Goal: Task Accomplishment & Management: Complete application form

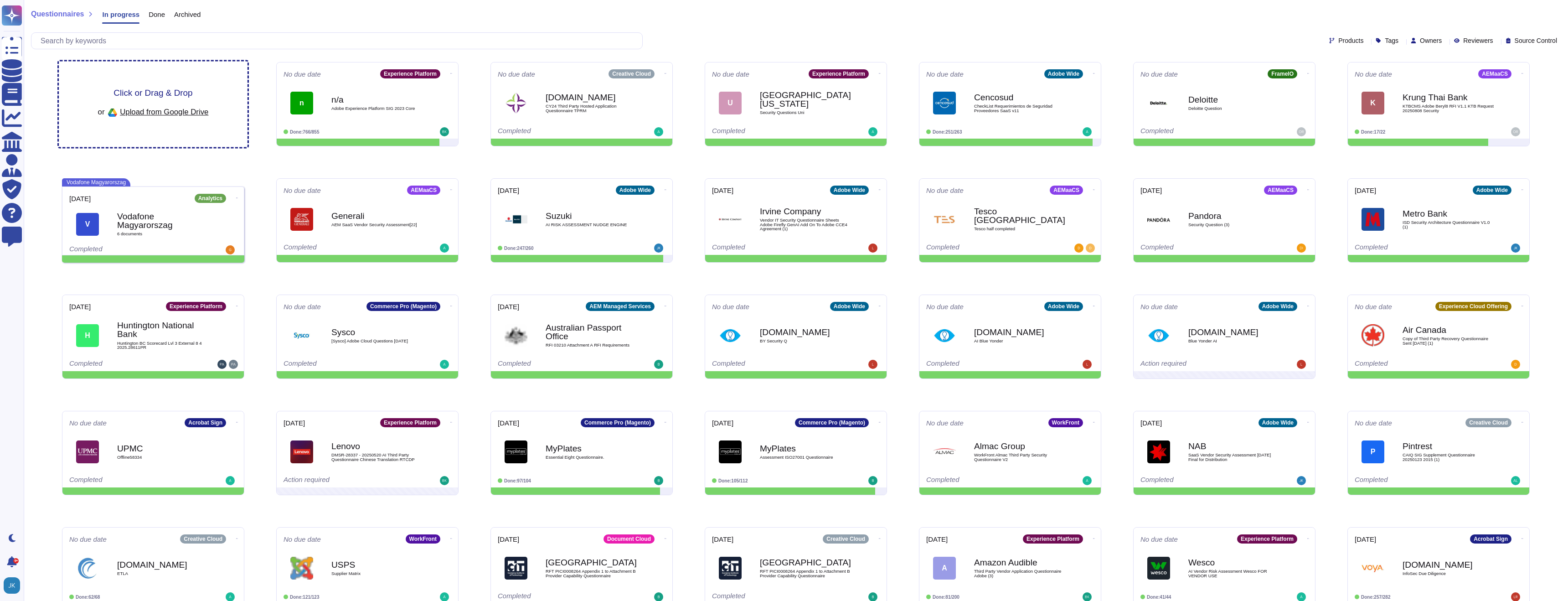
click at [161, 94] on span "Click or Drag & Drop" at bounding box center [153, 92] width 79 height 9
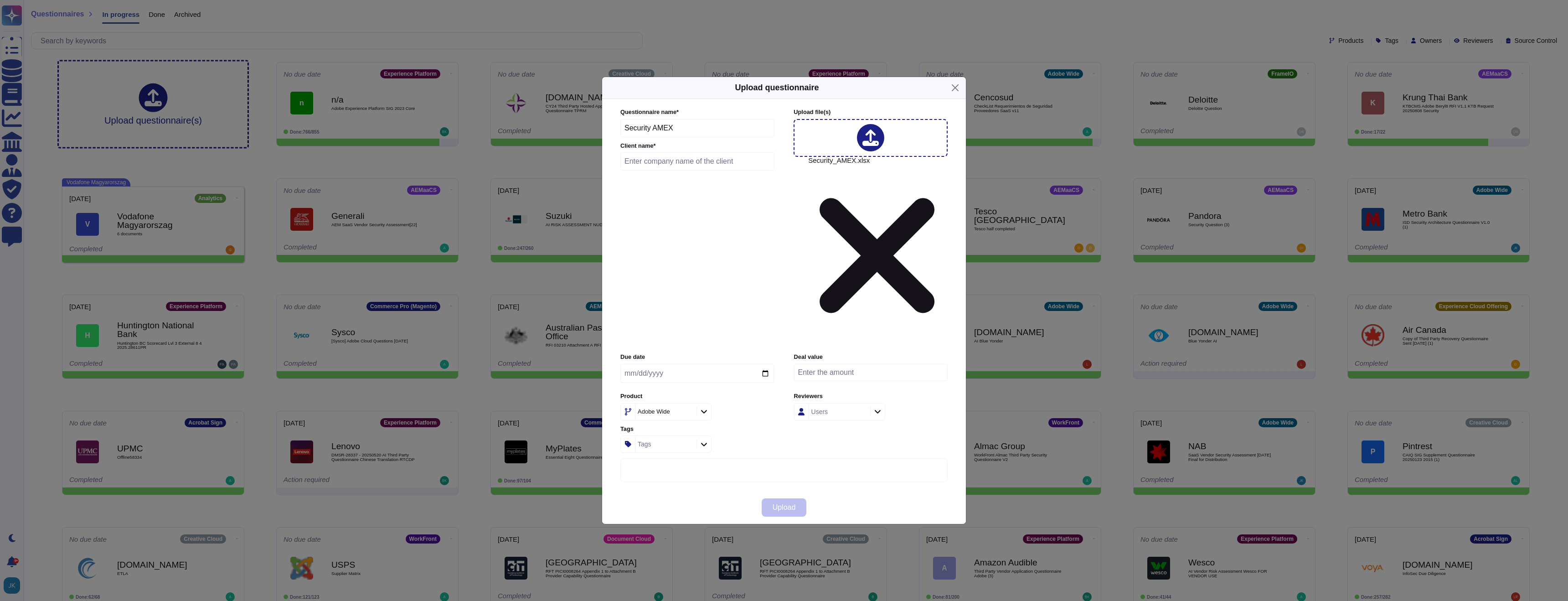
click at [708, 171] on input "text" at bounding box center [697, 161] width 154 height 19
type input "AMEX"
click at [766, 363] on input "date" at bounding box center [697, 372] width 153 height 19
type input "[DATE]"
click at [784, 504] on span "Upload" at bounding box center [784, 507] width 24 height 7
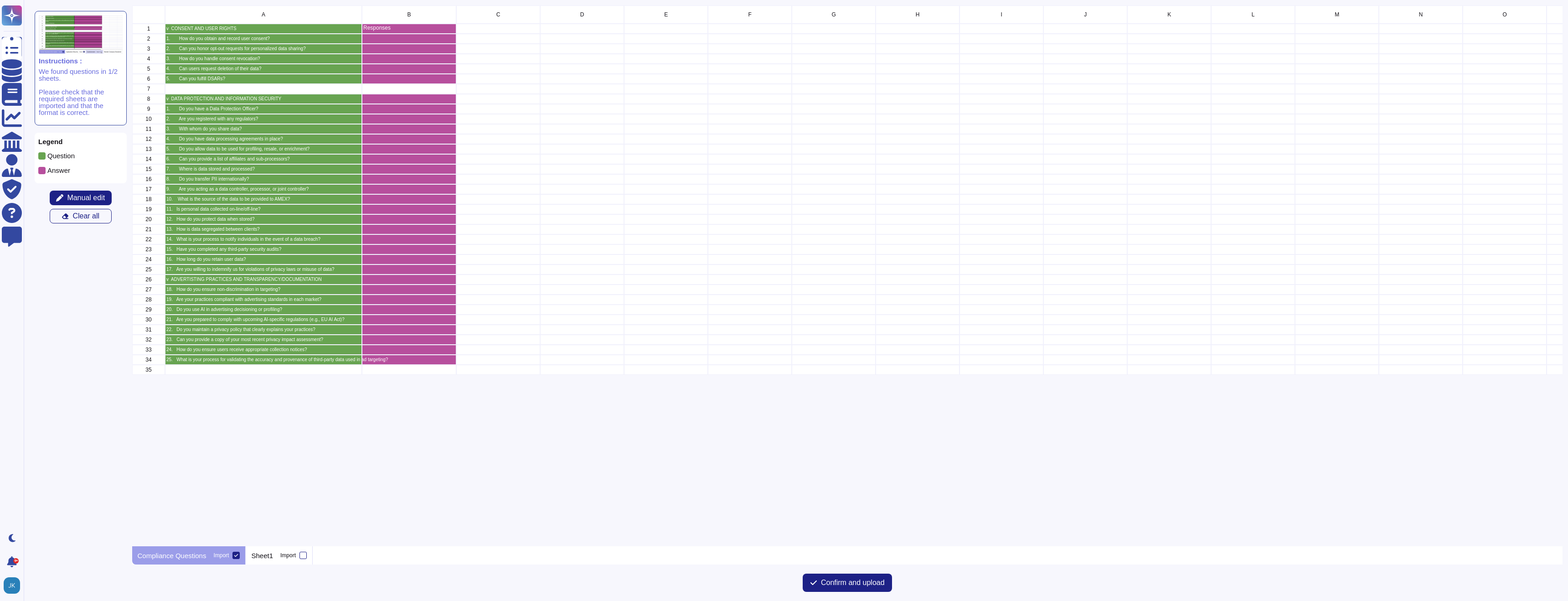
scroll to position [541, 1431]
click at [840, 585] on span "Confirm and upload" at bounding box center [852, 582] width 64 height 7
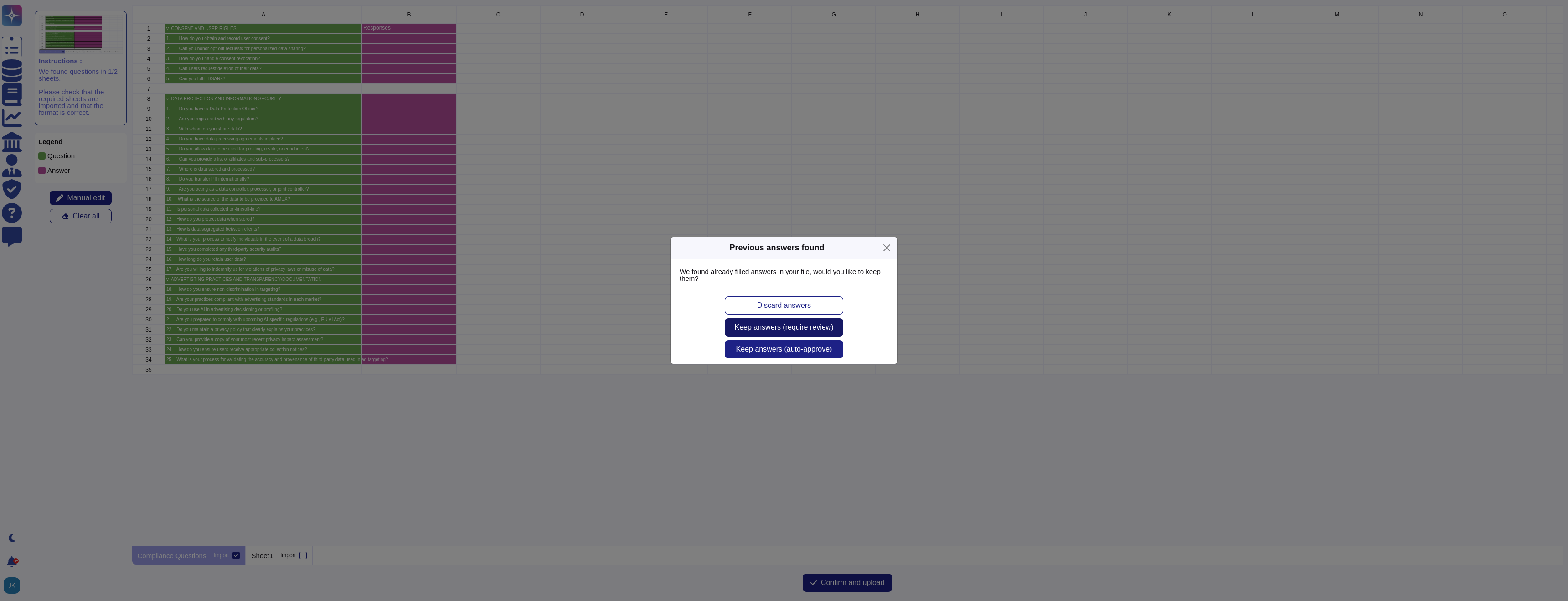
click at [760, 330] on span "Keep answers (require review)" at bounding box center [784, 327] width 99 height 7
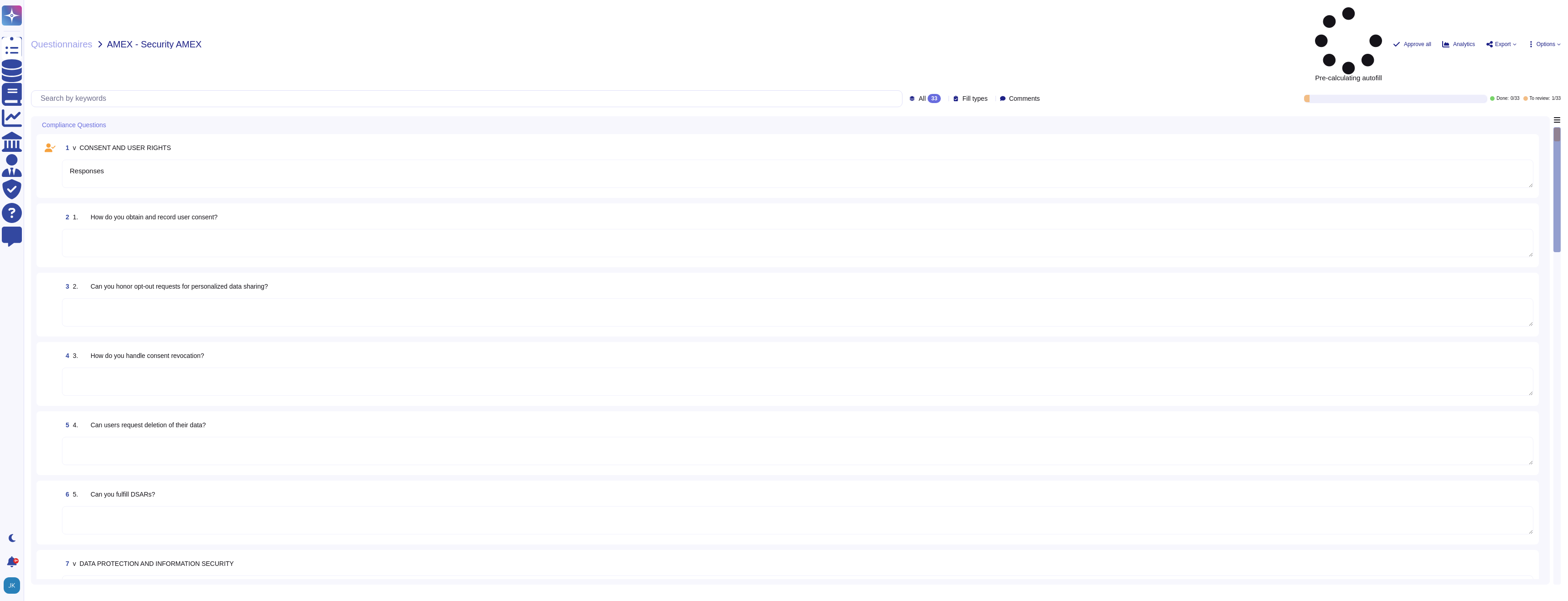
type textarea "Responses"
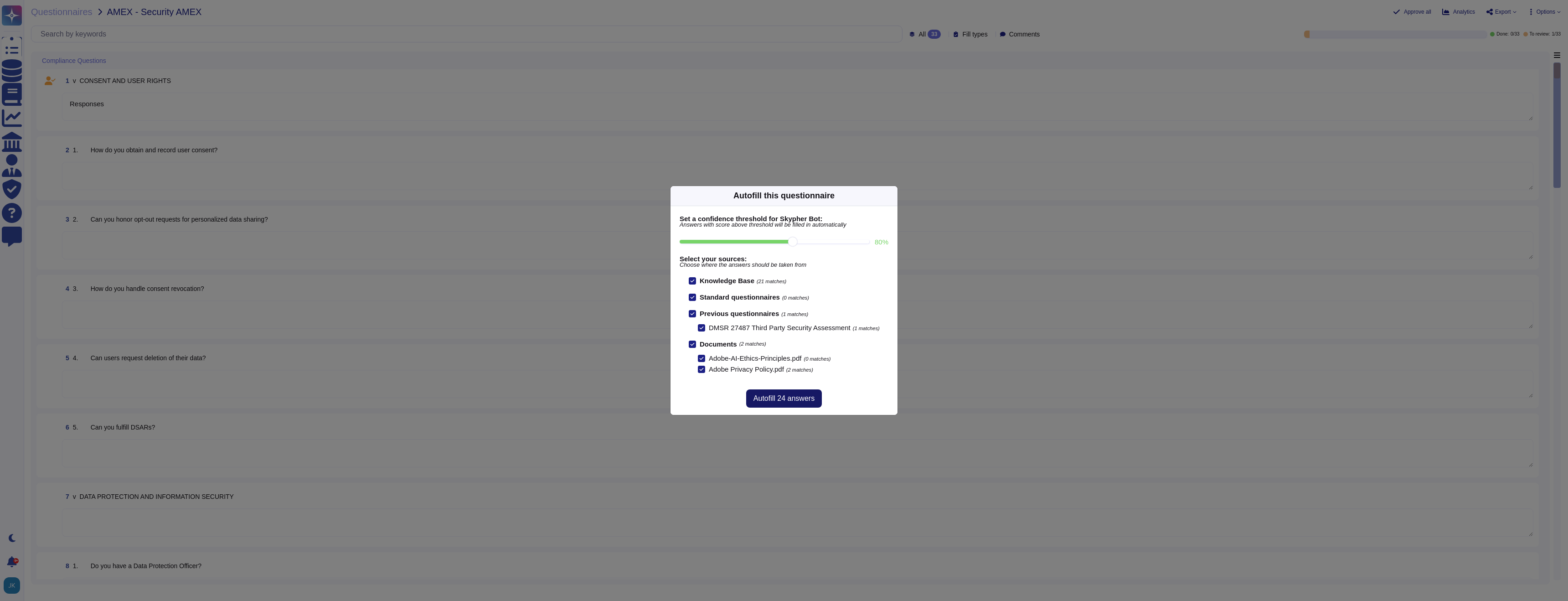
click at [775, 401] on span "Autofill 24 answers" at bounding box center [784, 398] width 61 height 7
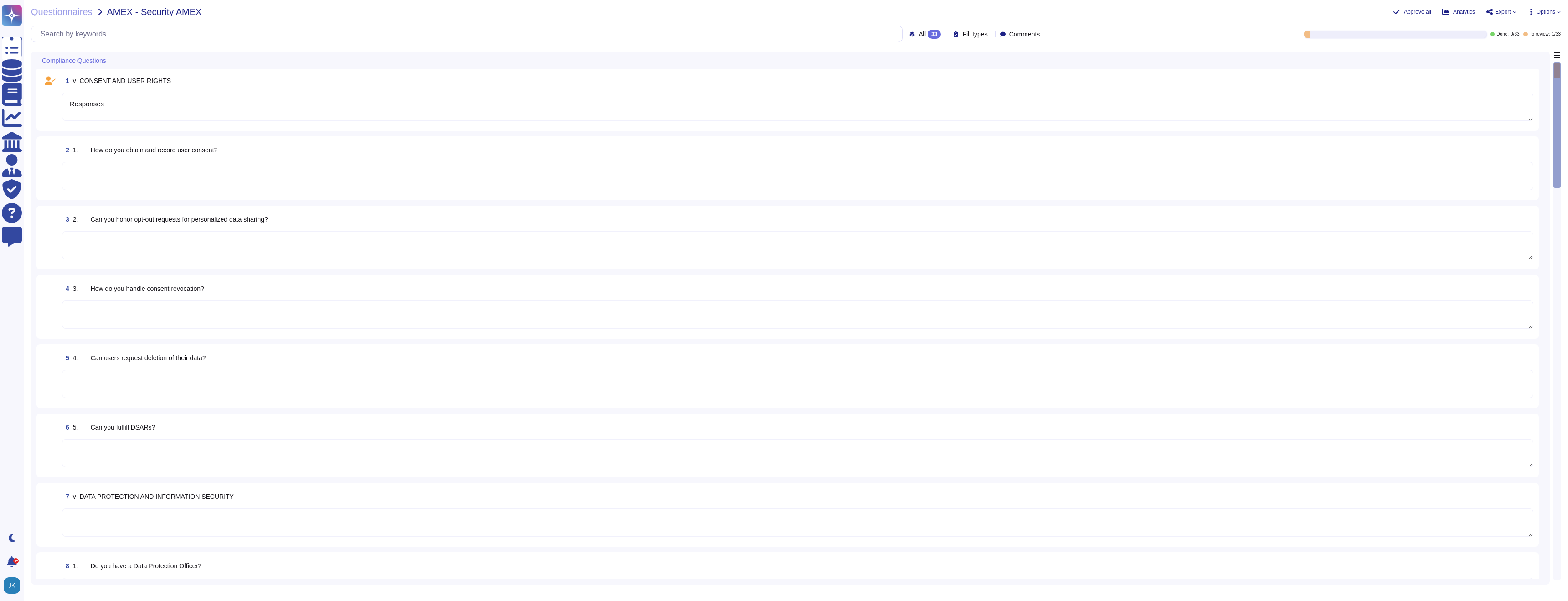
type textarea "Consent management falls under the responsibility of the Data Controller. Adobe…"
type textarea "As a Data Processor, Adobe offers its enterprise customers tools, processes or …"
type textarea "Adobe provides several opt-outs to our customers. See the “Your Privacy Choices…"
type textarea "For Enterprise/Federated IDs, customers can delete user accounts off of the Ent…"
type textarea "Adobe does rely on cloud hosting companies according to services contracts to p…"
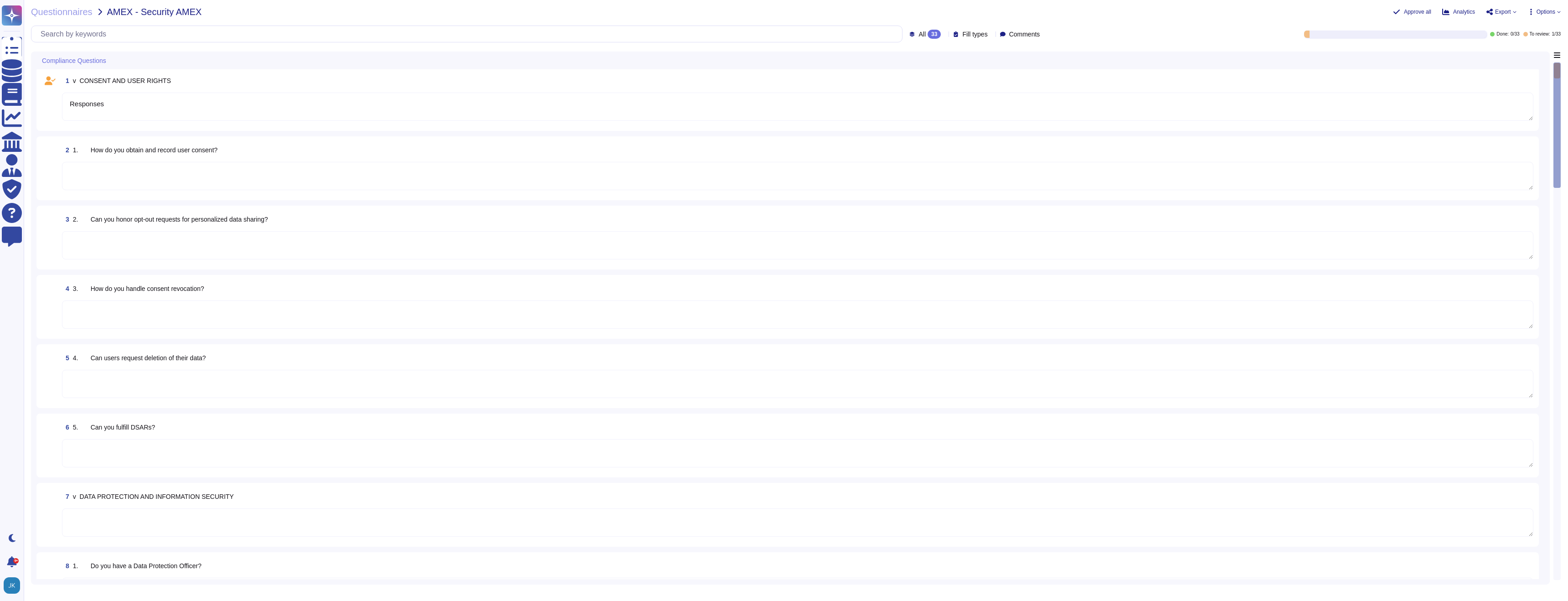
type textarea "[PERSON_NAME] is Adobe's Vice President, Chief Privacy Officer (CPO) and Chief …"
type textarea "Adobe has details registered with European Data Protection Authorities (the Dat…"
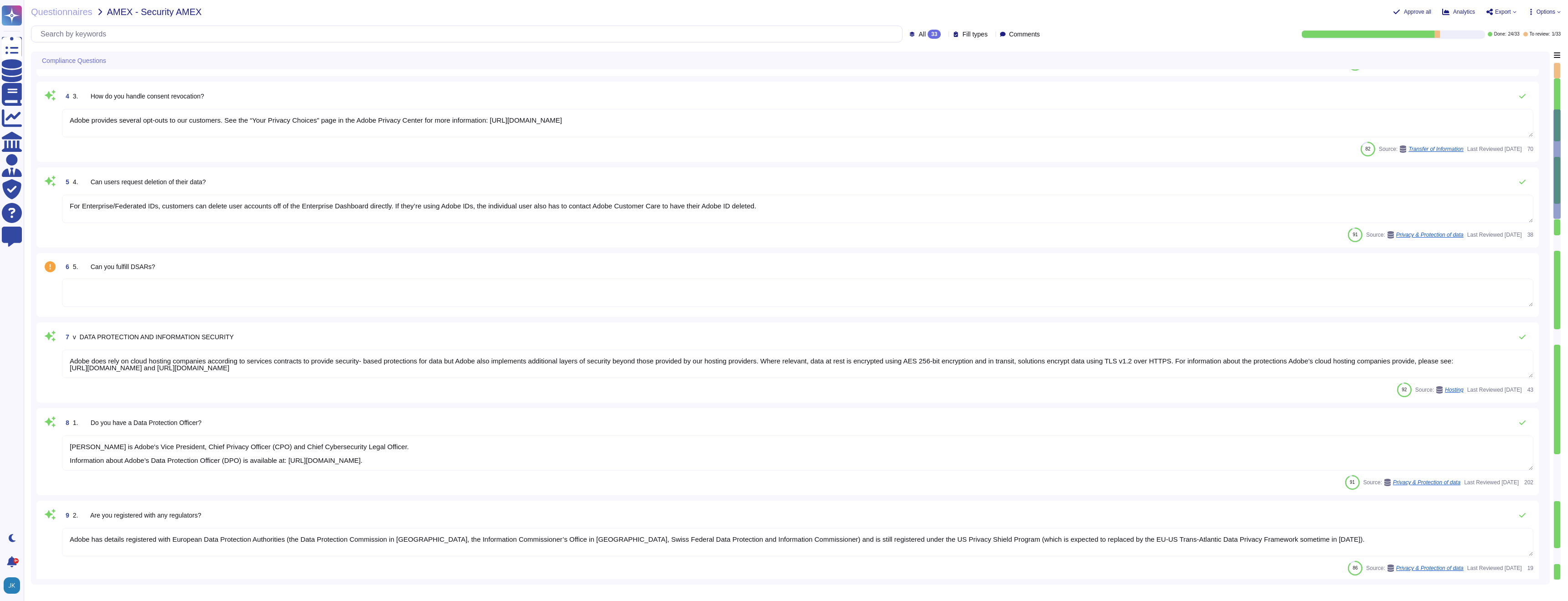
type textarea "A contractual agreement must be entered into with all vendors that process or s…"
type textarea "Public Cloud hosting providers store all customer data but do not have logical …"
type textarea "Your personal information and files are stored on Adobe’s servers and the serve…"
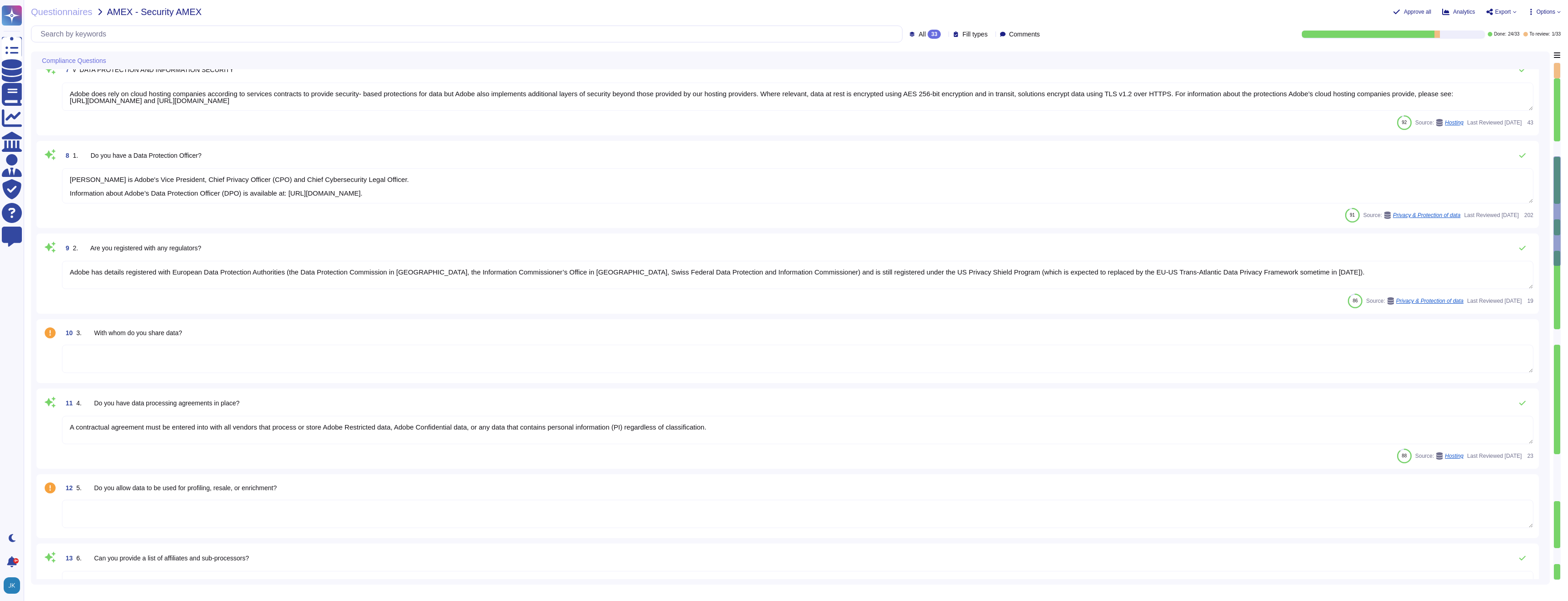
type textarea "As an international organization providing services to customers across the wor…"
type textarea "Adobe’s agreements set out its role and obligation as a Data Processor."
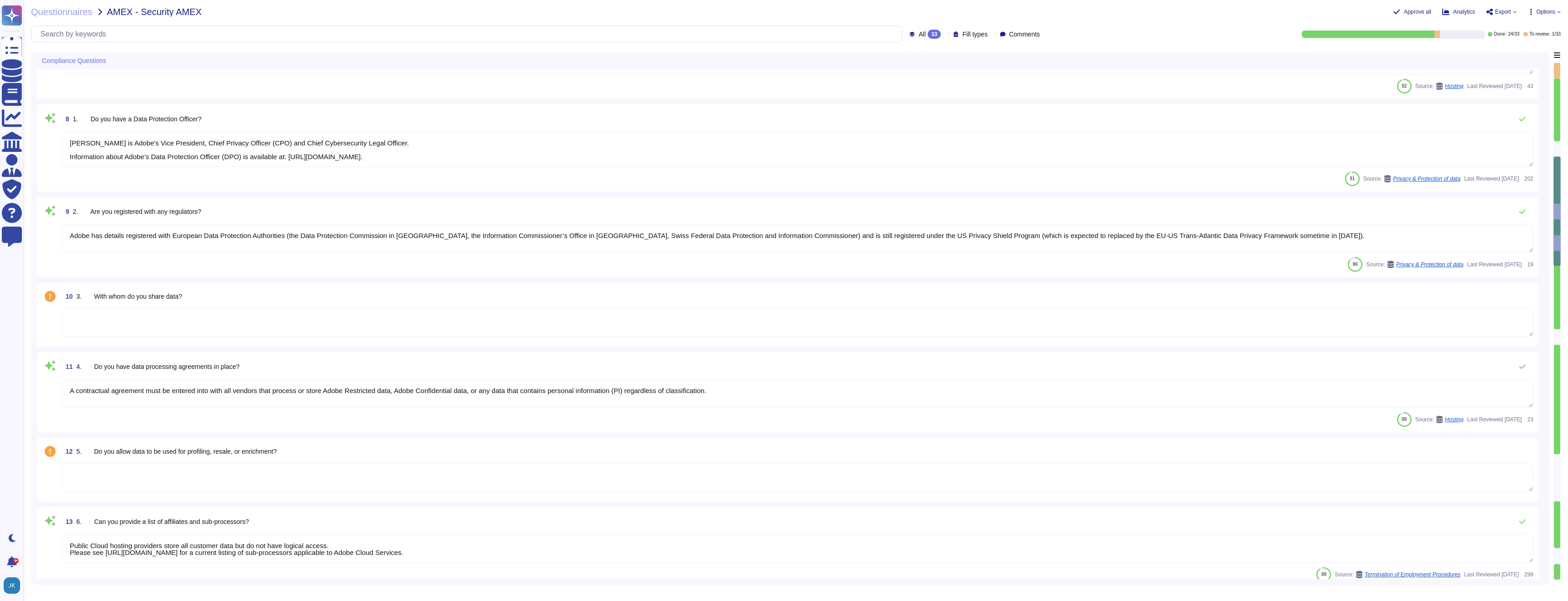
scroll to position [538, 0]
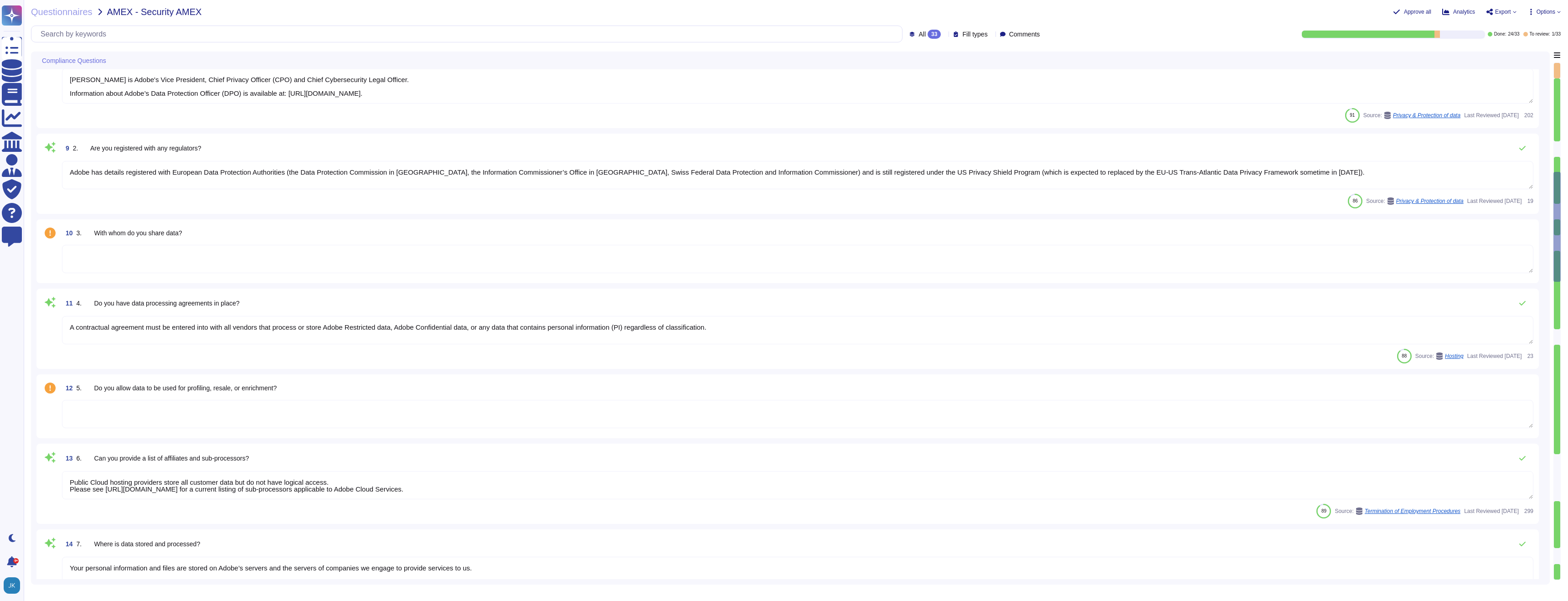
type textarea "Adobe business customers, as the data controllers of the personal data they pro…"
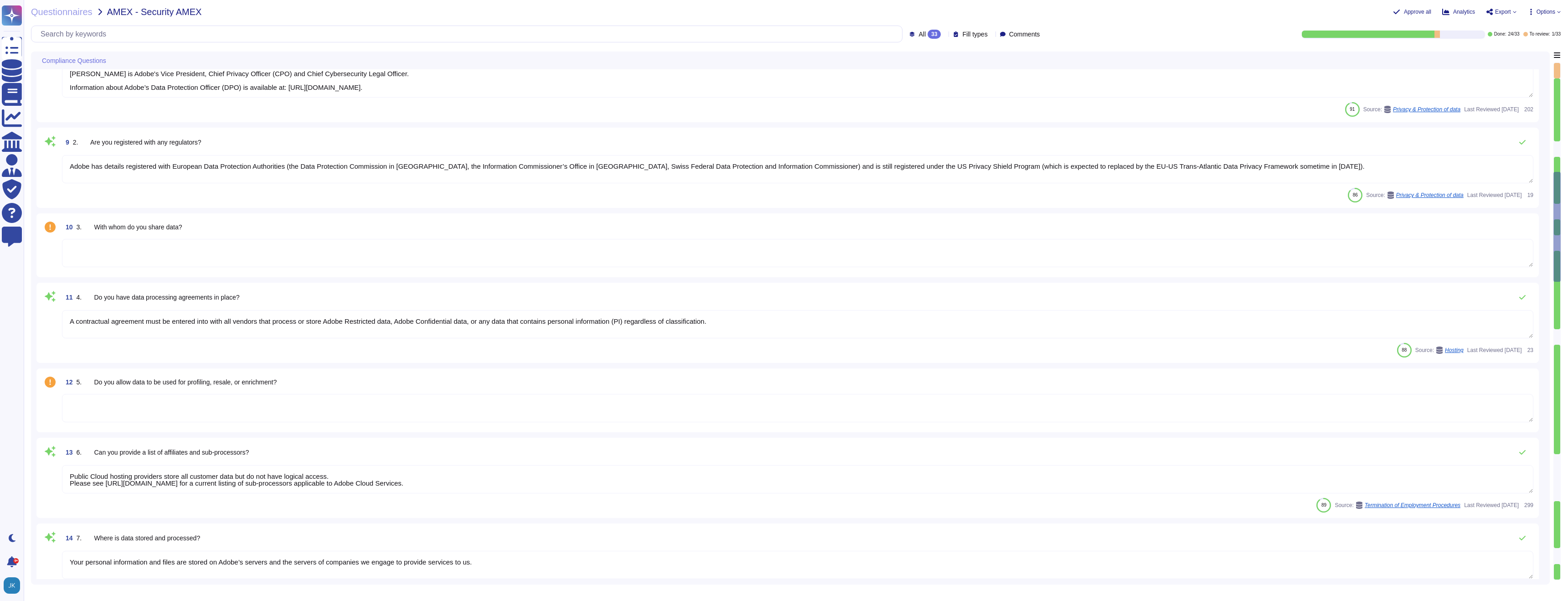
scroll to position [603, 0]
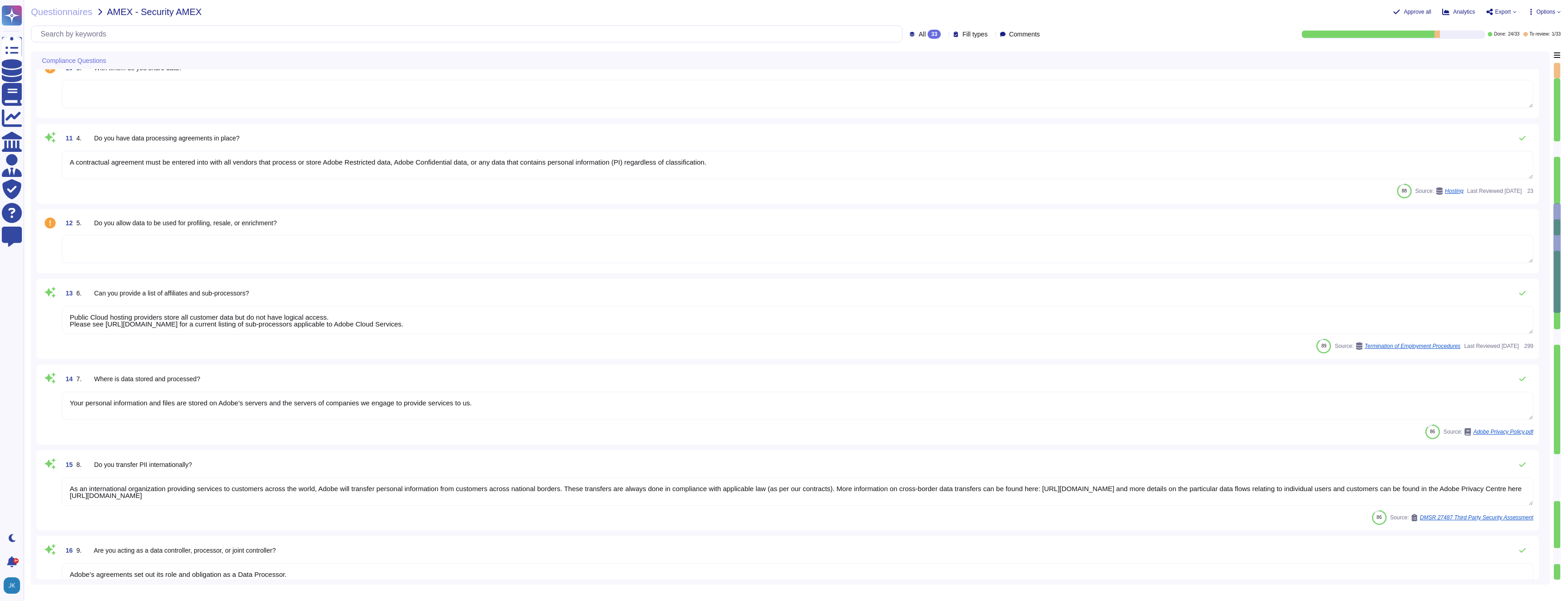
type textarea "To better protect our customers’ data from the physical layer up, we’ve impleme…"
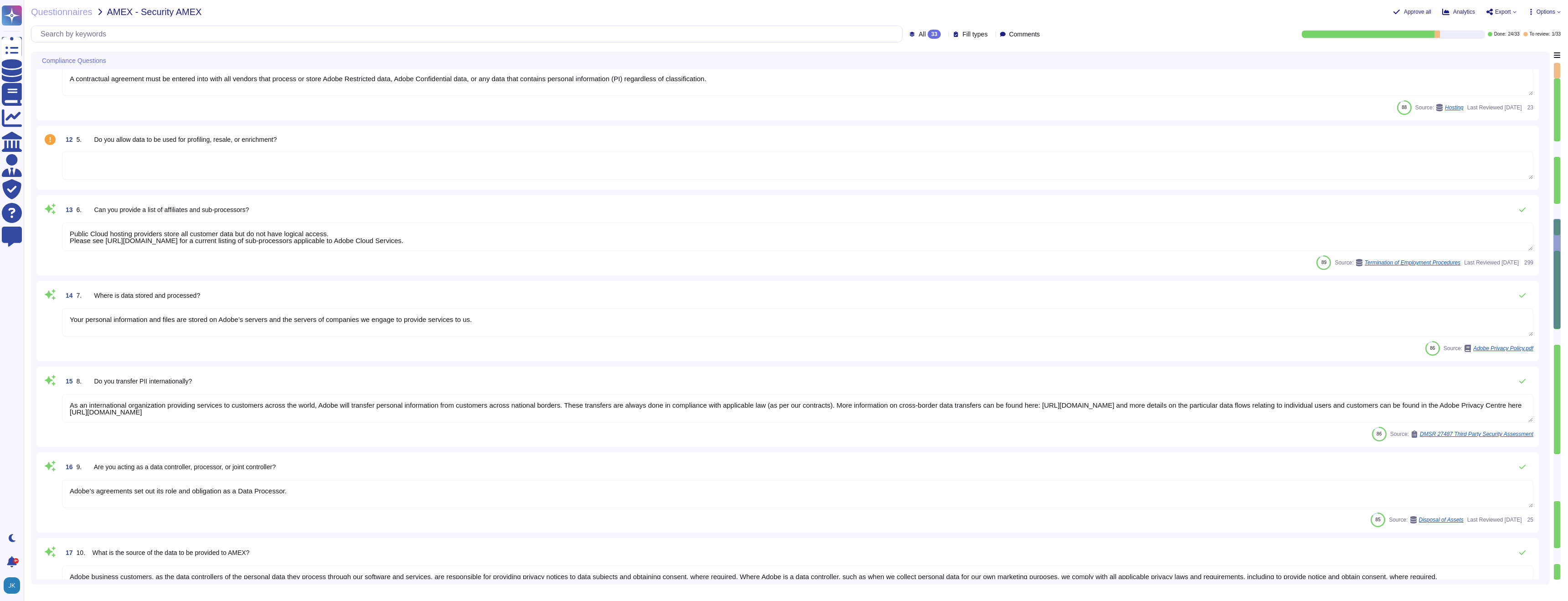
type textarea "Amazon Web Services uses strong tenant isolation security and control capabilit…"
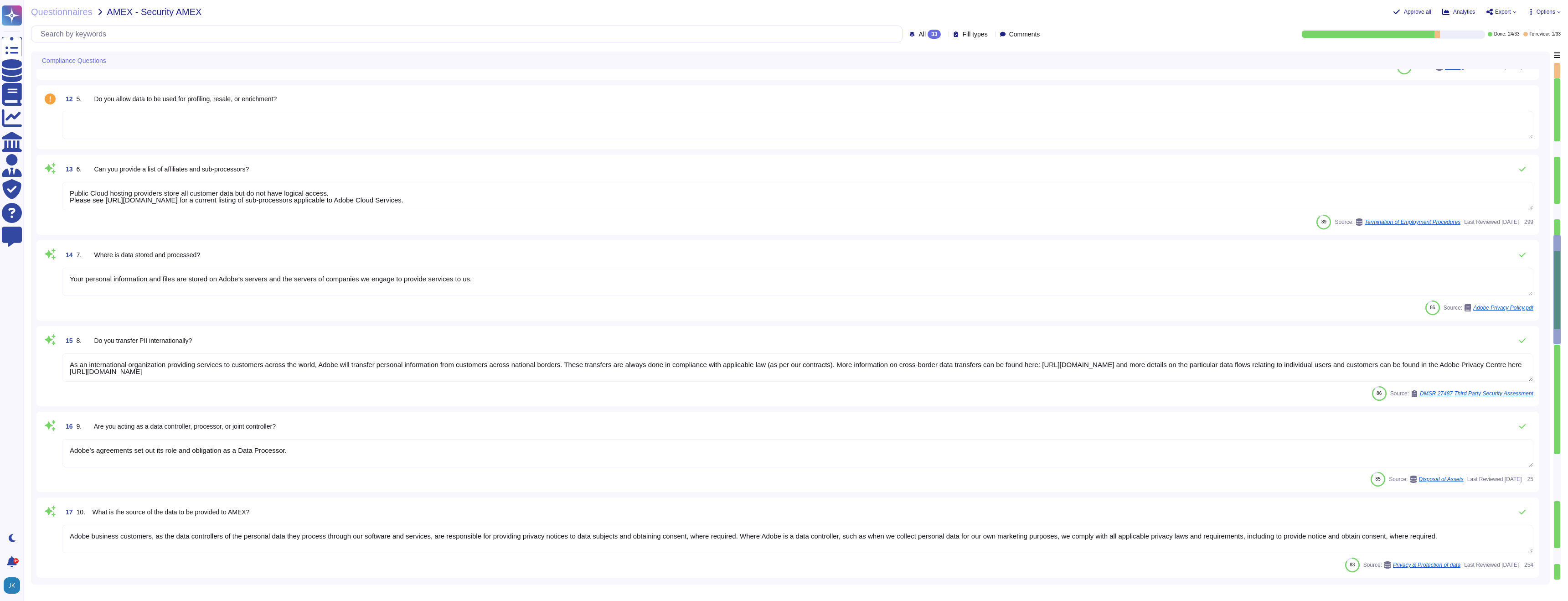
type textarea "In the event of a suspected breach, several responses are triggered within Adob…"
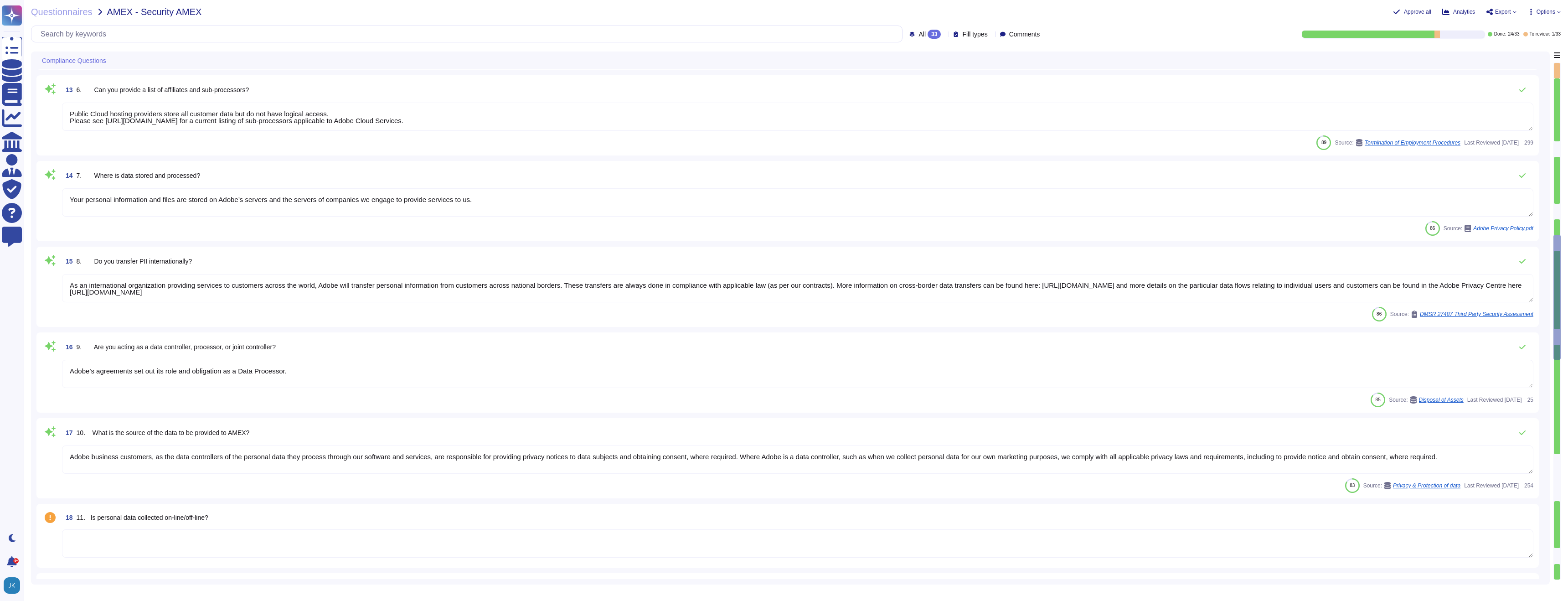
scroll to position [945, 0]
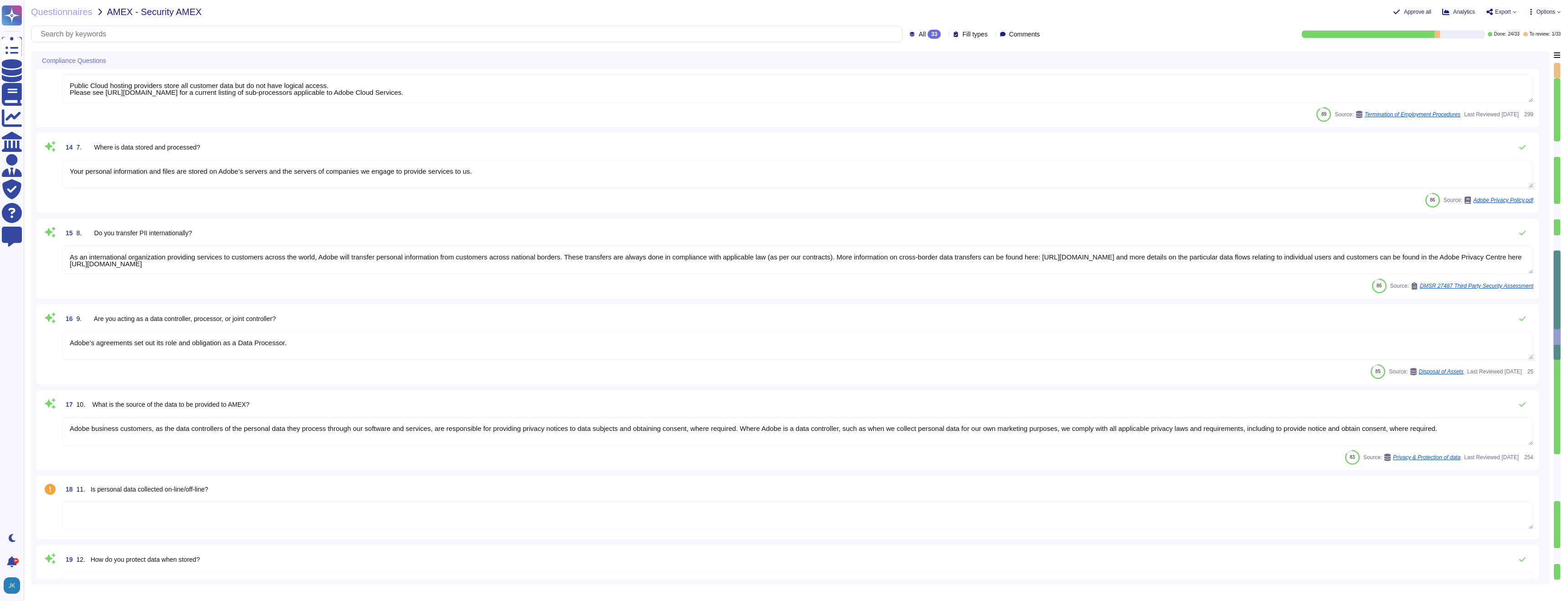
type textarea "No, we do not have external audits of our sustainability and social impact prog…"
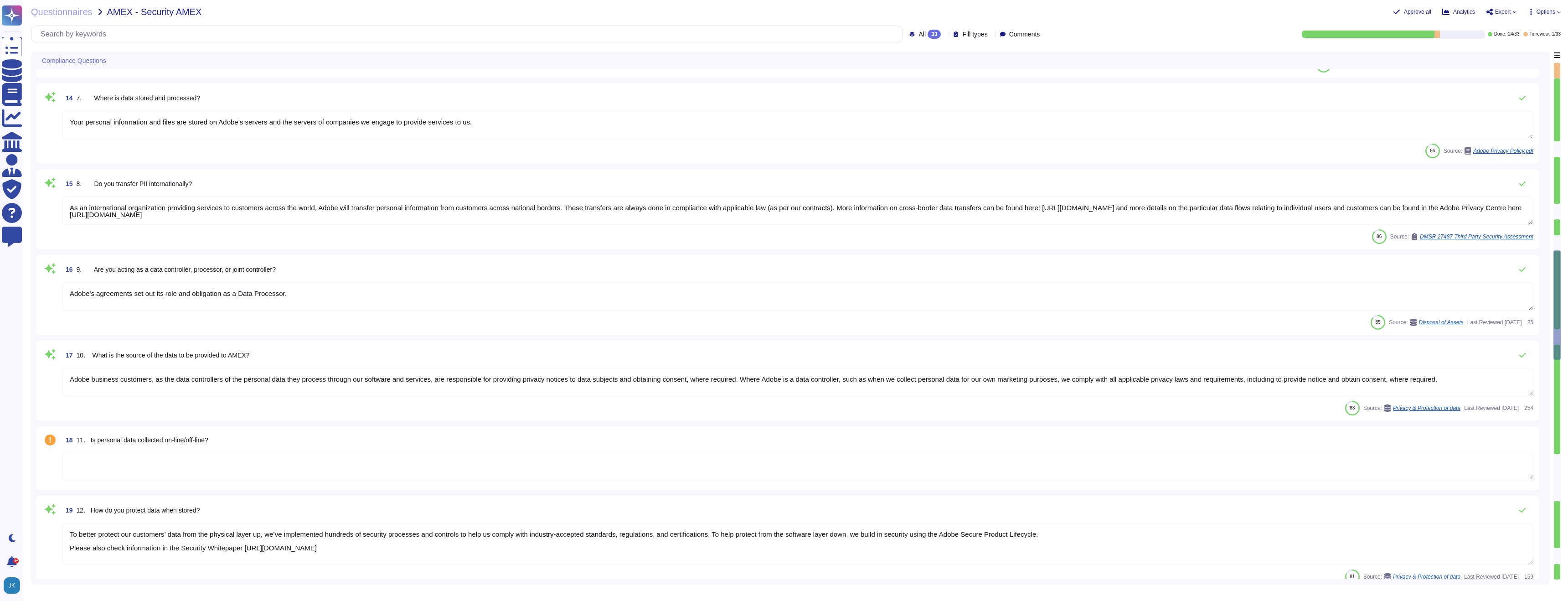
scroll to position [1015, 0]
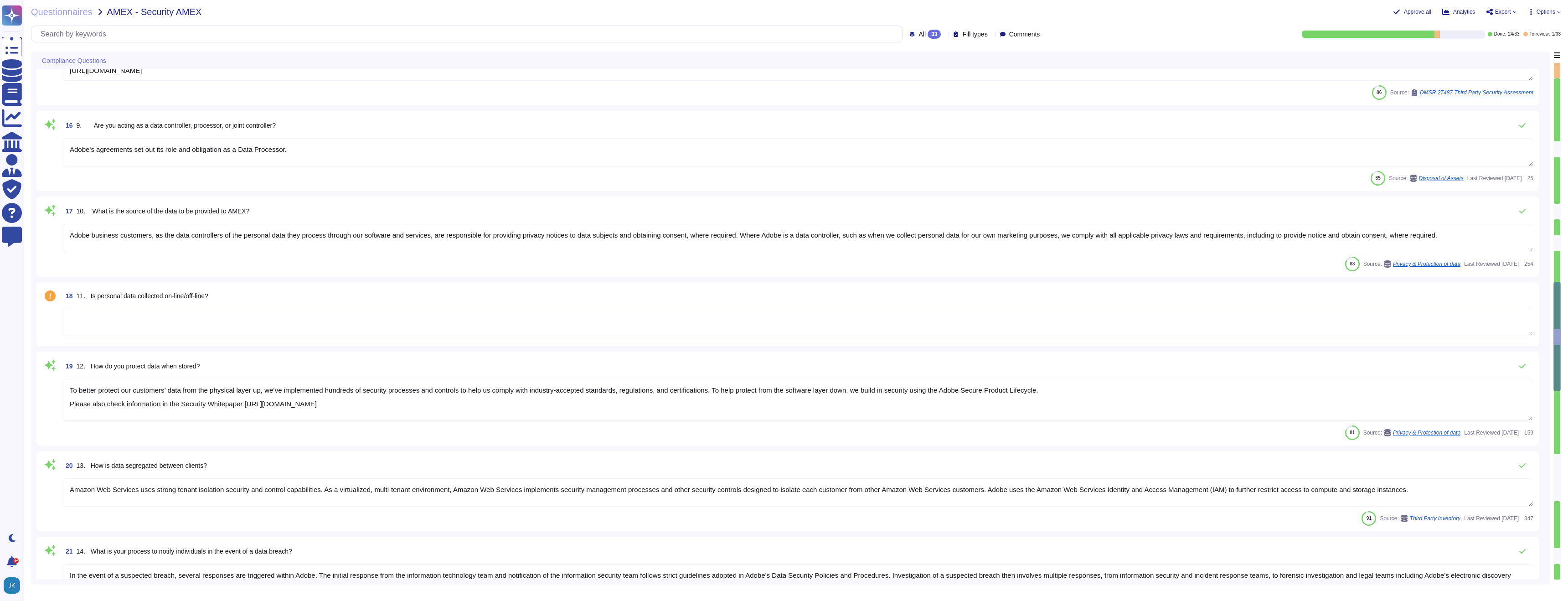
type textarea "We retain most personal information for as long as you are an active user of ou…"
type textarea "Contract terms are not covered in this questionnaire."
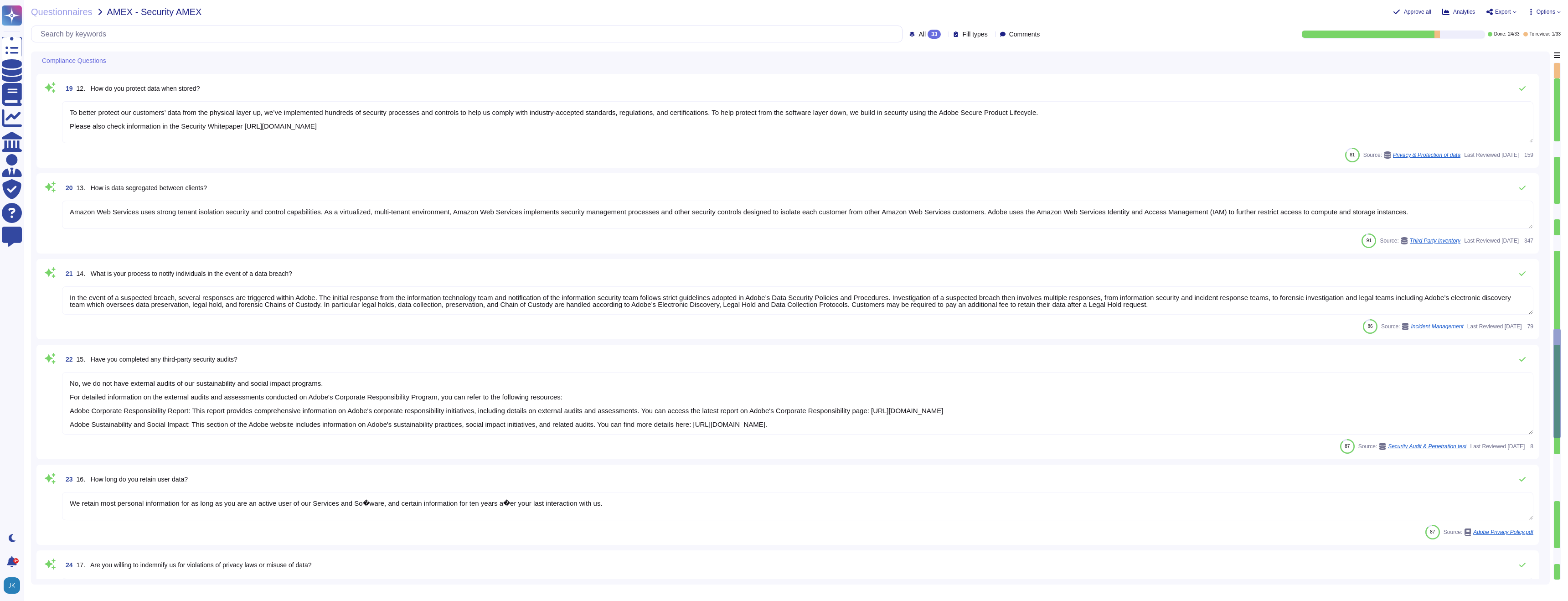
type textarea "Yes"
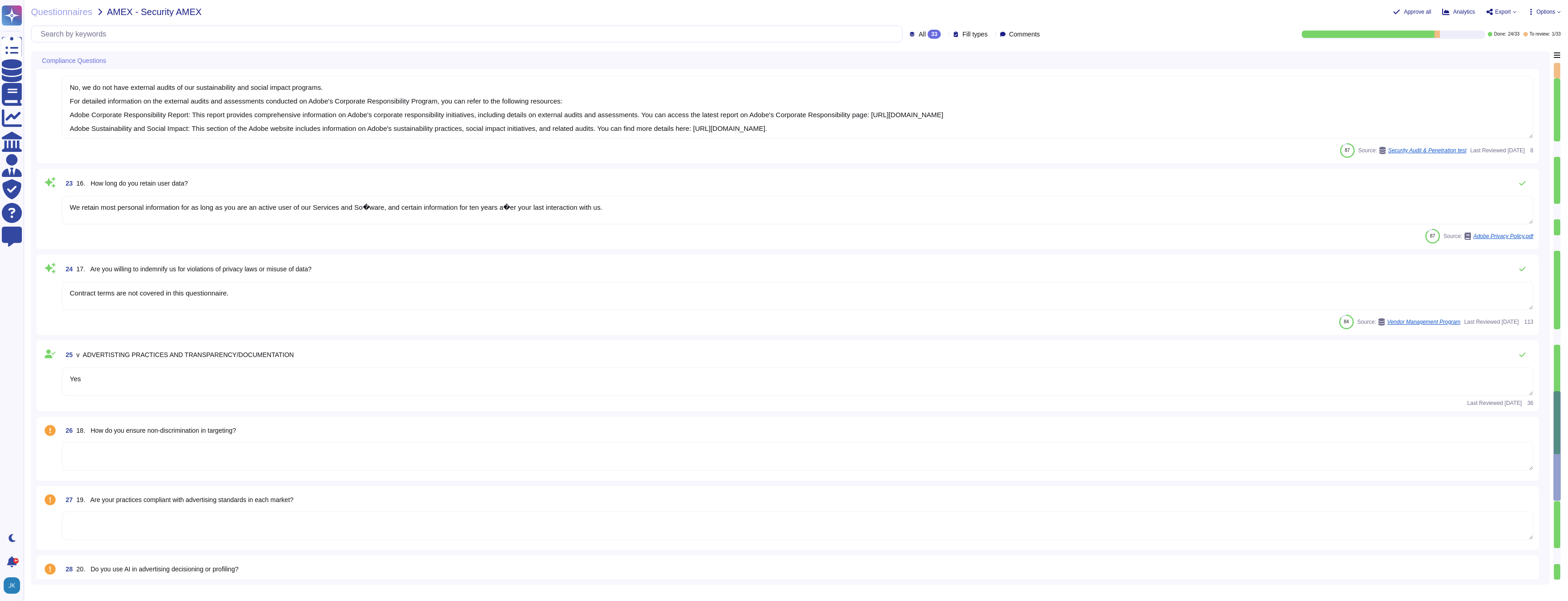
type textarea "Adobe has announced our commitment to uphold the pledges of the EU AI Pact, whi…"
type textarea "Adobes privacy policy is available here: [URL][DOMAIN_NAME]"
type textarea "Adobe does not provide its privacy impact assessments to our customers. Adobe i…"
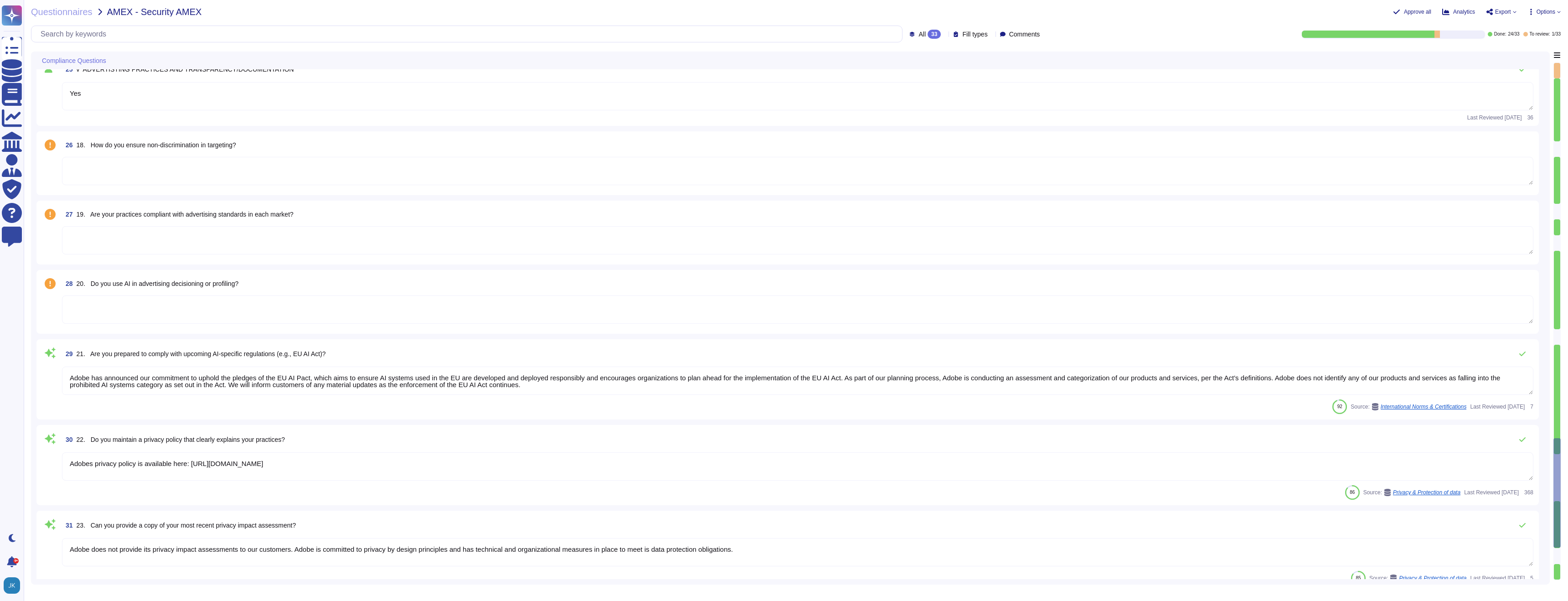
type textarea "Assessments are based on vendor's data classification."
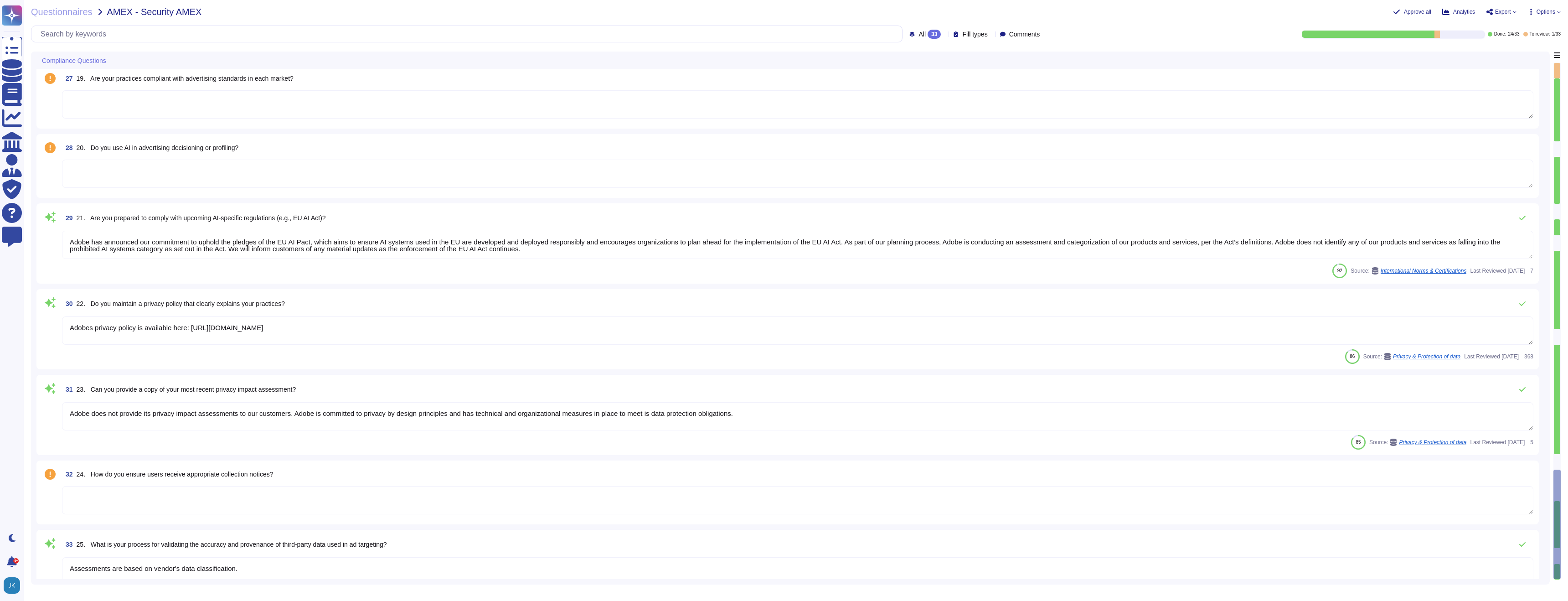
scroll to position [2105, 0]
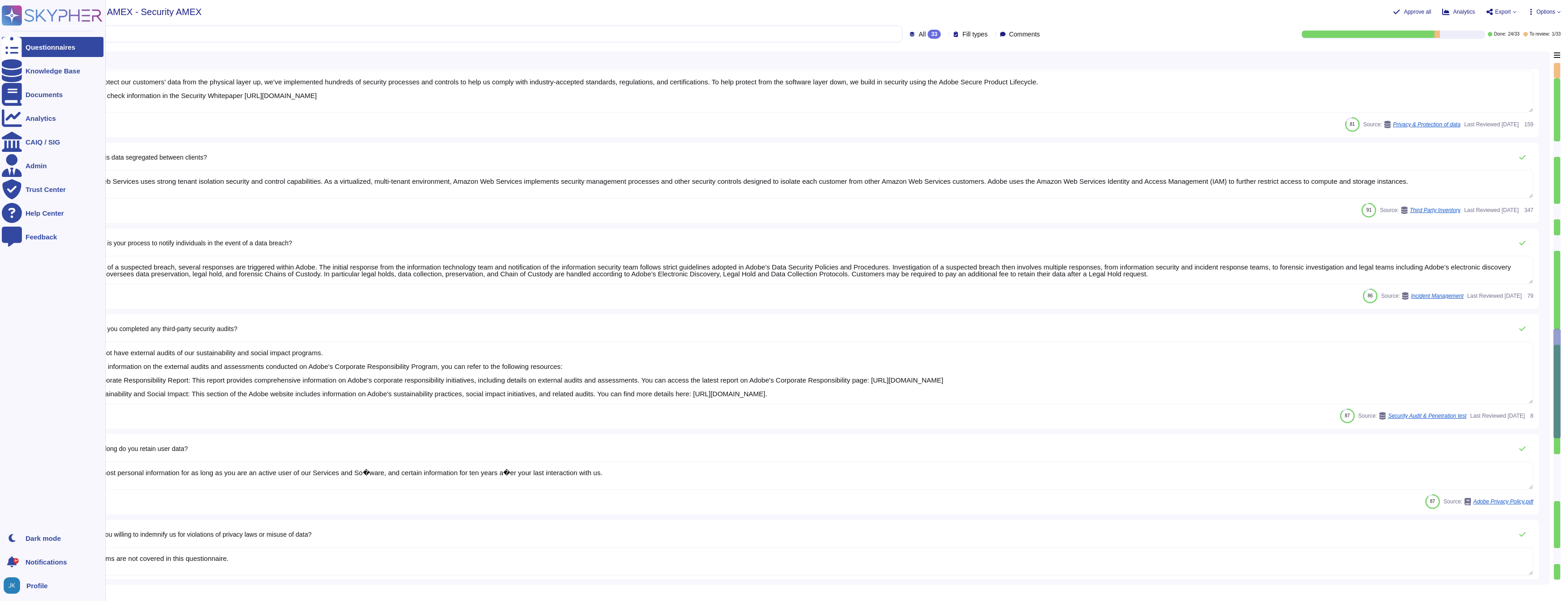
type textarea "Adobe’s agreements set out its role and obligation as a Data Processor."
type textarea "Adobe business customers, as the data controllers of the personal data they pro…"
type textarea "To better protect our customers’ data from the physical layer up, we’ve impleme…"
type textarea "Amazon Web Services uses strong tenant isolation security and control capabilit…"
type textarea "In the event of a suspected breach, several responses are triggered within Adob…"
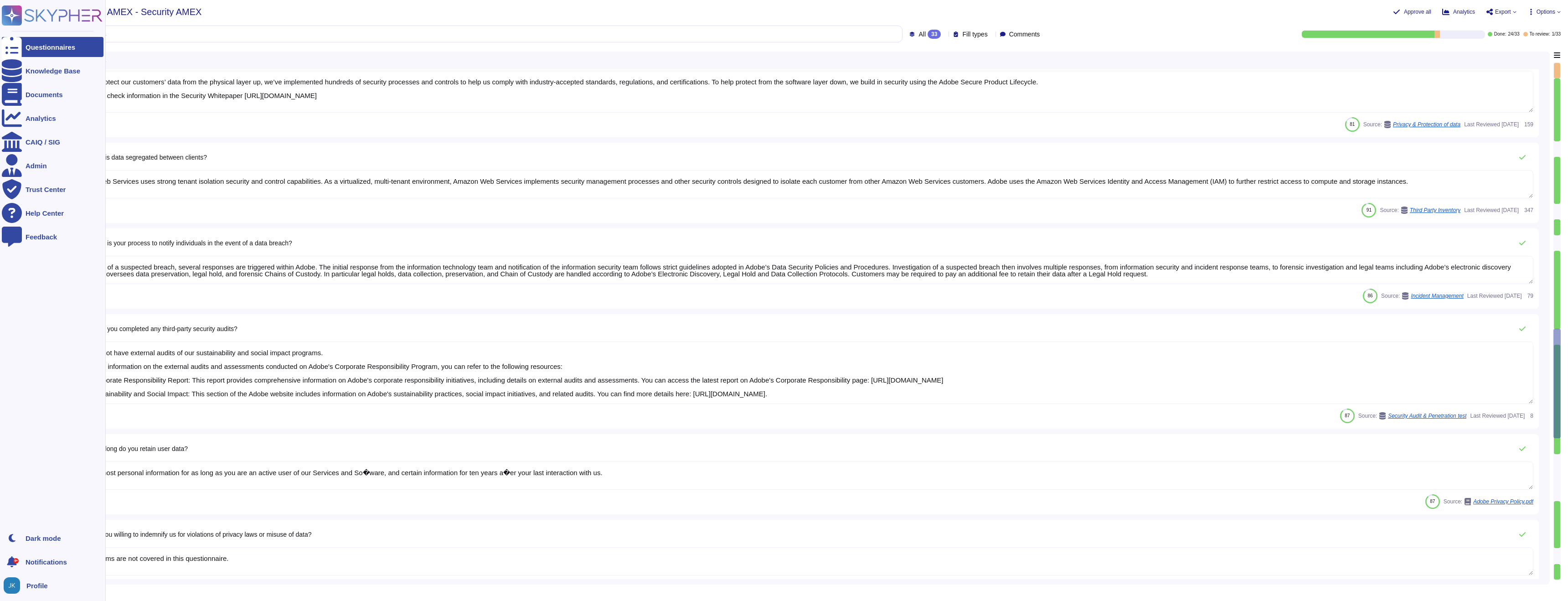
type textarea "No, we do not have external audits of our sustainability and social impact prog…"
type textarea "We retain most personal information for as long as you are an active user of ou…"
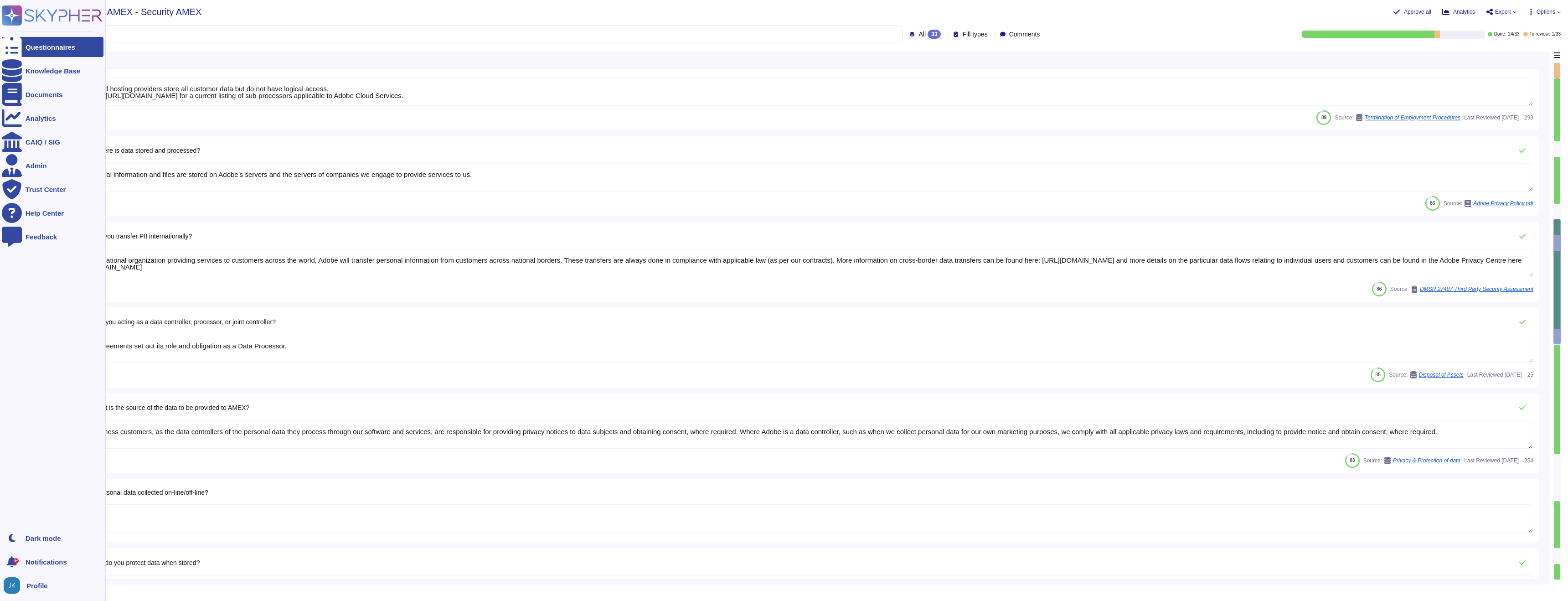
type textarea "Adobe has details registered with European Data Protection Authorities (the Dat…"
type textarea "A contractual agreement must be entered into with all vendors that process or s…"
type textarea "Public Cloud hosting providers store all customer data but do not have logical …"
type textarea "Your personal information and files are stored on Adobe’s servers and the serve…"
type textarea "As an international organization providing services to customers across the wor…"
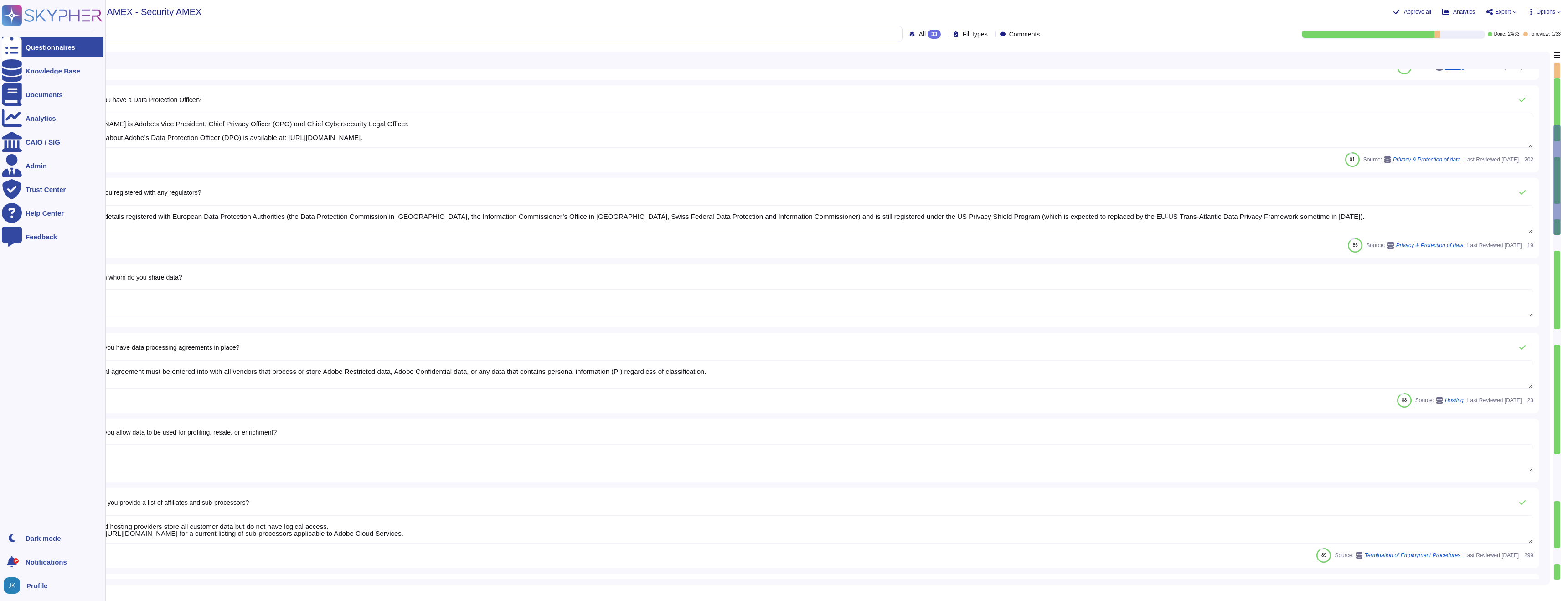
scroll to position [239, 0]
type textarea "As a Data Processor, Adobe offers its enterprise customers tools, processes or …"
type textarea "Adobe provides several opt-outs to our customers. See the “Your Privacy Choices…"
type textarea "For Enterprise/Federated IDs, customers can delete user accounts off of the Ent…"
type textarea "Adobe does rely on cloud hosting companies according to services contracts to p…"
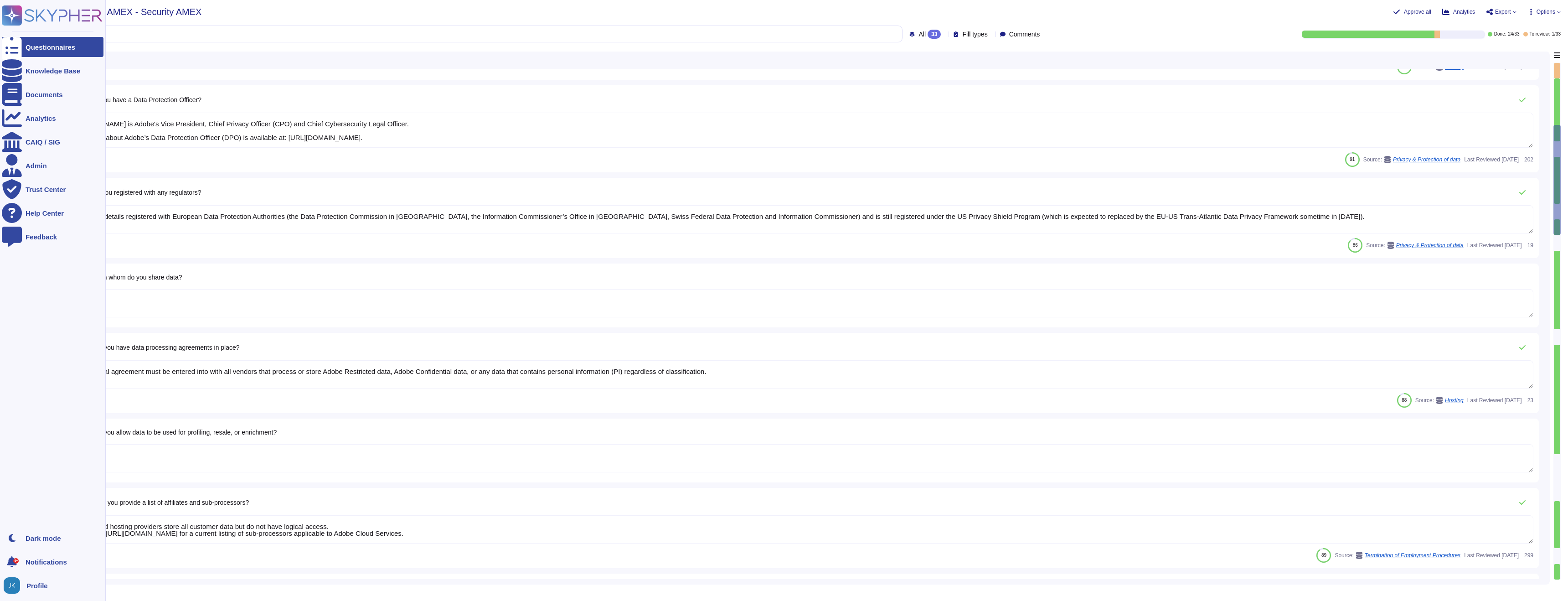
type textarea "[PERSON_NAME] is Adobe's Vice President, Chief Privacy Officer (CPO) and Chief …"
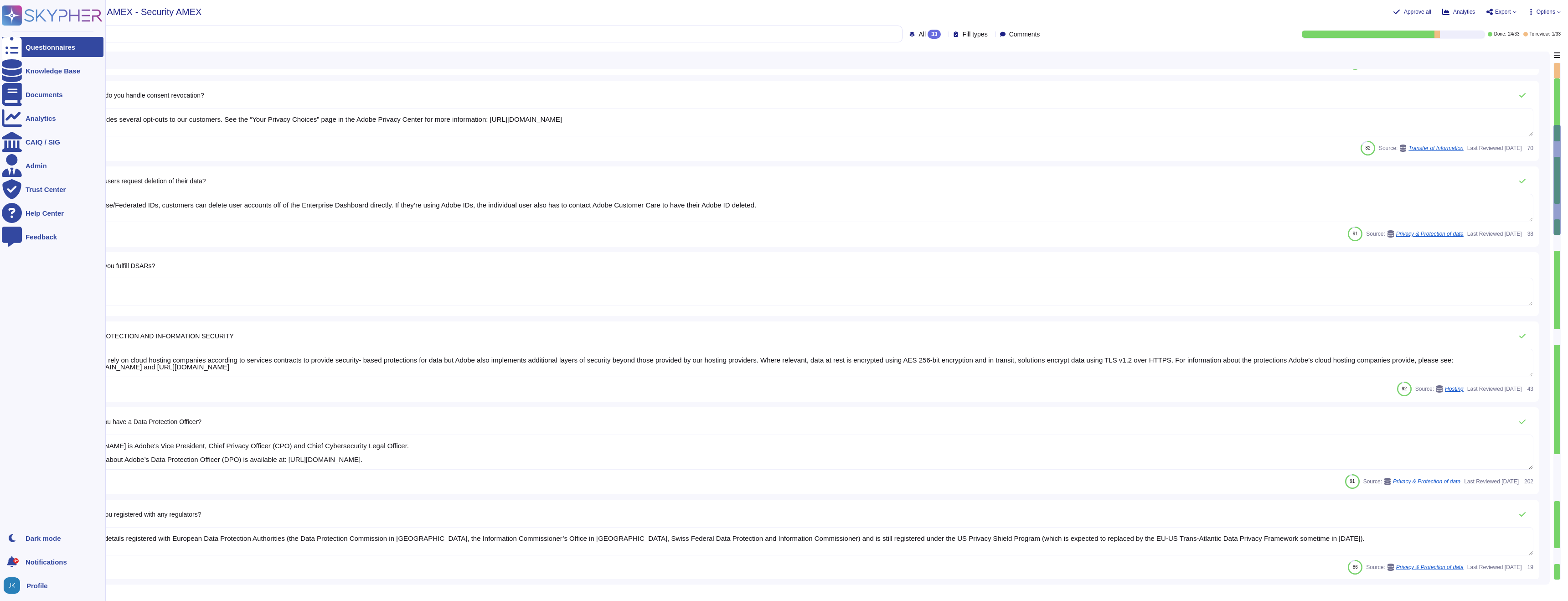
scroll to position [0, 0]
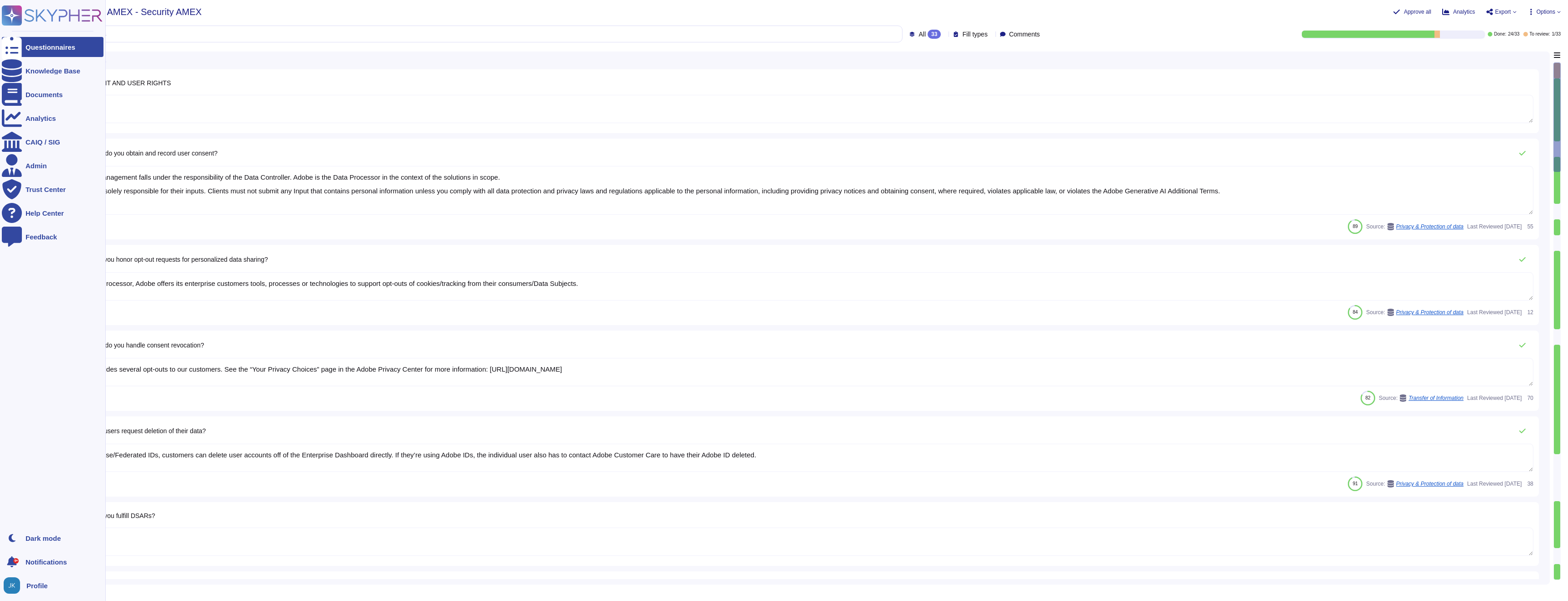
type textarea "Responses"
type textarea "Consent management falls under the responsibility of the Data Controller. Adobe…"
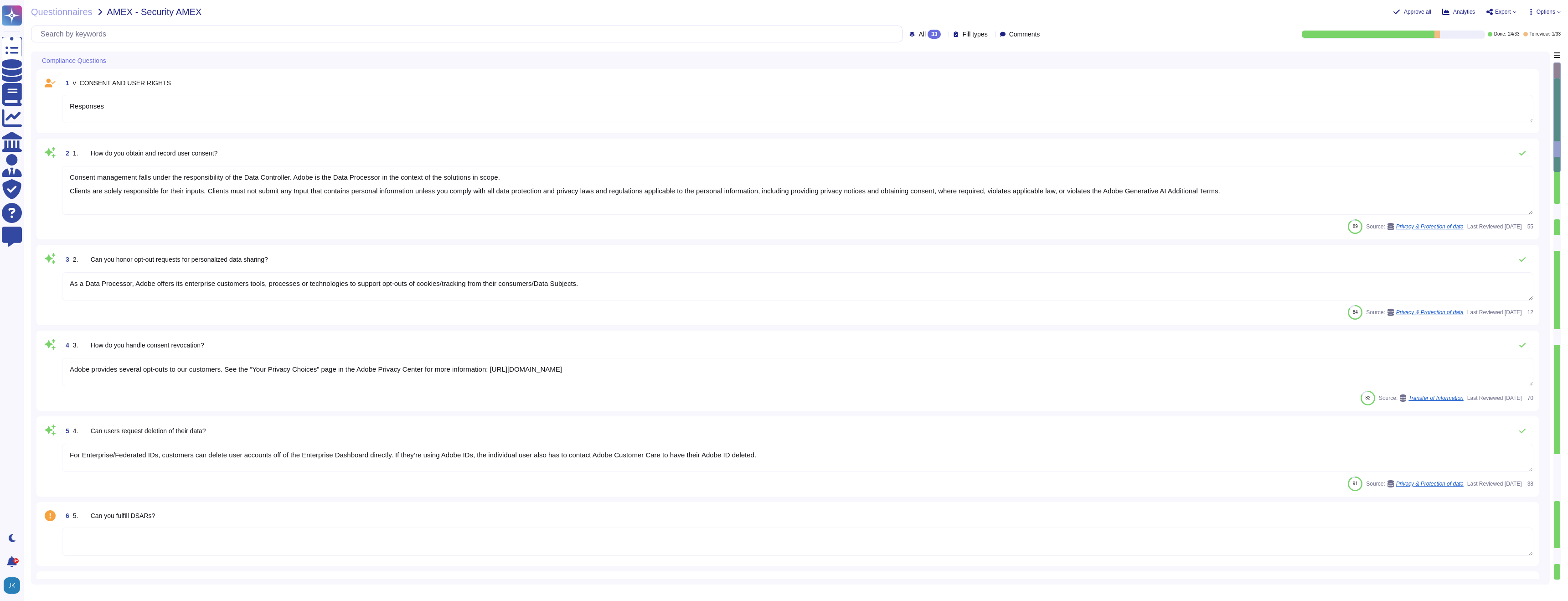
click at [125, 82] on span "v CONSENT AND USER RIGHTS" at bounding box center [122, 82] width 98 height 7
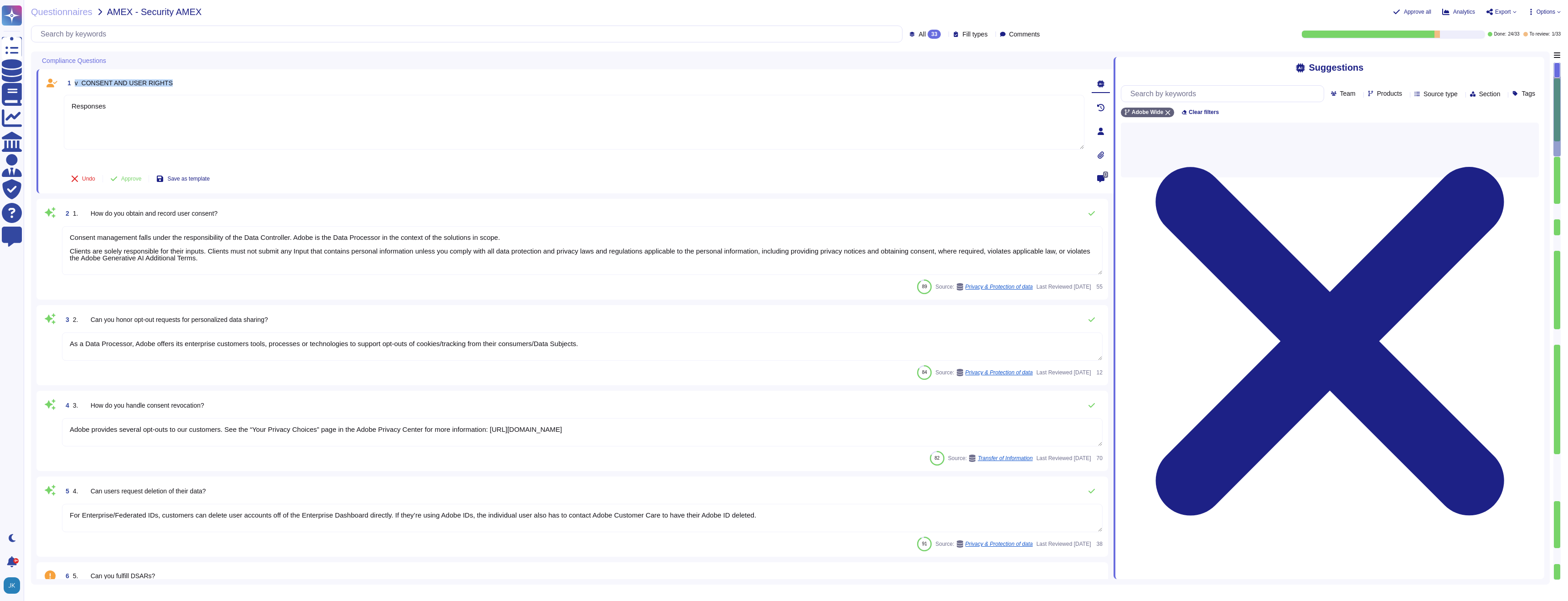
click at [125, 82] on span "v CONSENT AND USER RIGHTS" at bounding box center [124, 82] width 98 height 7
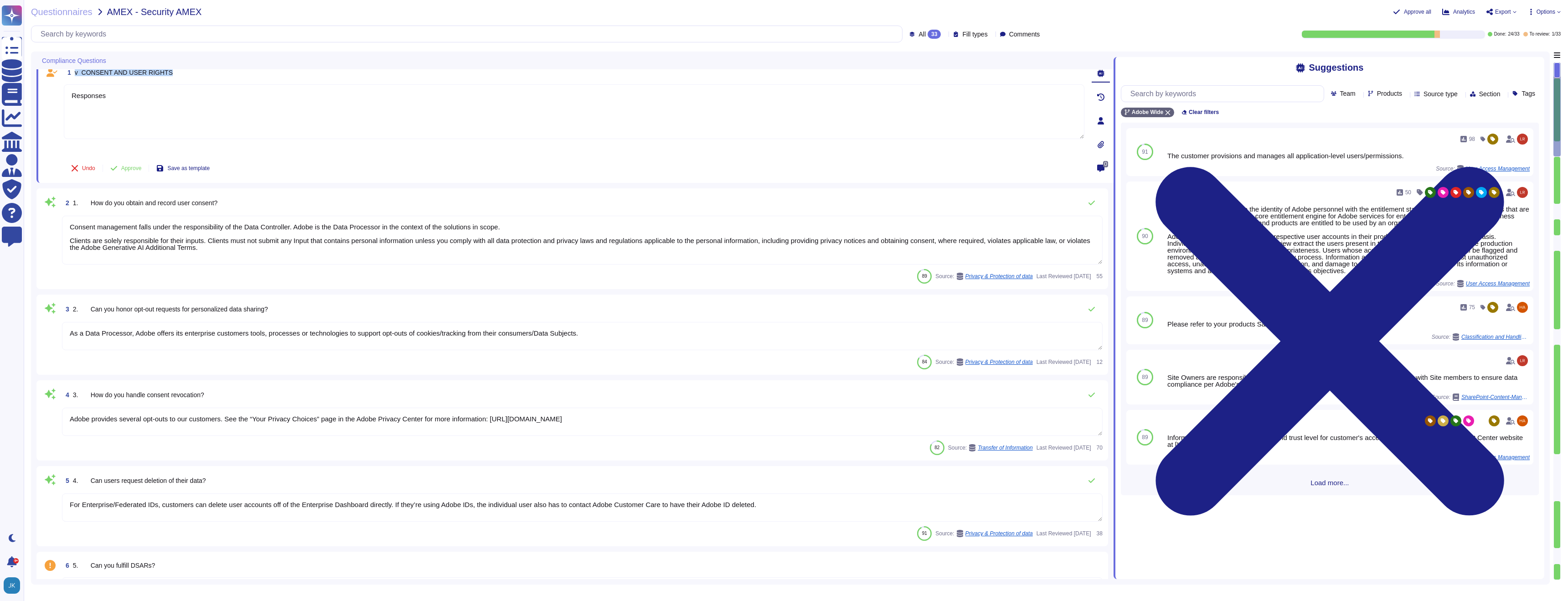
type textarea "Adobe has details registered with European Data Protection Authorities (the Dat…"
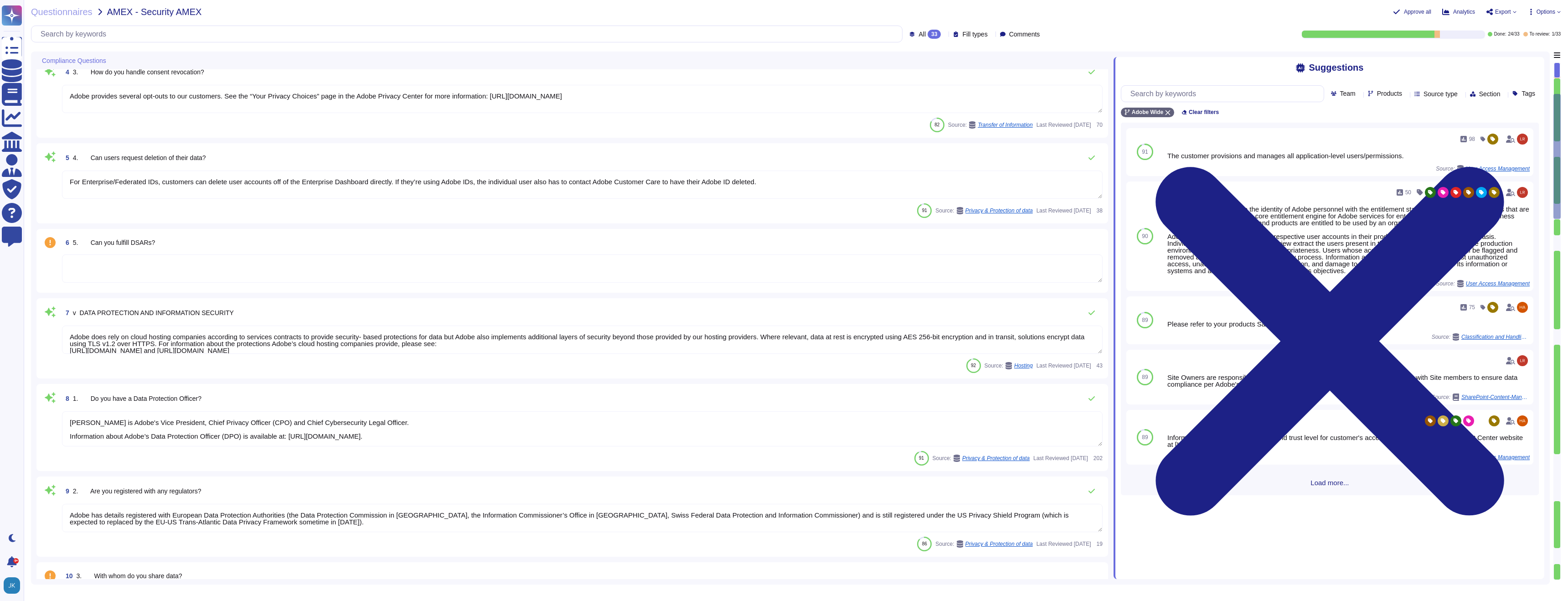
type textarea "A contractual agreement must be entered into with all vendors that process or s…"
type textarea "Public Cloud hosting providers store all customer data but do not have logical …"
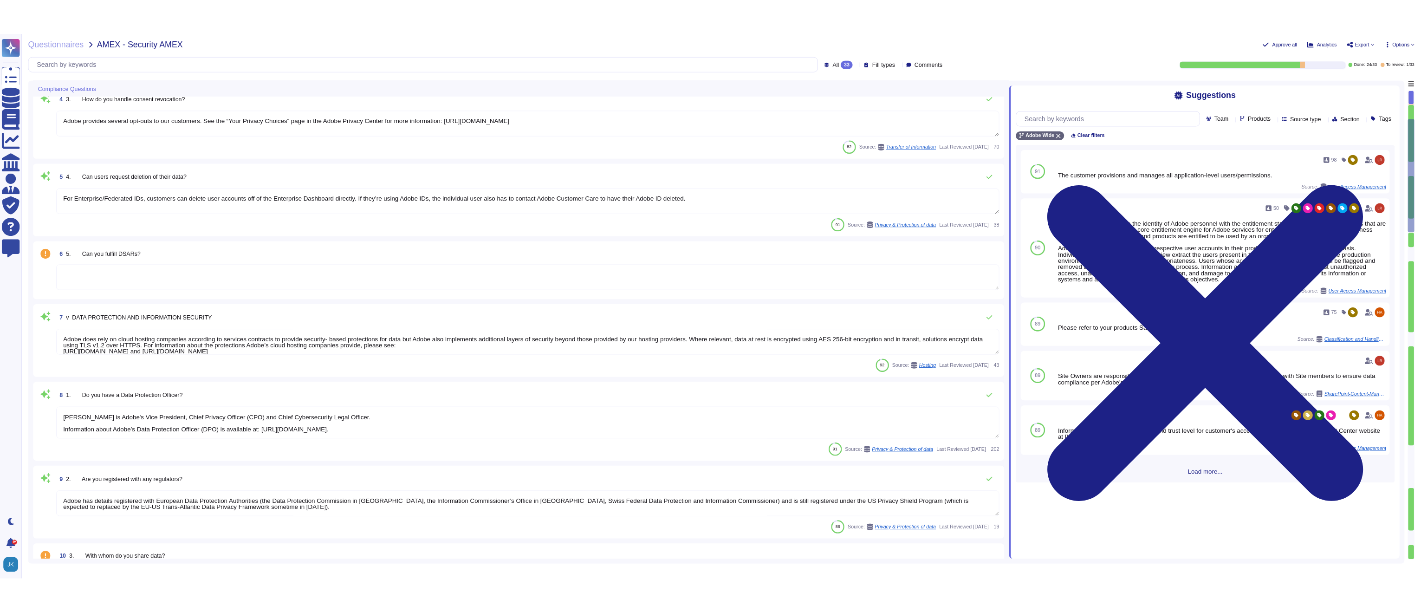
scroll to position [338, 0]
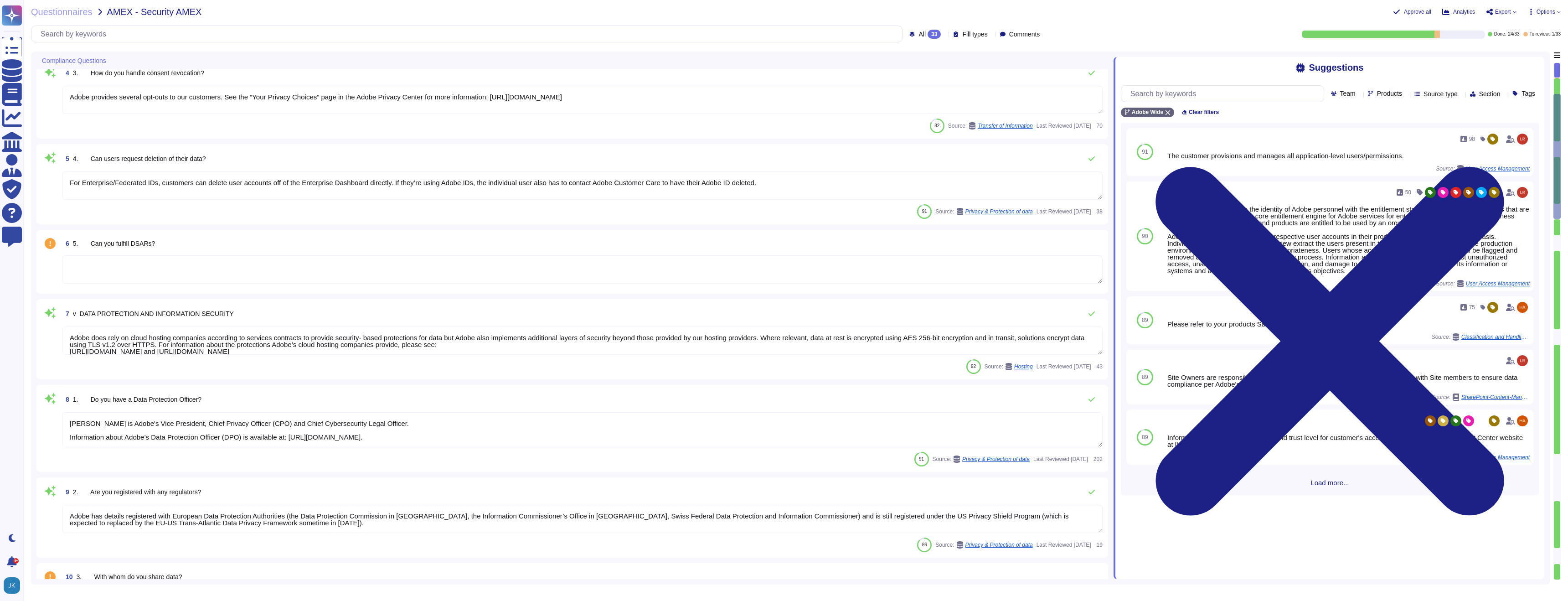
click at [130, 246] on span "5. Can you fulfill DSARs?" at bounding box center [114, 243] width 82 height 7
click at [130, 255] on div at bounding box center [582, 270] width 1041 height 29
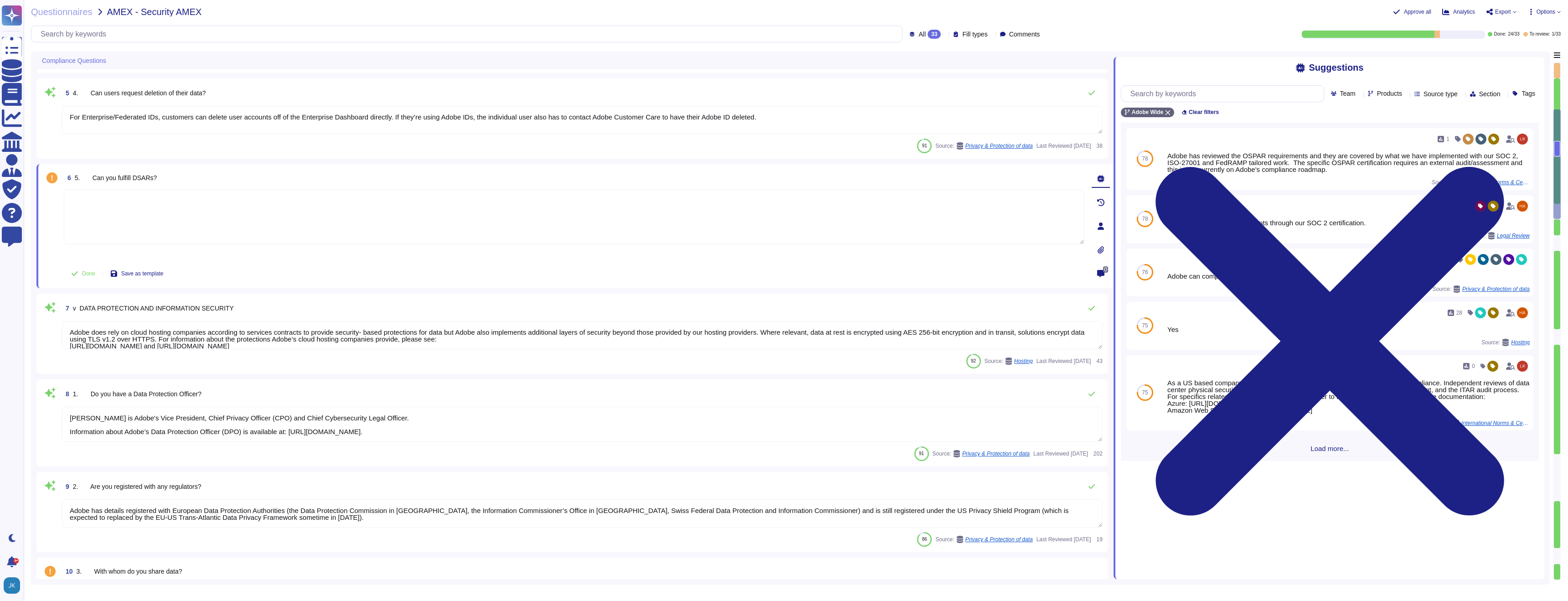
click at [133, 180] on span "5. Can you fulfill DSARs?" at bounding box center [116, 177] width 82 height 7
click at [1167, 93] on input "text" at bounding box center [1224, 93] width 197 height 16
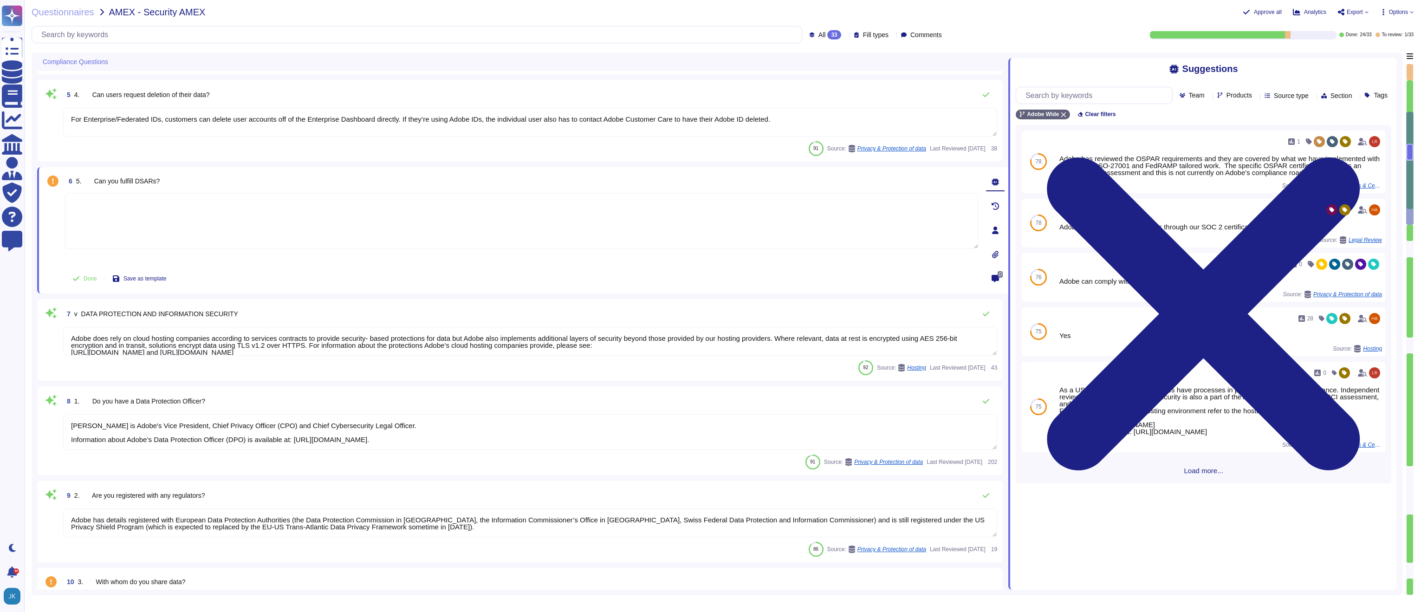
click at [119, 199] on textarea at bounding box center [522, 221] width 914 height 56
paste textarea "As the data controller, you will determine the personal data that Adobe process…"
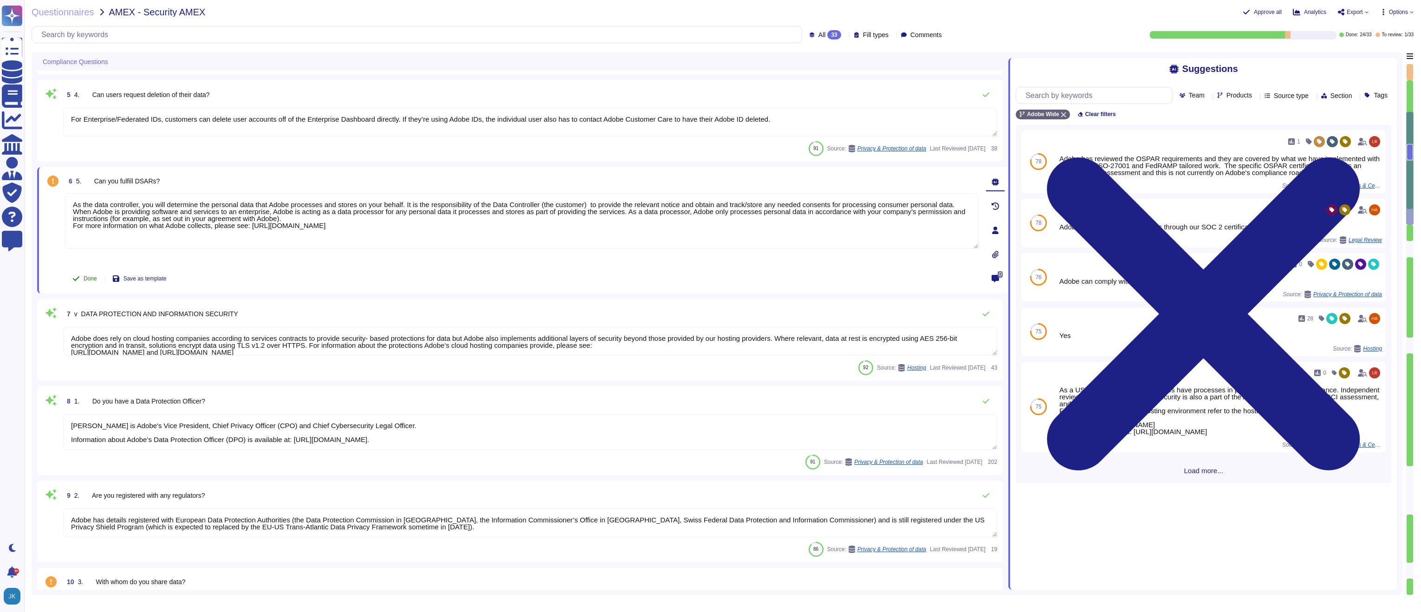
type textarea "As the data controller, you will determine the personal data that Adobe process…"
click at [82, 278] on button "Done" at bounding box center [84, 278] width 39 height 19
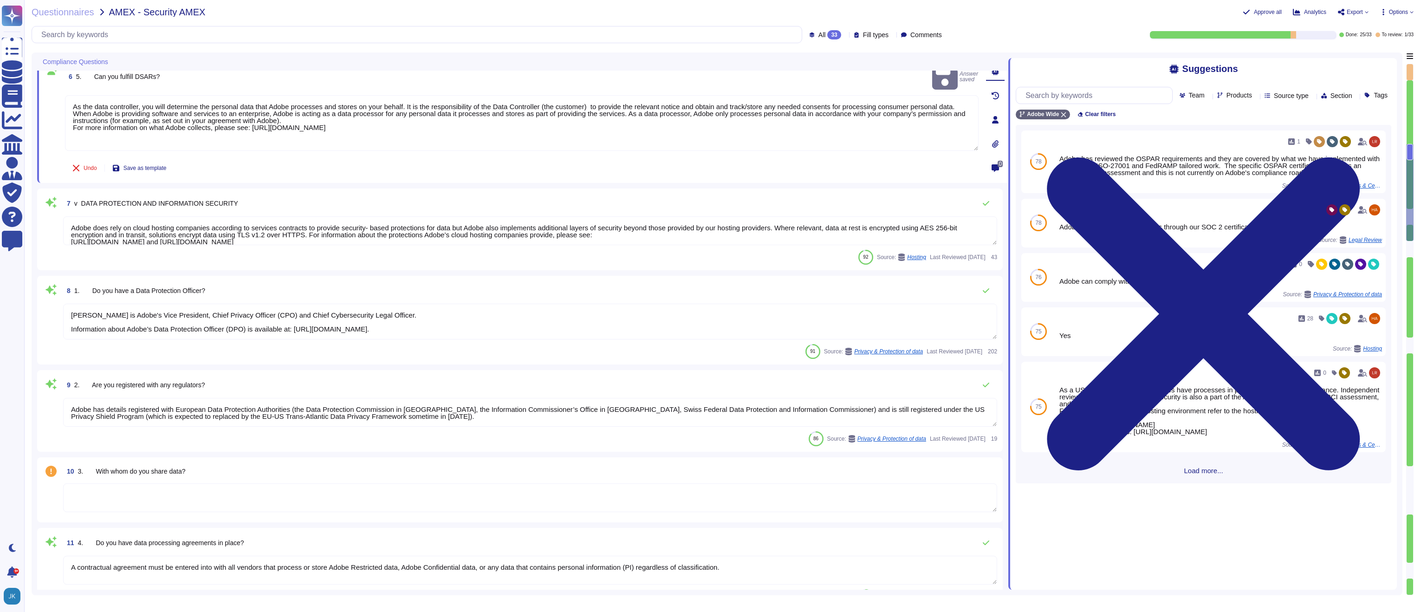
type textarea "Your personal information and files are stored on Adobe’s servers and the serve…"
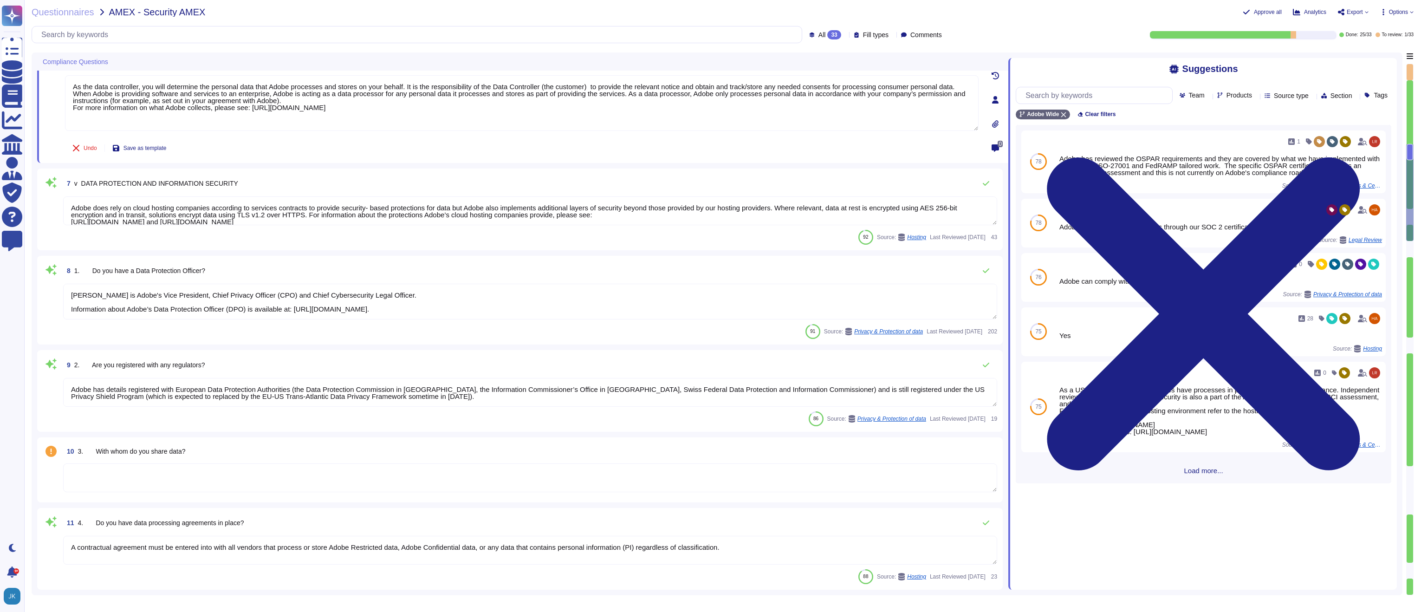
scroll to position [468, 0]
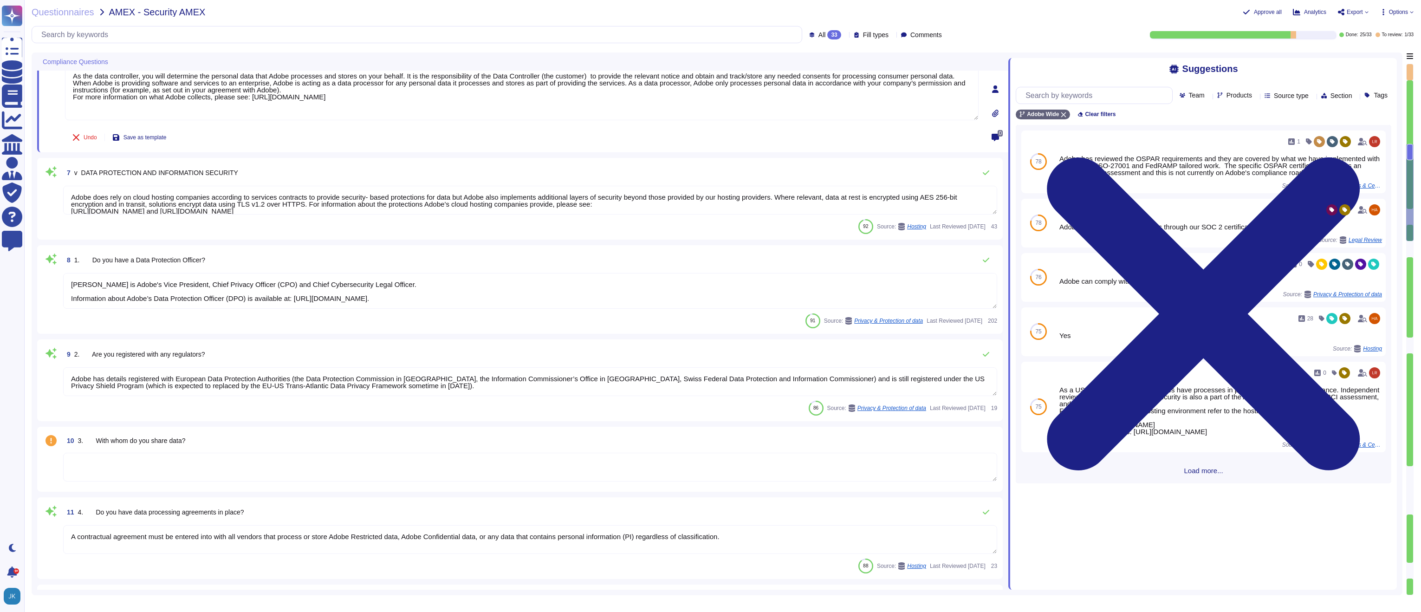
type textarea "As an international organization providing services to customers across the wor…"
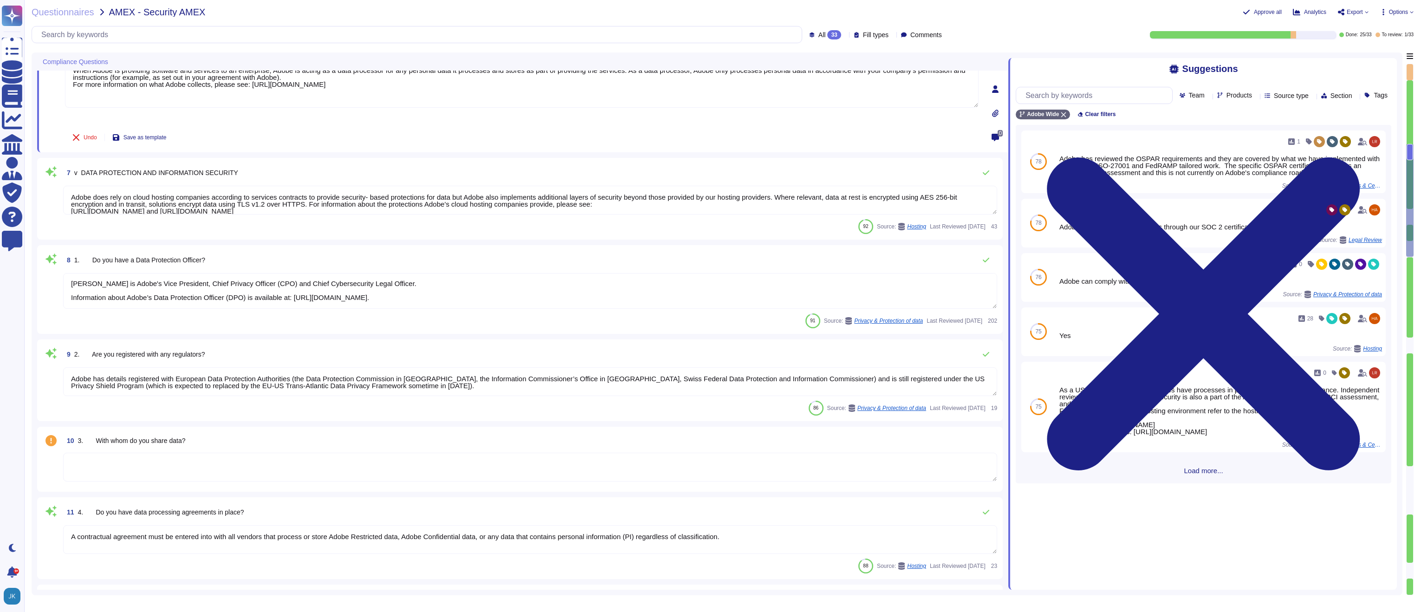
click at [149, 440] on span "3. With whom do you share data?" at bounding box center [132, 440] width 108 height 7
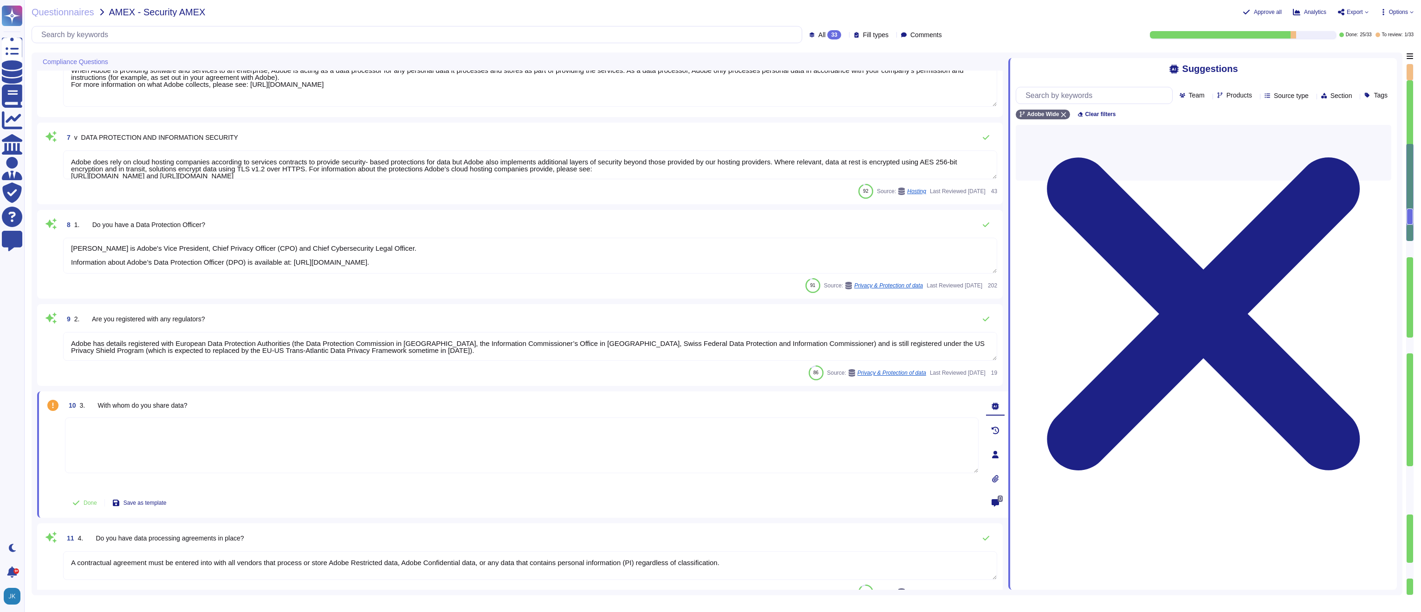
click at [149, 440] on textarea at bounding box center [522, 445] width 914 height 56
click at [152, 405] on span "3. With whom do you share data?" at bounding box center [134, 405] width 108 height 7
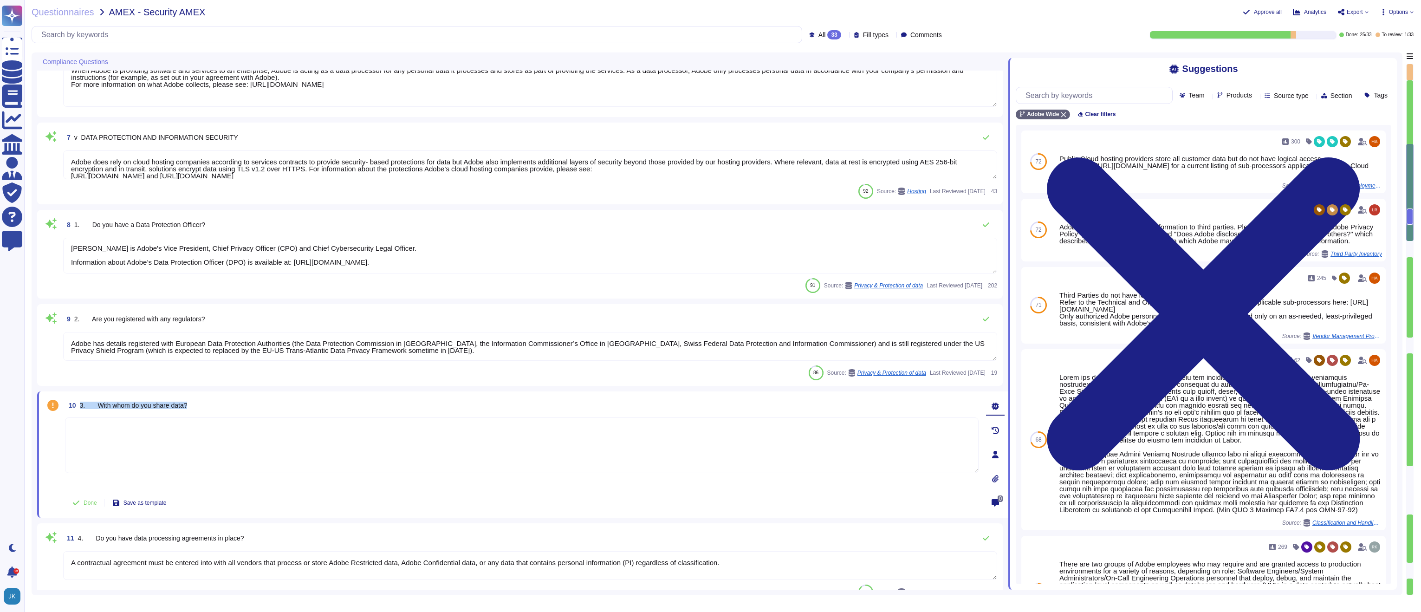
click at [152, 405] on span "3. With whom do you share data?" at bounding box center [134, 405] width 108 height 7
click at [473, 456] on textarea at bounding box center [522, 445] width 914 height 56
paste textarea "Adobe does not sell customer information to third parties. Please see the secti…"
type textarea "Adobe does not sell customer information to third parties. Please see the secti…"
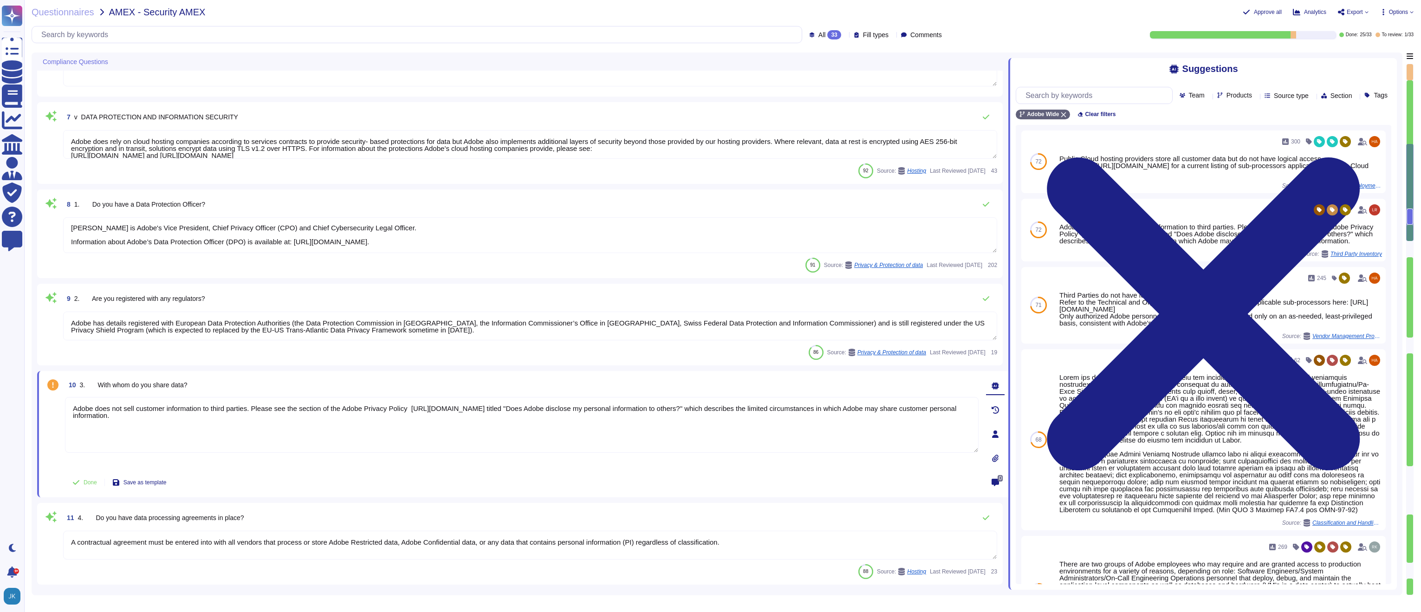
type textarea "As an international organization providing services to customers across the wor…"
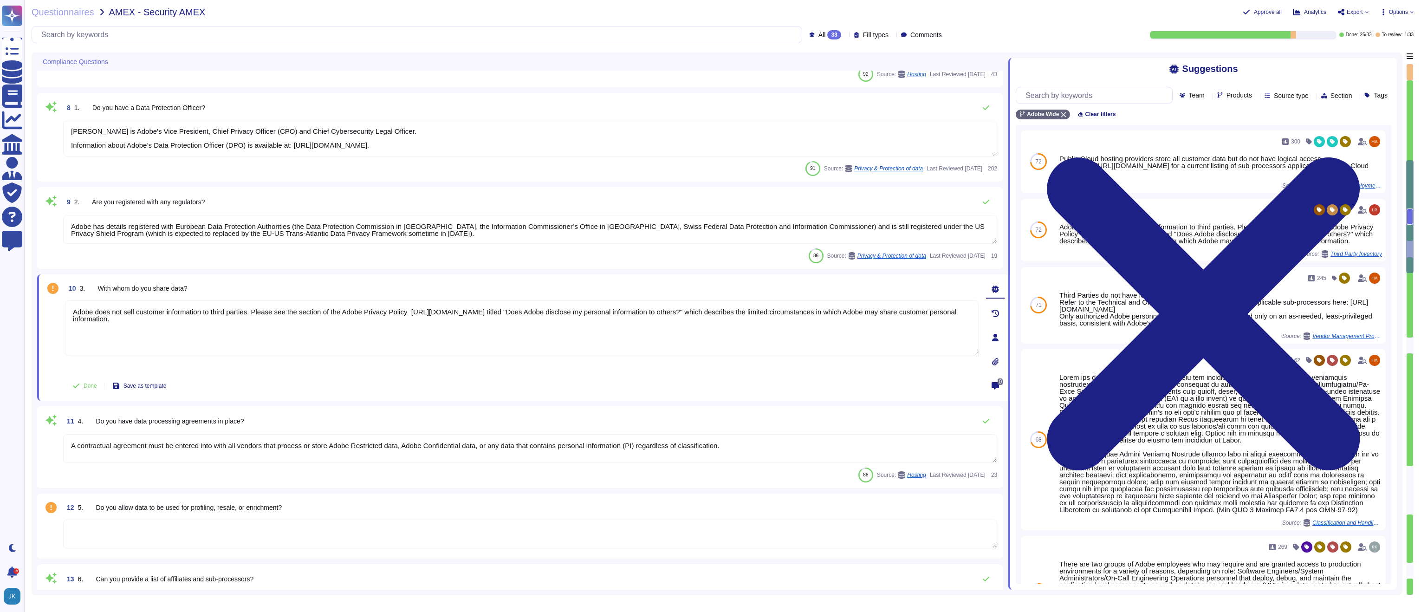
type textarea "Adobe’s agreements set out its role and obligation as a Data Processor."
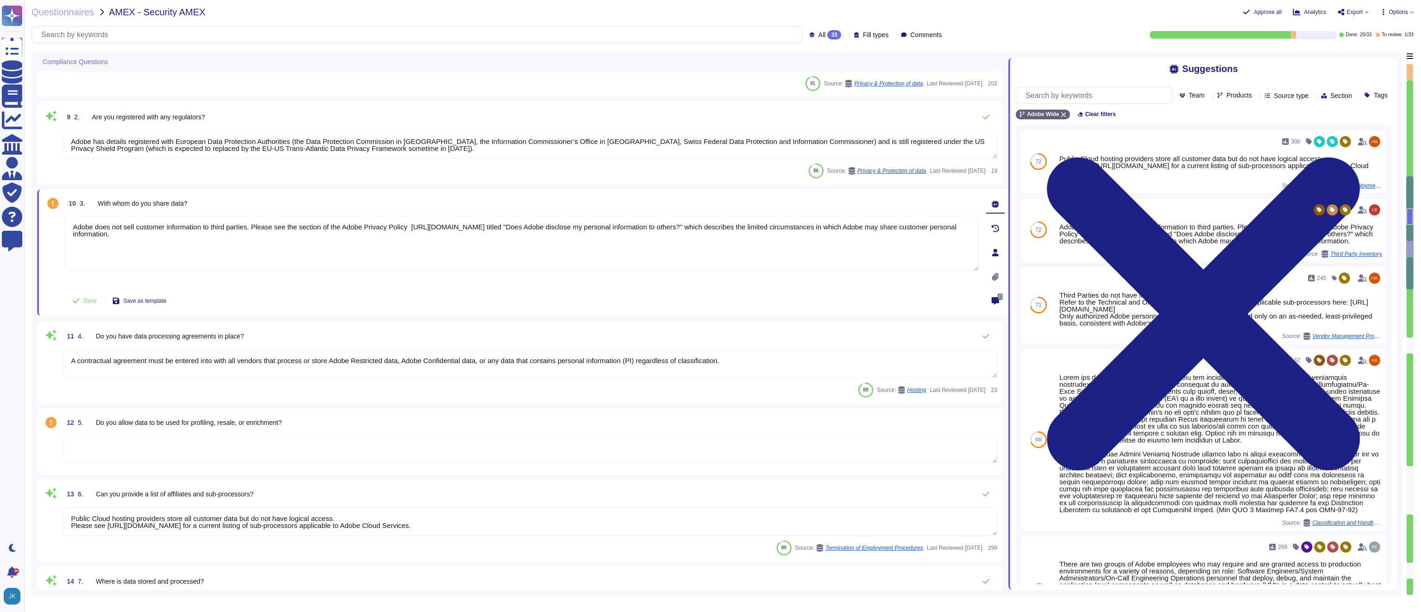
type textarea "Adobe business customers, as the data controllers of the personal data they pro…"
type textarea "Adobe does not sell customer information to third parties. Please see the secti…"
click at [87, 294] on span "Done" at bounding box center [90, 297] width 13 height 6
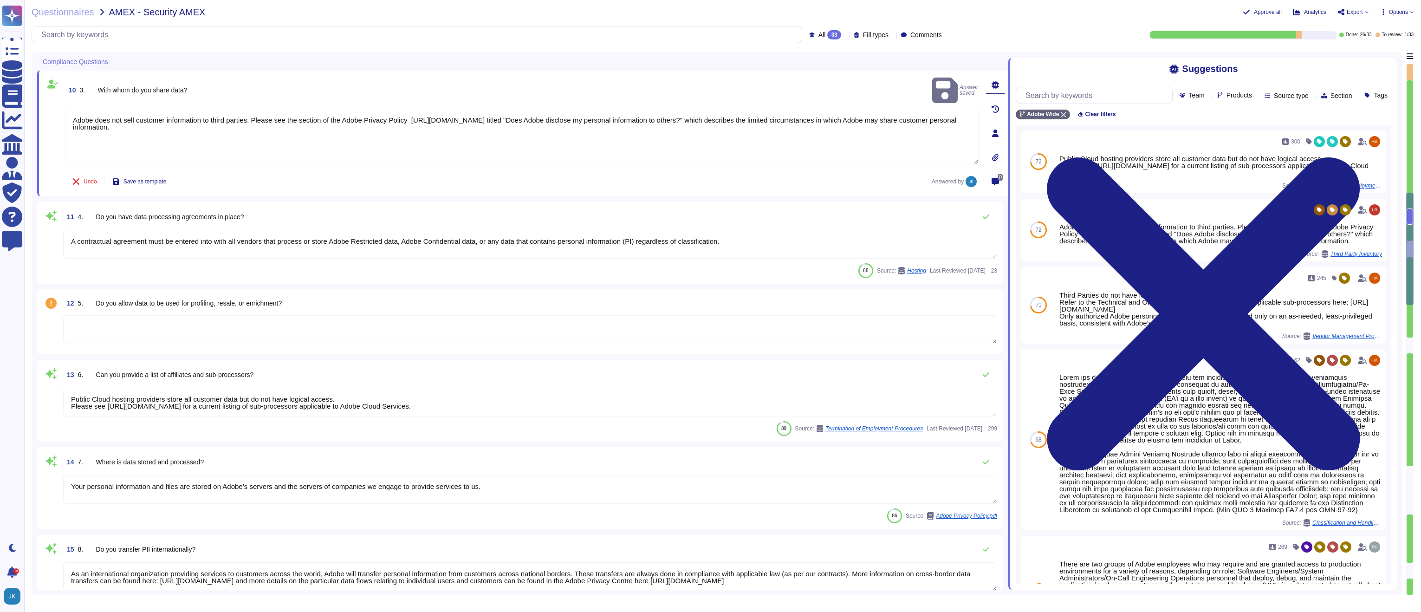
scroll to position [774, 0]
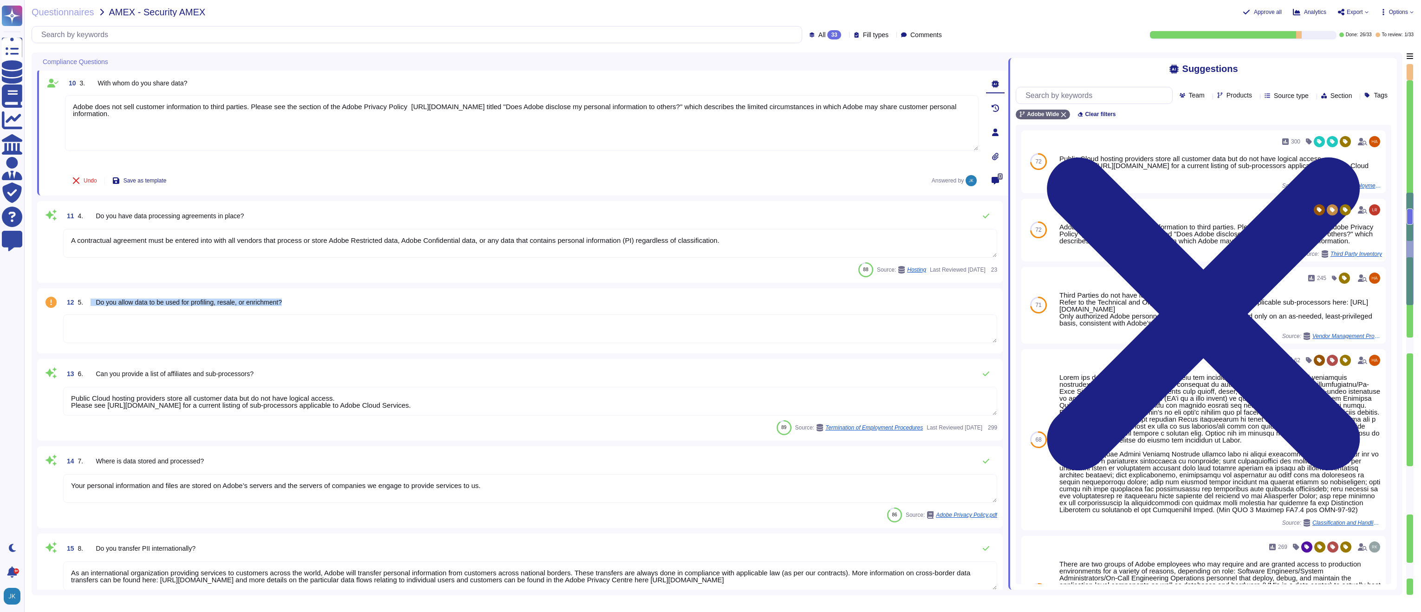
drag, startPoint x: 298, startPoint y: 303, endPoint x: 91, endPoint y: 298, distance: 207.1
click at [91, 298] on div "12 5. Do you allow data to be used for profiling, resale, or enrichment?" at bounding box center [530, 302] width 934 height 17
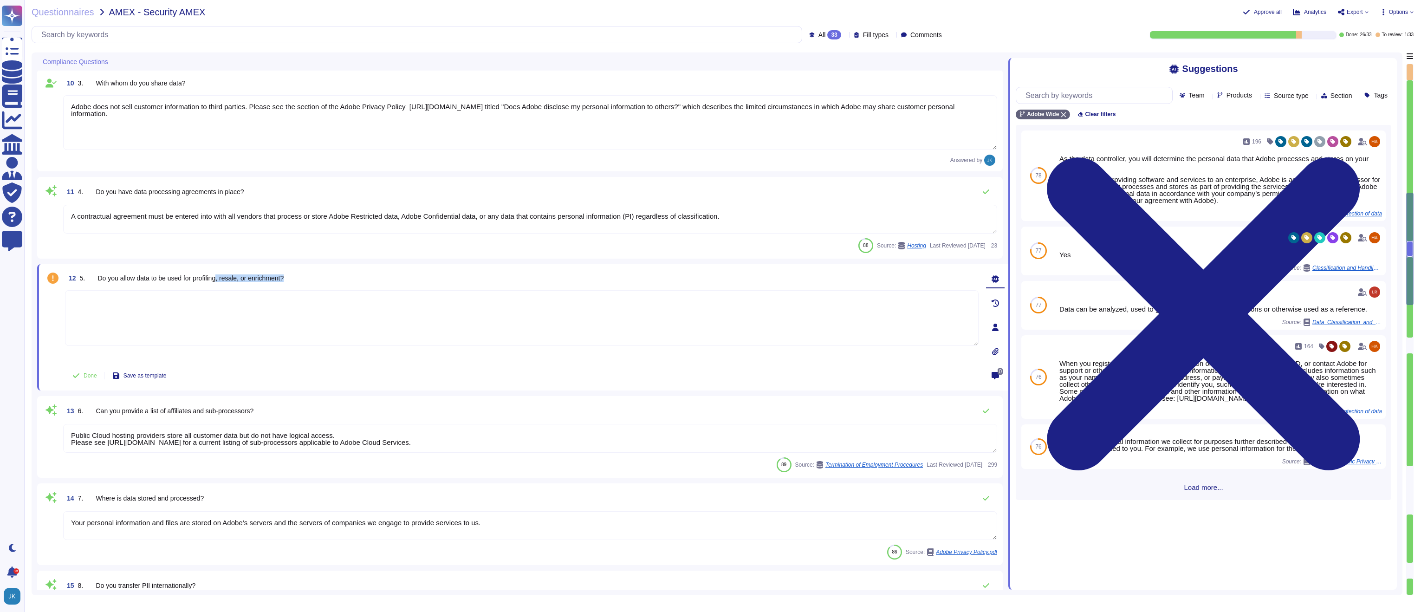
drag, startPoint x: 223, startPoint y: 276, endPoint x: 294, endPoint y: 274, distance: 70.6
click at [284, 274] on span "5. Do you allow data to be used for profiling, resale, or enrichment?" at bounding box center [182, 277] width 204 height 7
click at [186, 279] on span "5. Do you allow data to be used for profiling, resale, or enrichment?" at bounding box center [182, 277] width 204 height 7
drag, startPoint x: 99, startPoint y: 279, endPoint x: 295, endPoint y: 279, distance: 195.9
click at [295, 279] on div "12 5. Do you allow data to be used for profiling, resale, or enrichment?" at bounding box center [522, 278] width 914 height 17
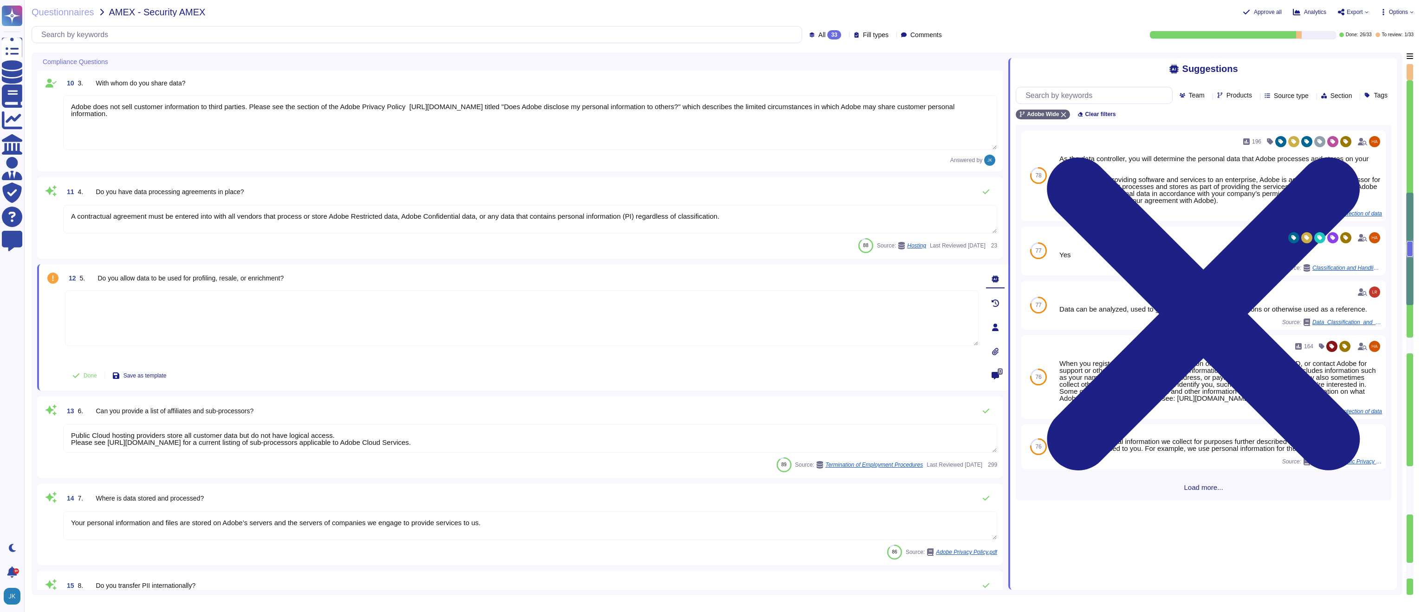
click at [336, 321] on textarea at bounding box center [522, 318] width 914 height 56
paste textarea "Yes As the data controller, you will determine the personal data that Adobe pro…"
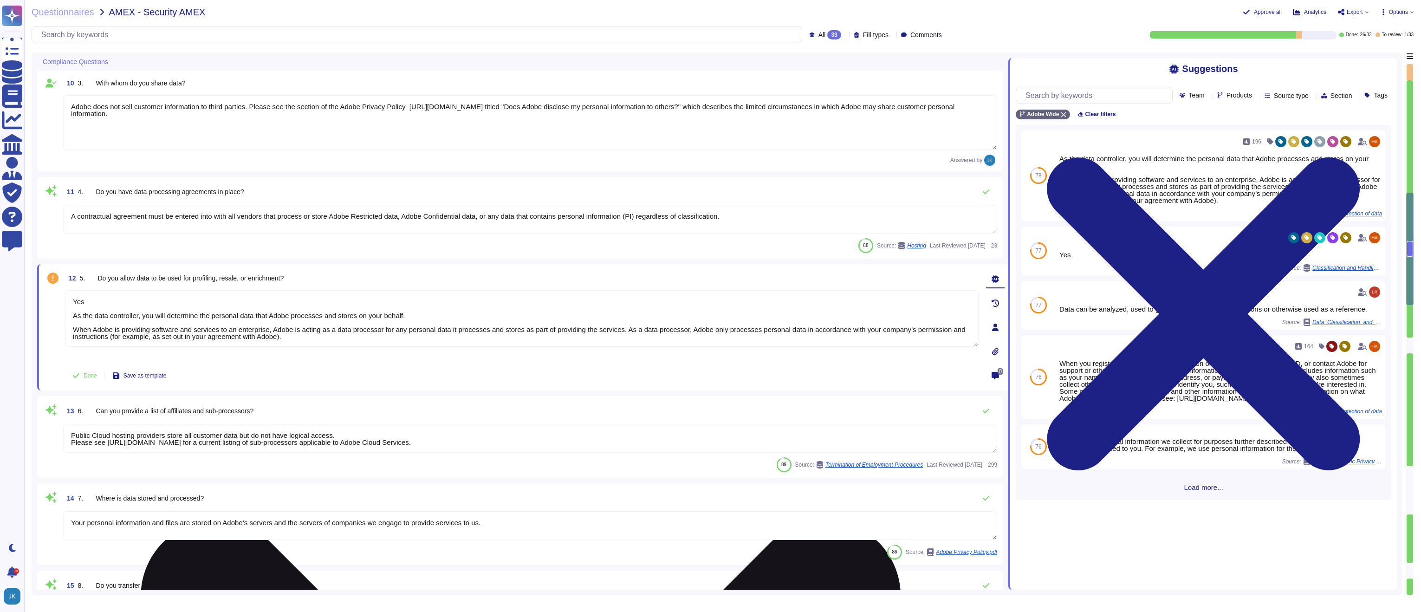
click at [124, 301] on textarea "Yes As the data controller, you will determine the personal data that Adobe pro…" at bounding box center [522, 318] width 914 height 57
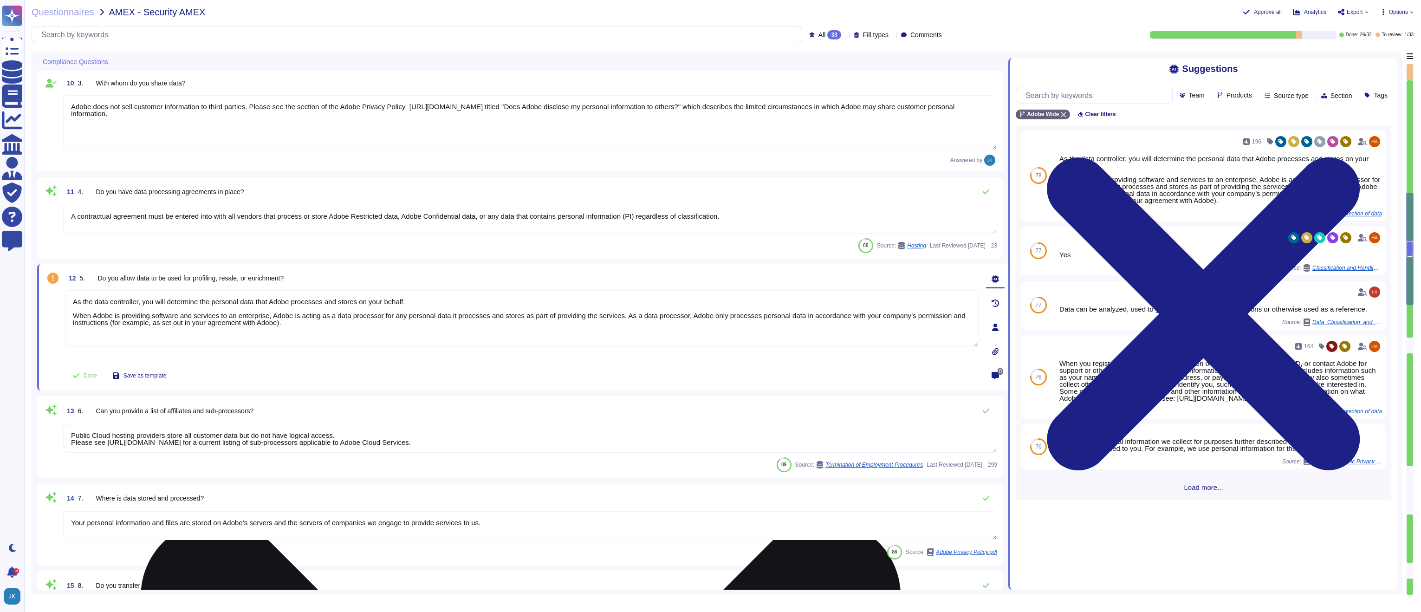
click at [72, 315] on textarea "As the data controller, you will determine the personal data that Adobe process…" at bounding box center [522, 318] width 914 height 57
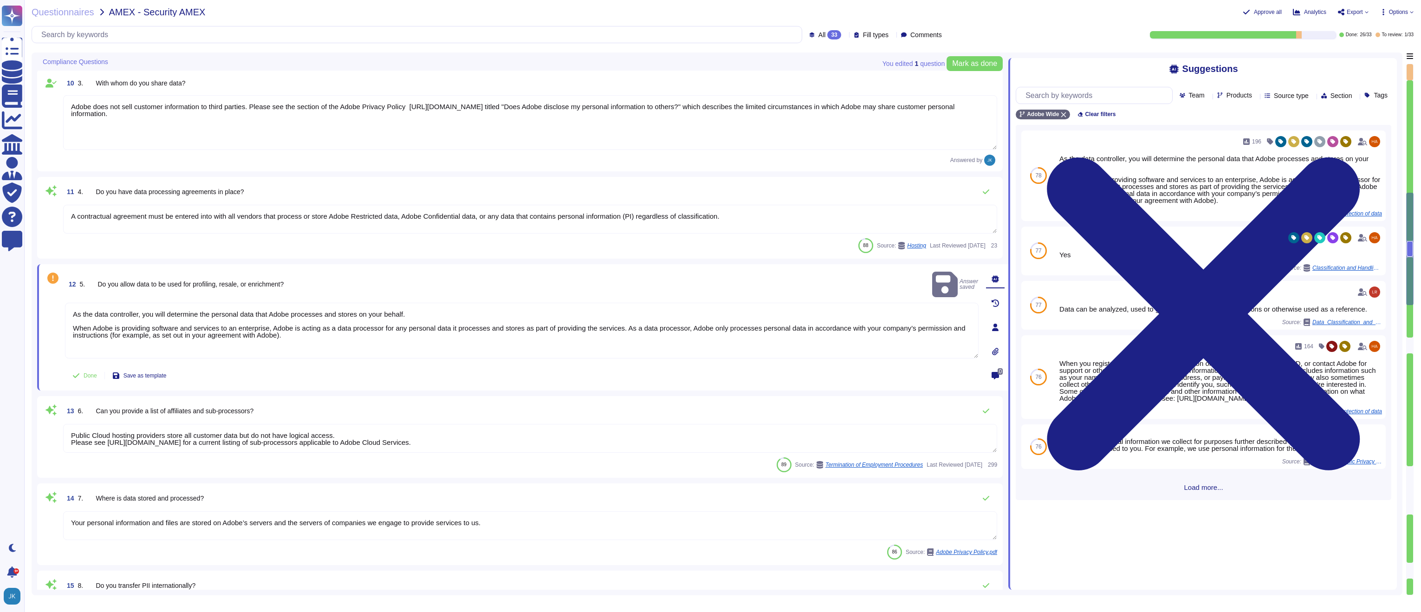
drag, startPoint x: 71, startPoint y: 107, endPoint x: 256, endPoint y: 106, distance: 184.7
click at [256, 106] on textarea "Adobe does not sell customer information to third parties. Please see the secti…" at bounding box center [530, 122] width 934 height 55
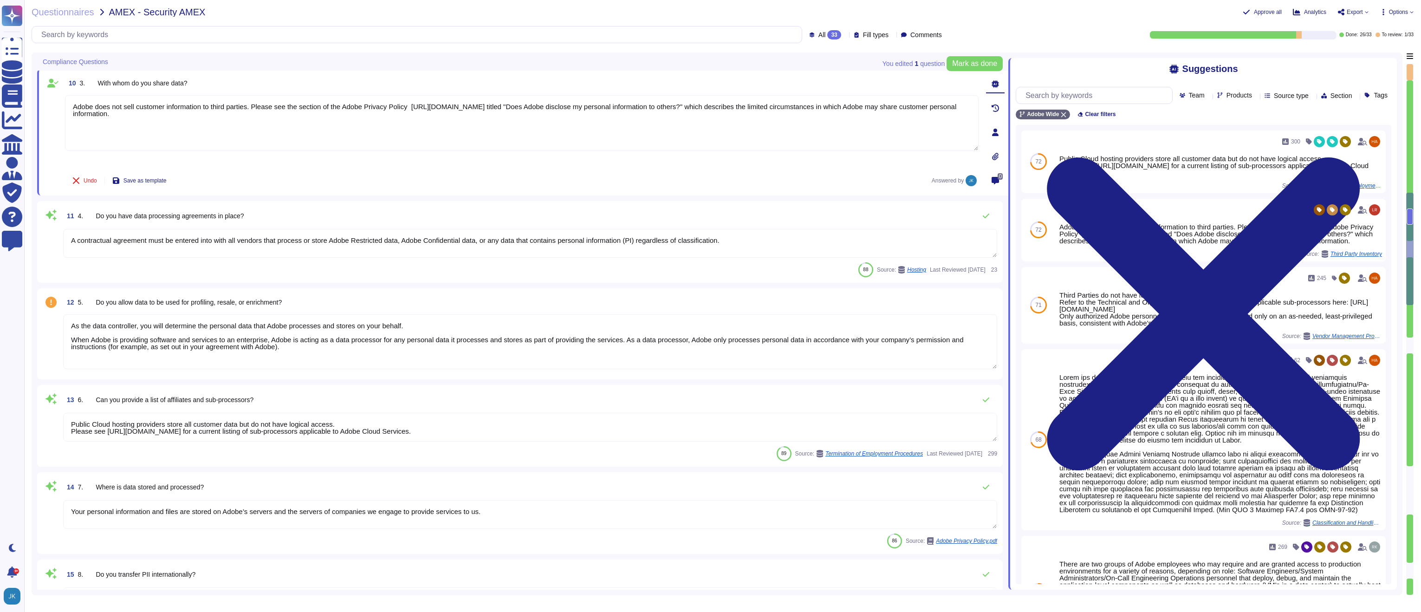
click at [71, 332] on textarea "As the data controller, you will determine the personal data that Adobe process…" at bounding box center [530, 341] width 934 height 55
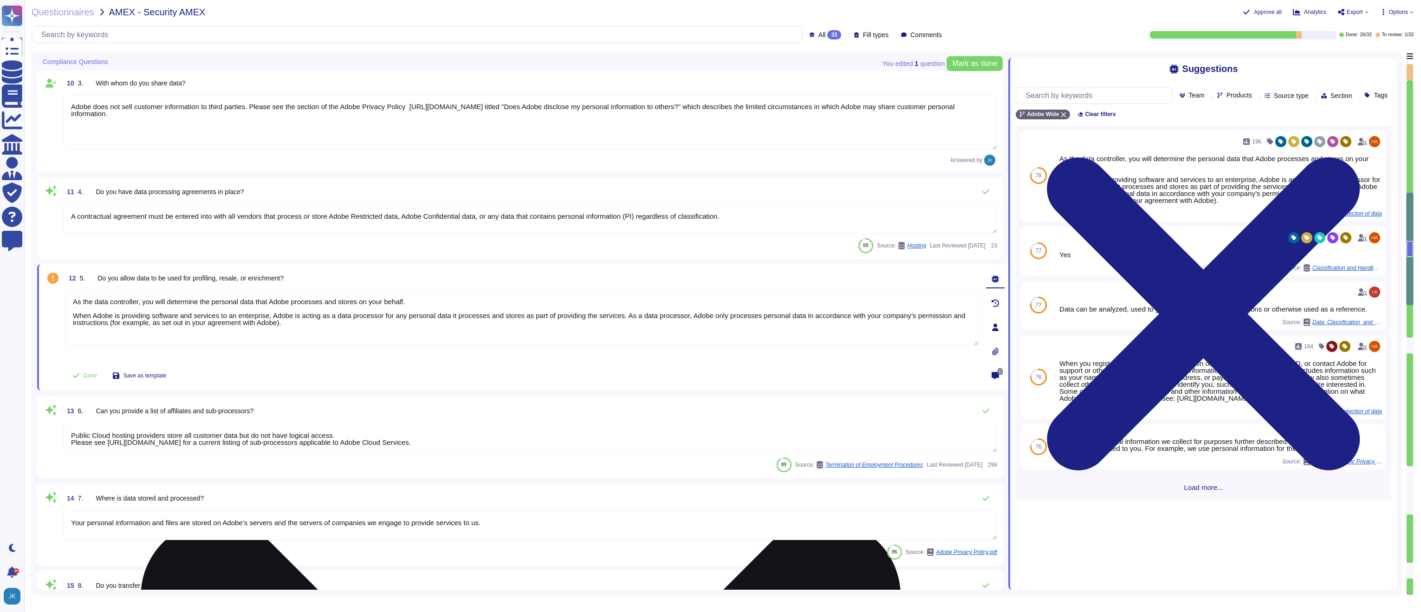
paste textarea "dobe does not sell customer information to third parties. A"
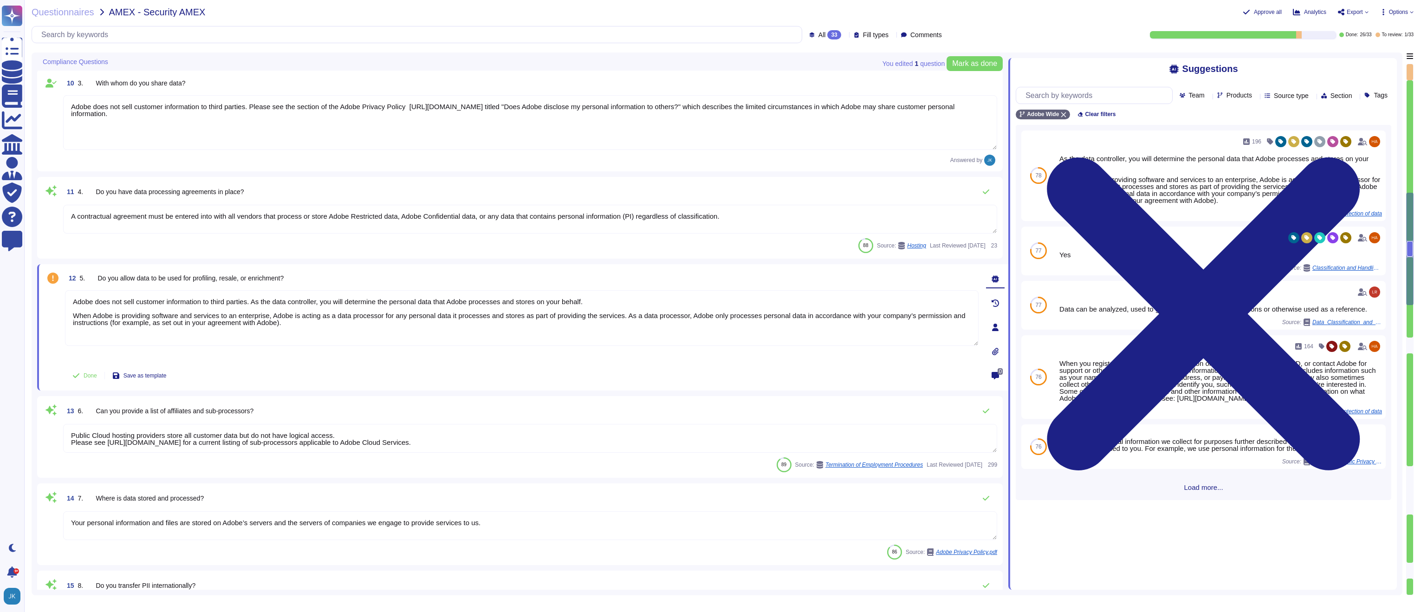
type textarea "Adobe does not sell customer information to third parties. As the data controll…"
click at [434, 375] on div "Done Save as template" at bounding box center [522, 375] width 914 height 19
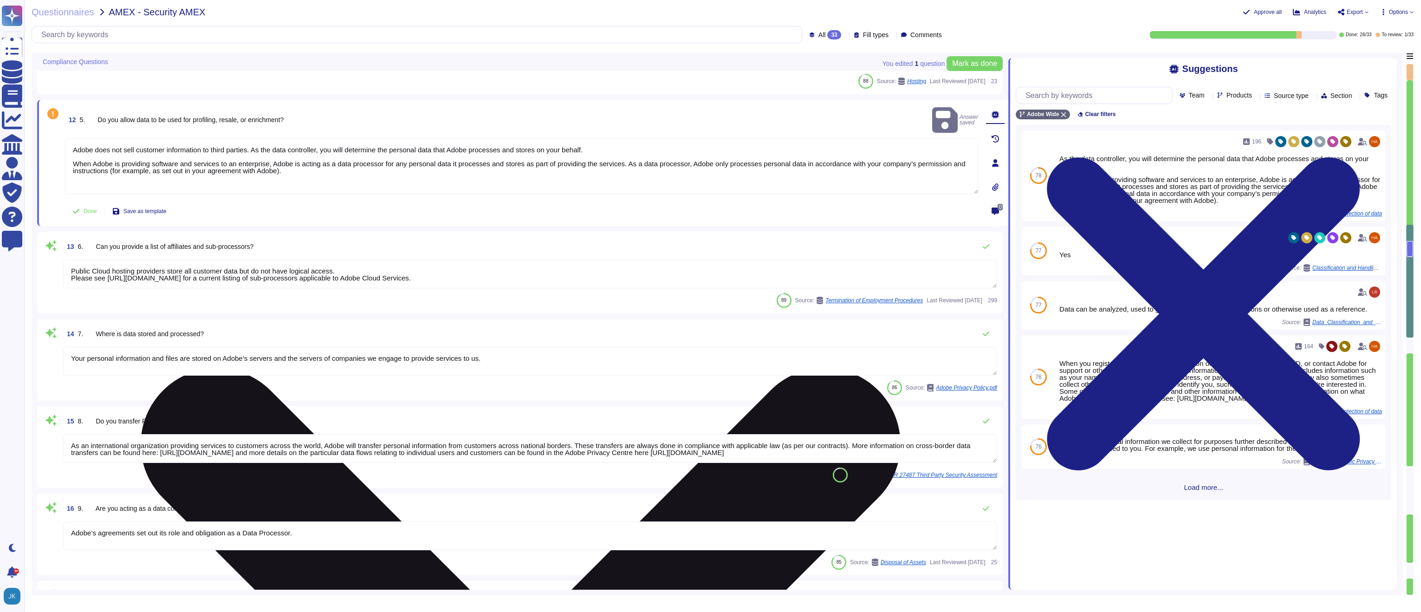
type textarea "To better protect our customers’ data from the physical layer up, we’ve impleme…"
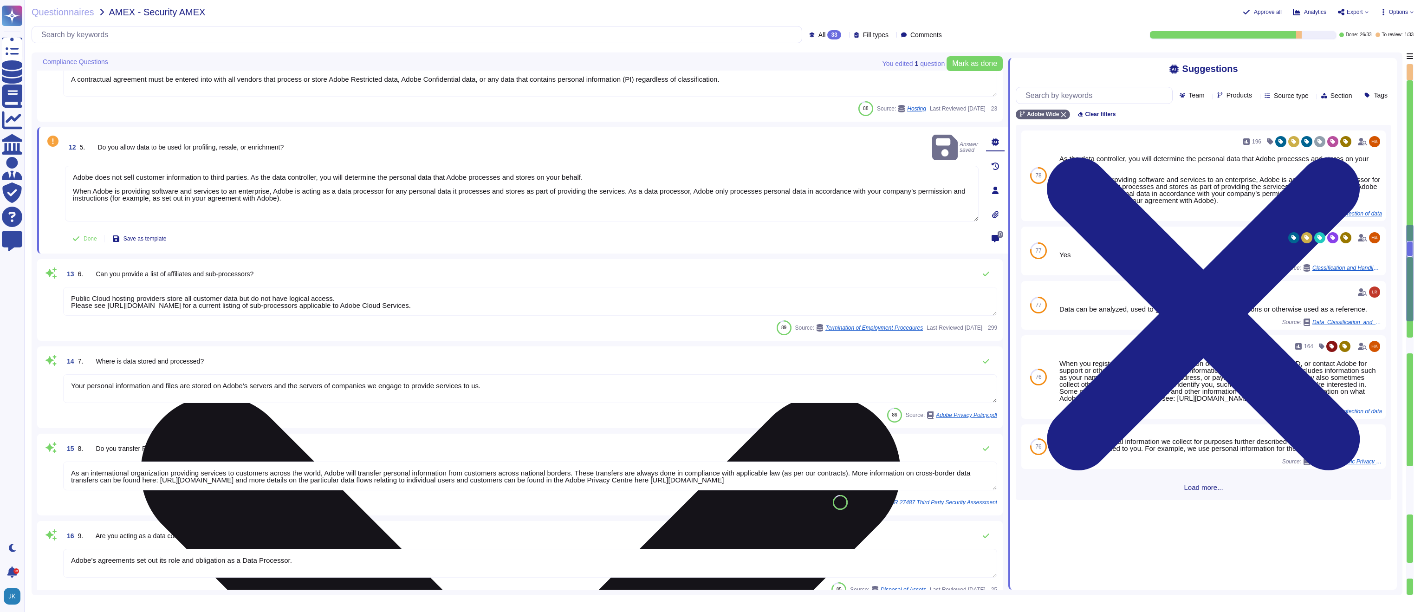
scroll to position [889, 0]
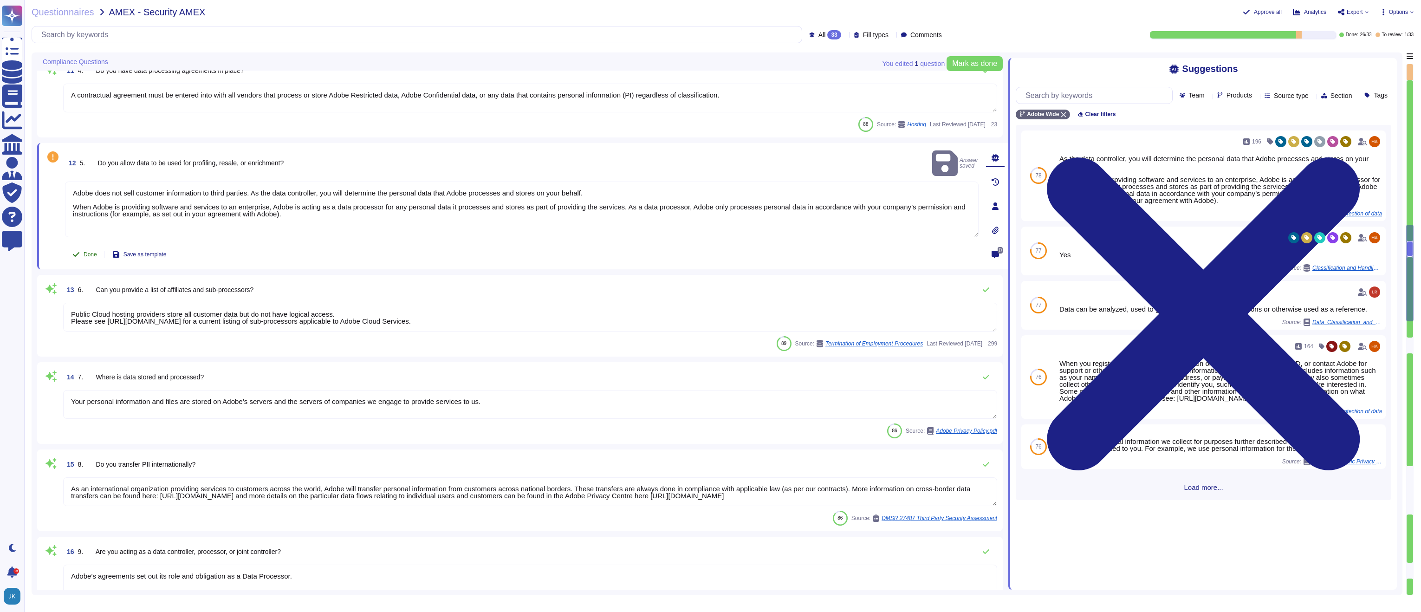
click at [76, 255] on icon at bounding box center [76, 254] width 6 height 5
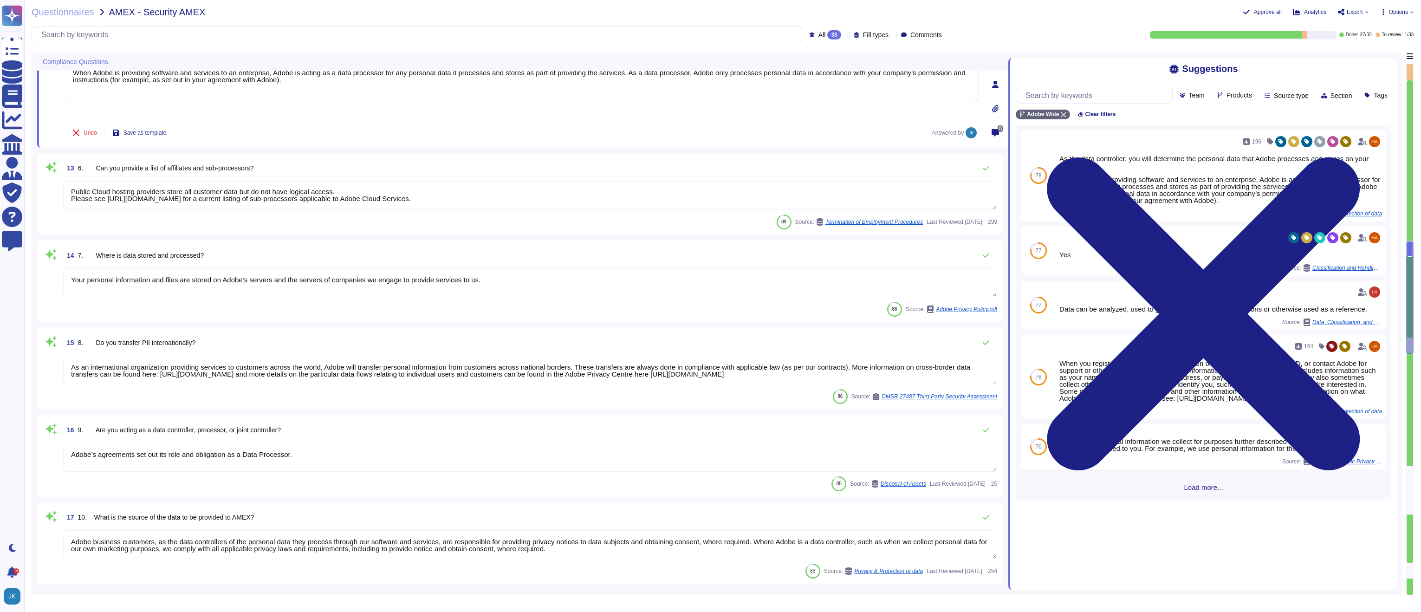
type textarea "Amazon Web Services uses strong tenant isolation security and control capabilit…"
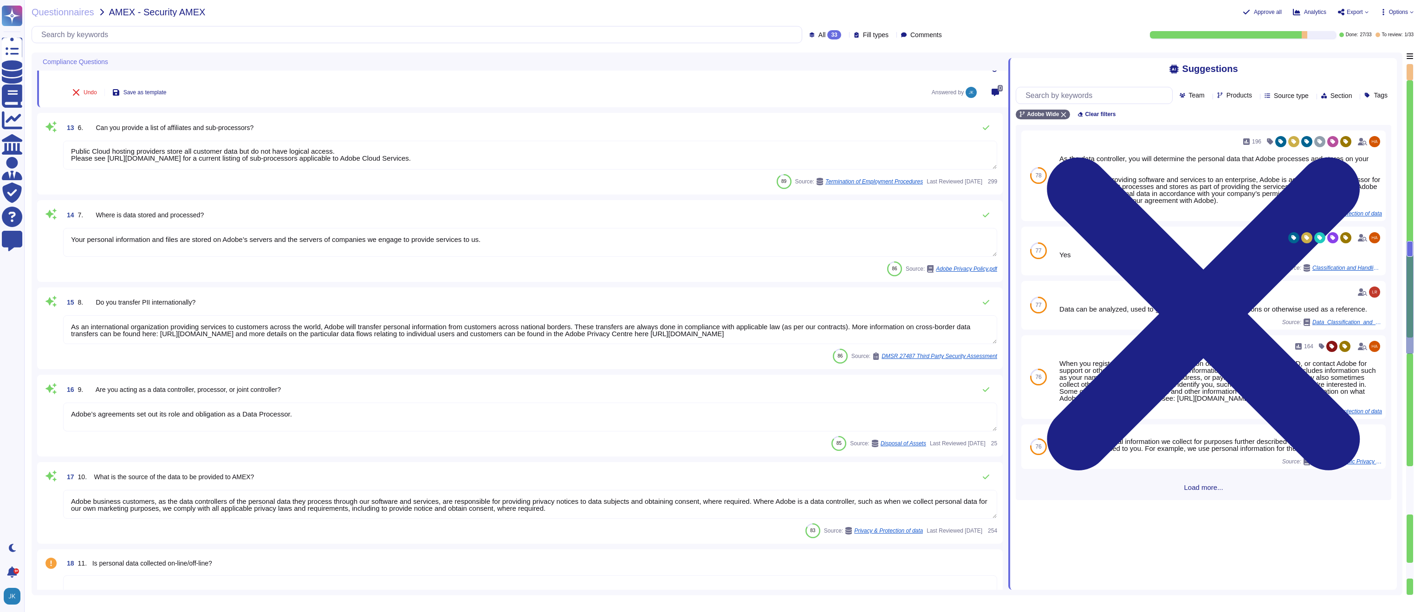
type textarea "In the event of a suspected breach, several responses are triggered within Adob…"
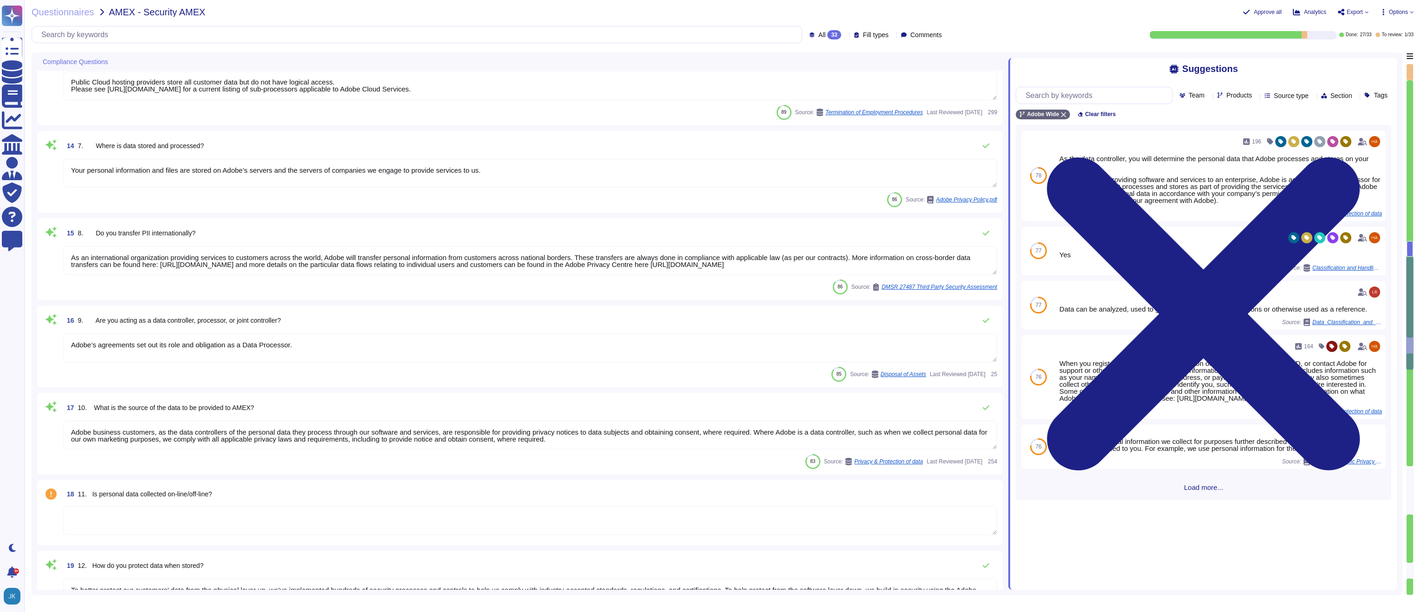
type textarea "No, we do not have external audits of our sustainability and social impact prog…"
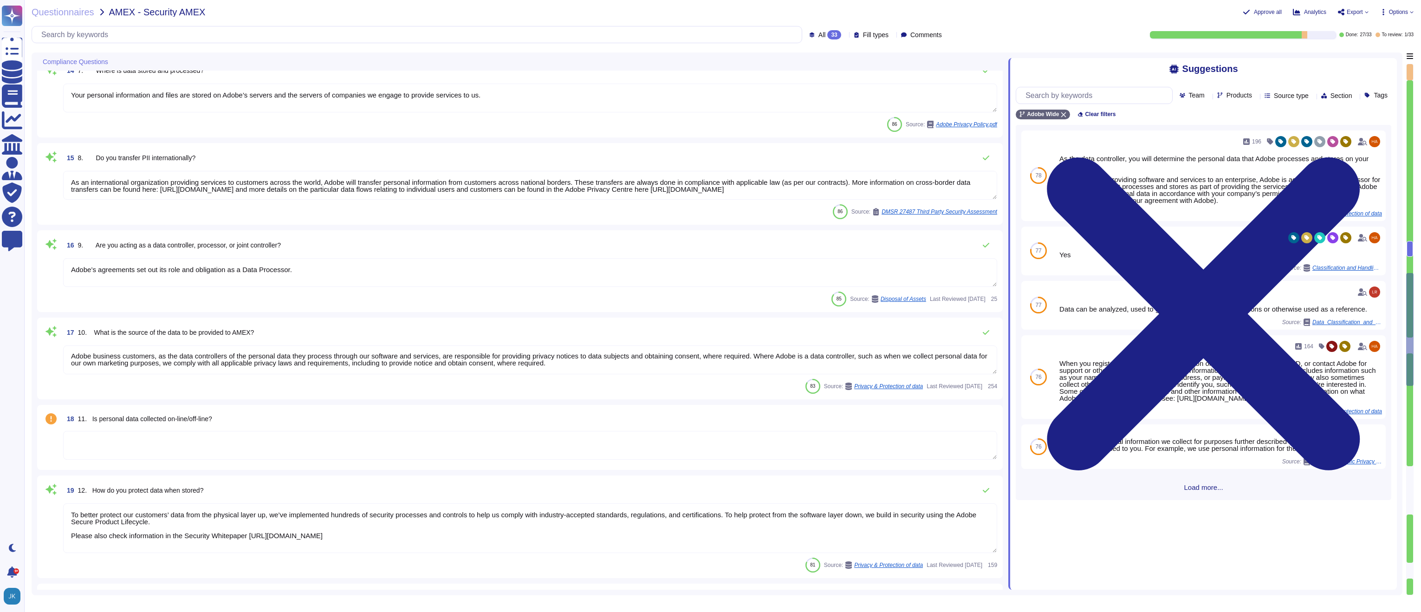
click at [193, 421] on span "11. Is personal data collected on-line/off-line?" at bounding box center [145, 418] width 134 height 7
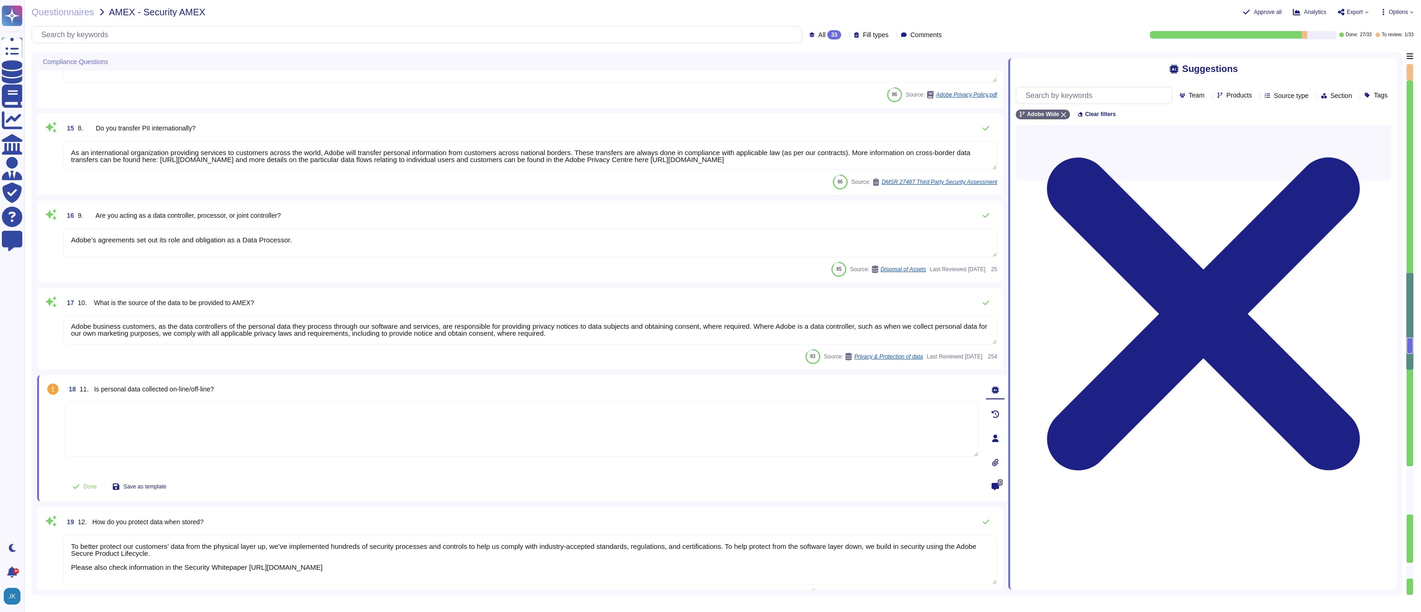
click at [193, 421] on textarea at bounding box center [522, 429] width 914 height 56
click at [148, 392] on span "11. Is personal data collected on-line/off-line?" at bounding box center [147, 388] width 134 height 7
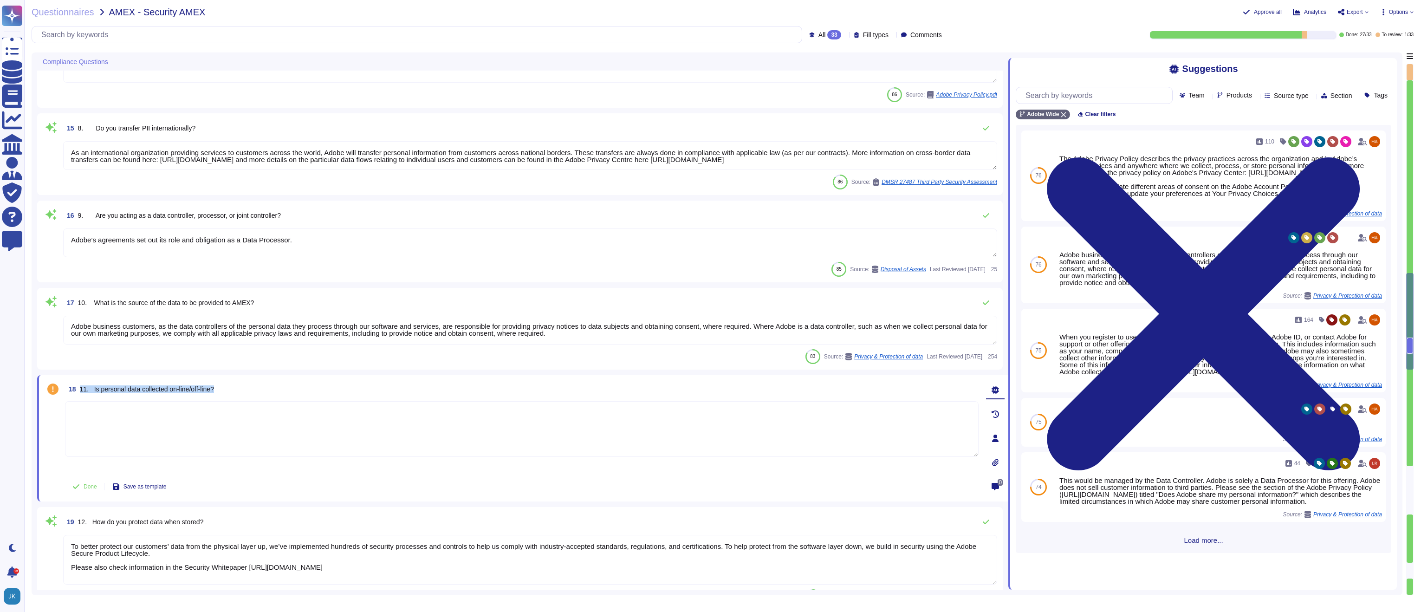
click at [148, 392] on span "11. Is personal data collected on-line/off-line?" at bounding box center [147, 388] width 134 height 7
click at [218, 430] on textarea at bounding box center [522, 429] width 914 height 56
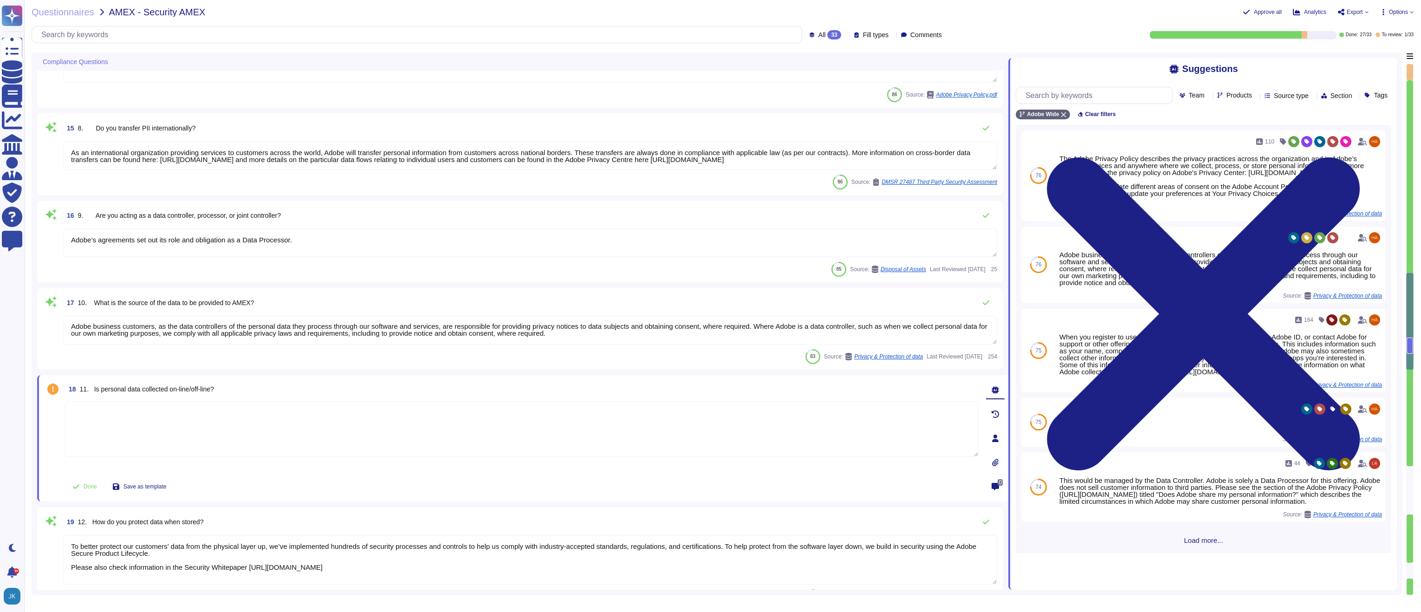
paste textarea "The Adobe Privacy Policy describes the privacy practices across the organizatio…"
type textarea "The Adobe Privacy Policy describes the privacy practices across the organizatio…"
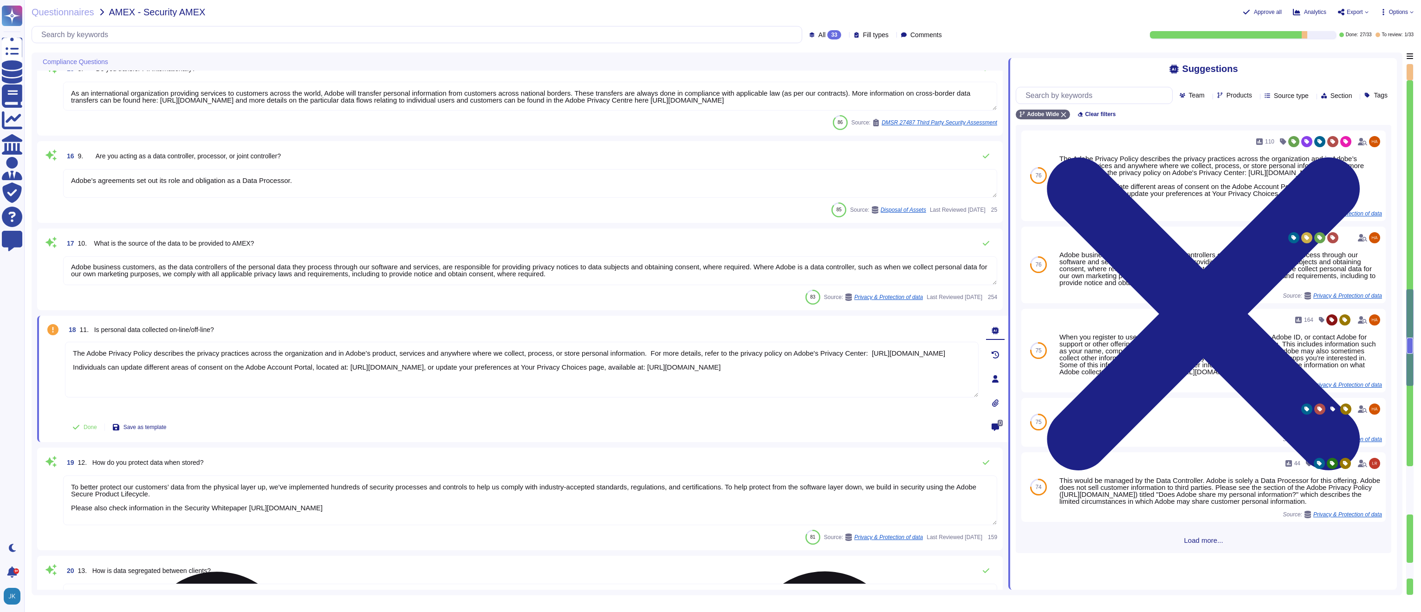
type textarea "We retain most personal information for as long as you are an active user of ou…"
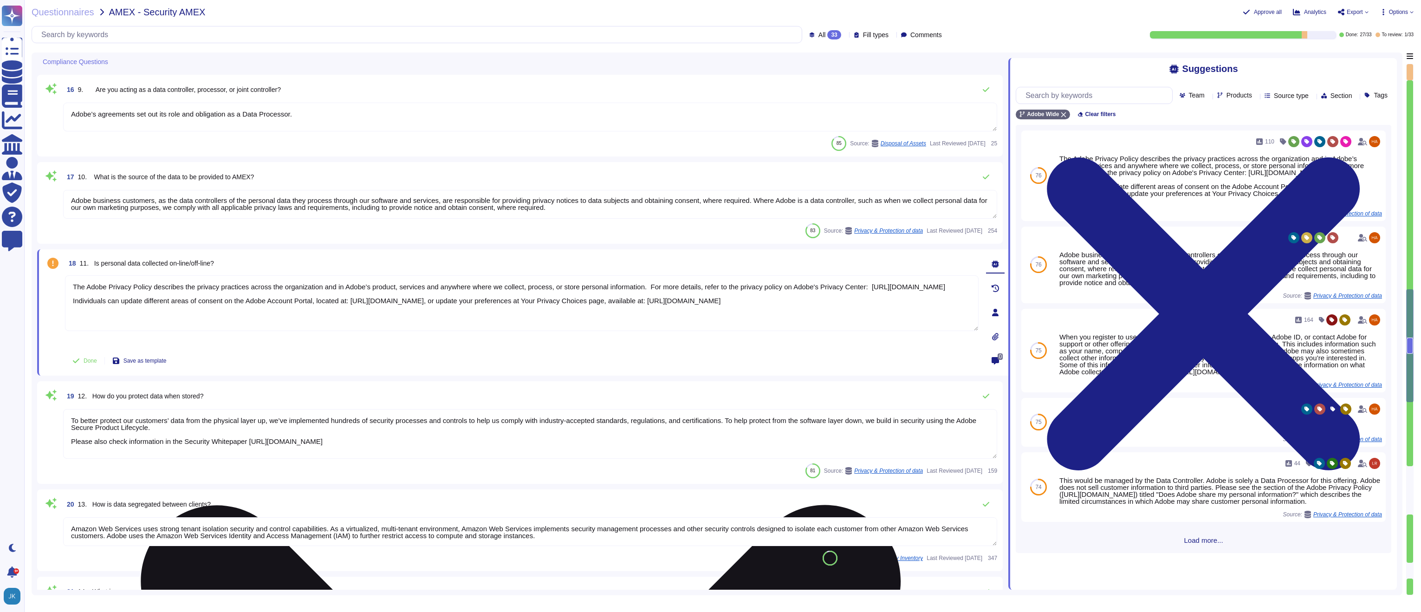
scroll to position [1309, 0]
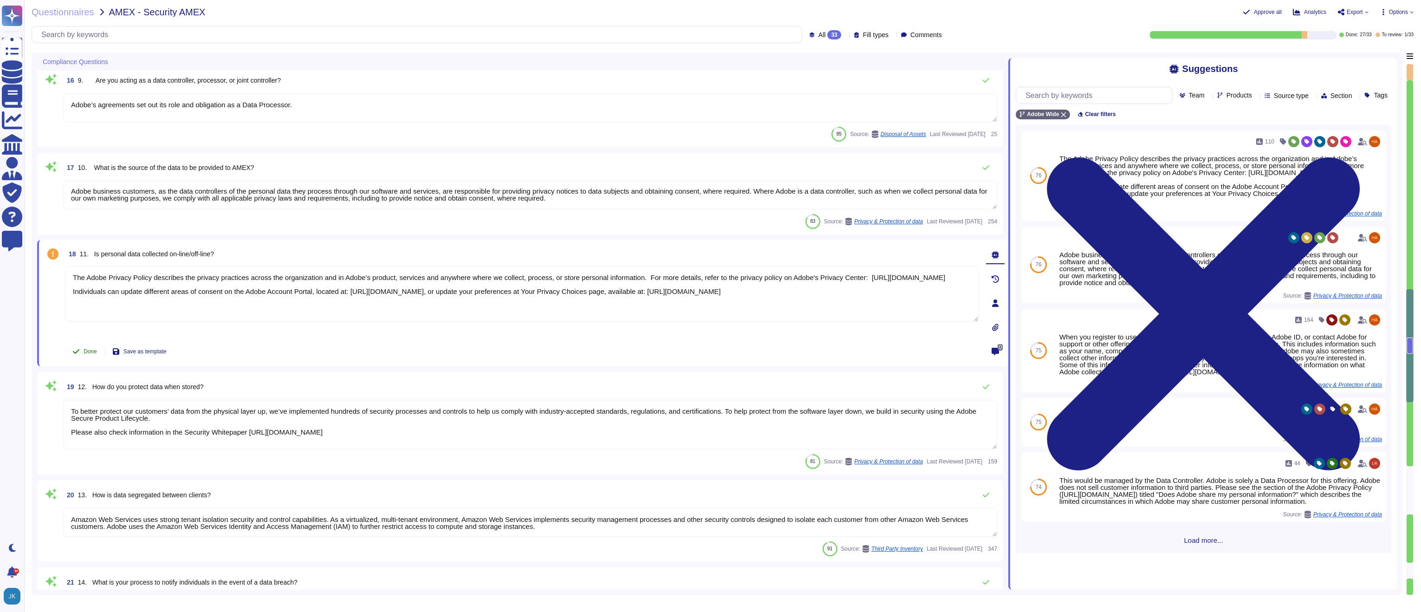
type textarea "The Adobe Privacy Policy describes the privacy practices across the organizatio…"
click at [82, 352] on button "Done" at bounding box center [84, 351] width 39 height 19
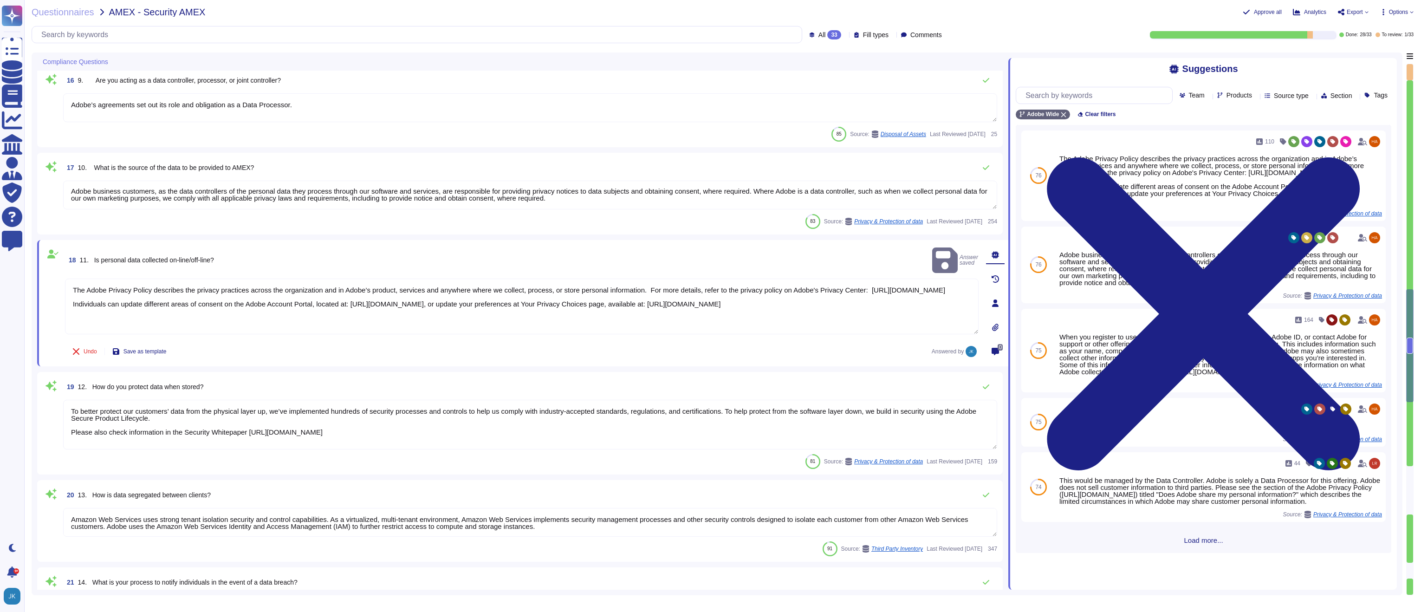
scroll to position [1, 0]
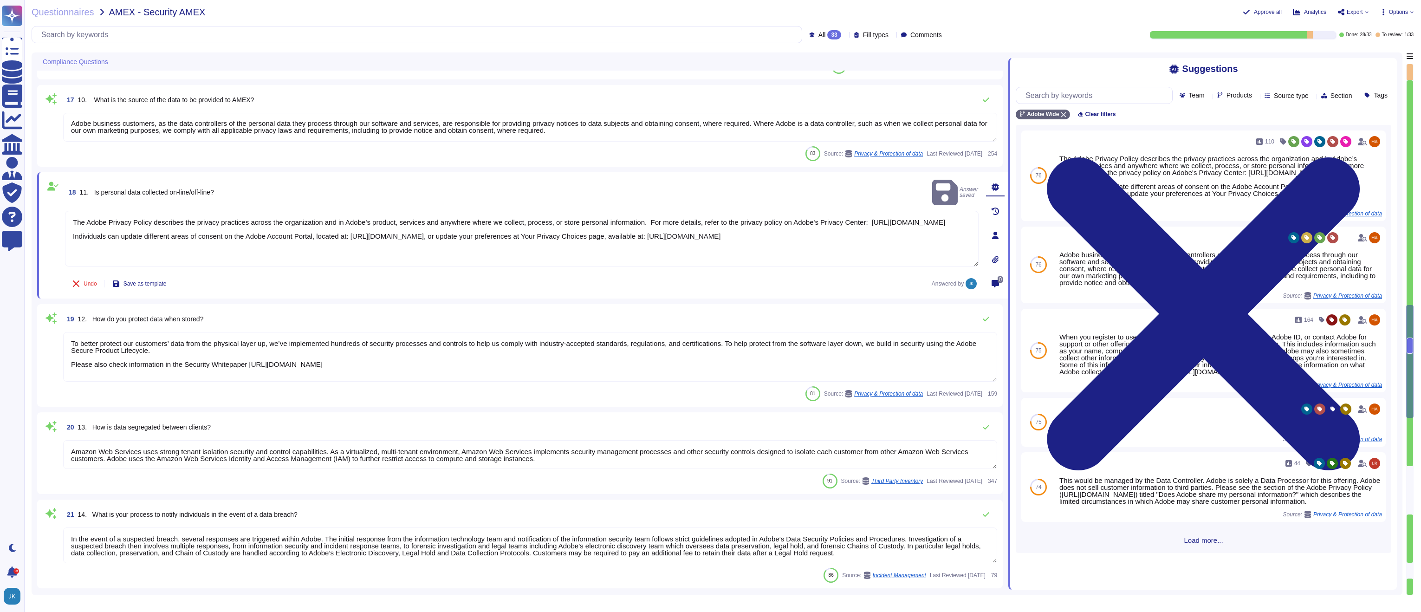
type textarea "Contract terms are not covered in this questionnaire."
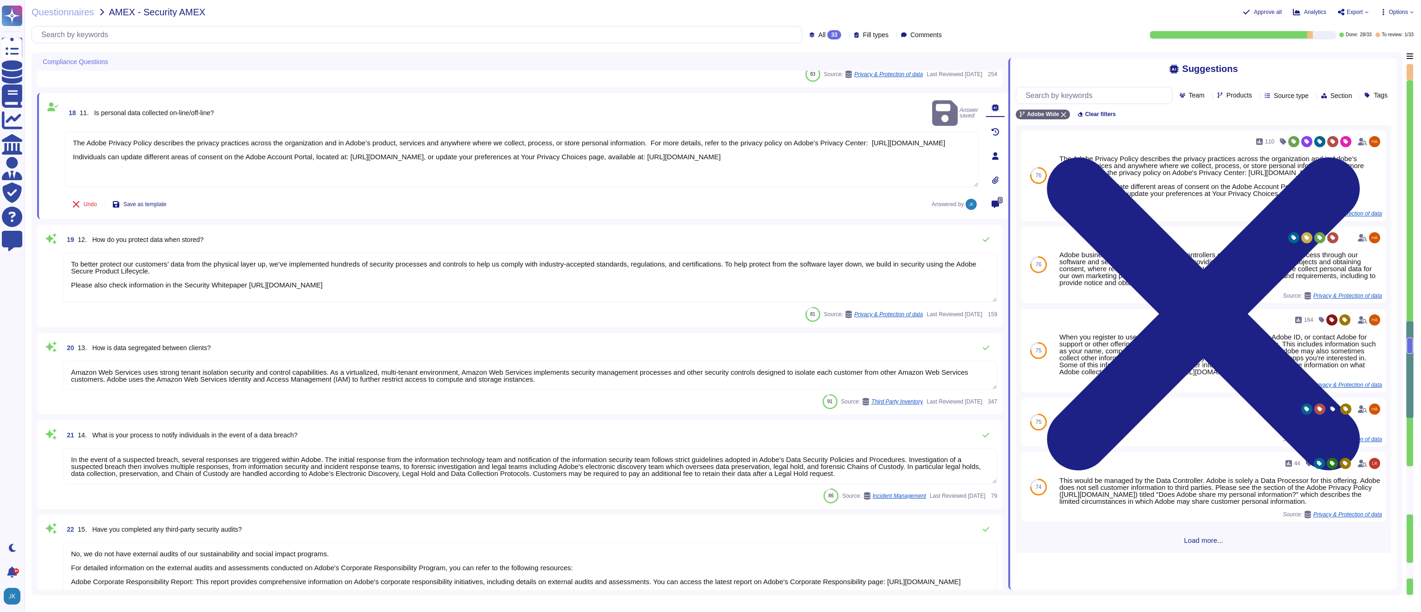
type textarea "Yes"
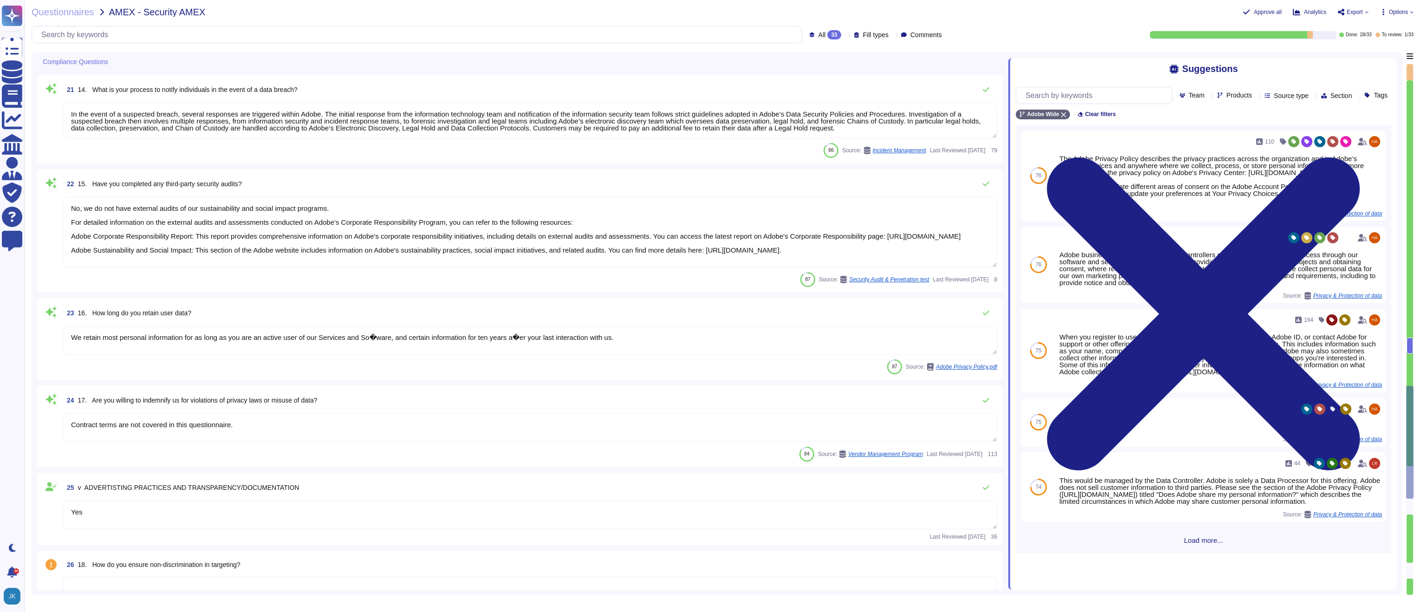
type textarea "Adobe has announced our commitment to uphold the pledges of the EU AI Pact, whi…"
type textarea "Adobes privacy policy is available here: [URL][DOMAIN_NAME]"
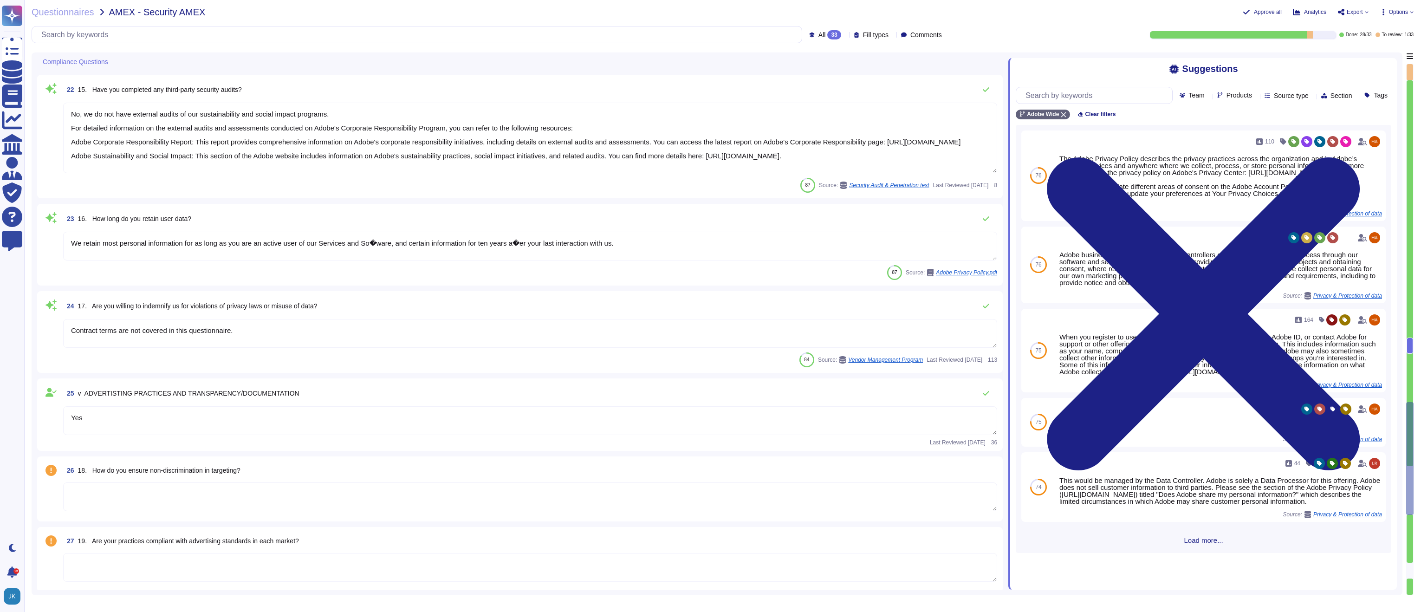
type textarea "Adobe does not provide its privacy impact assessments to our customers. Adobe i…"
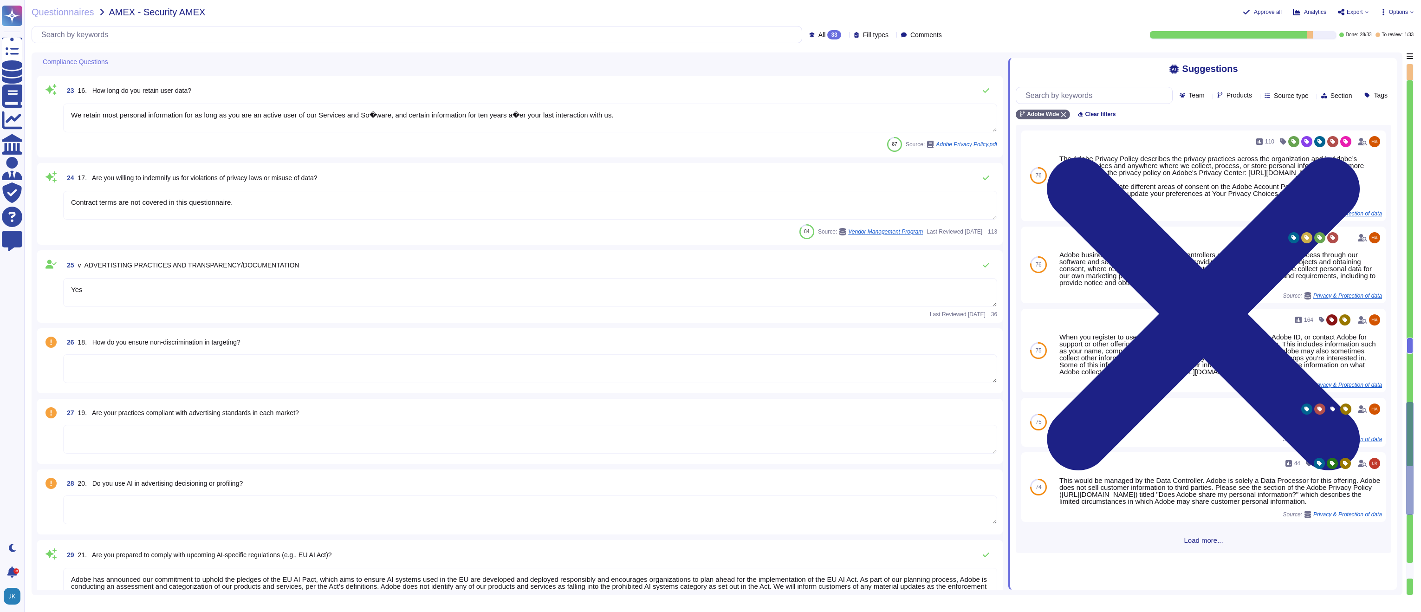
scroll to position [1992, 0]
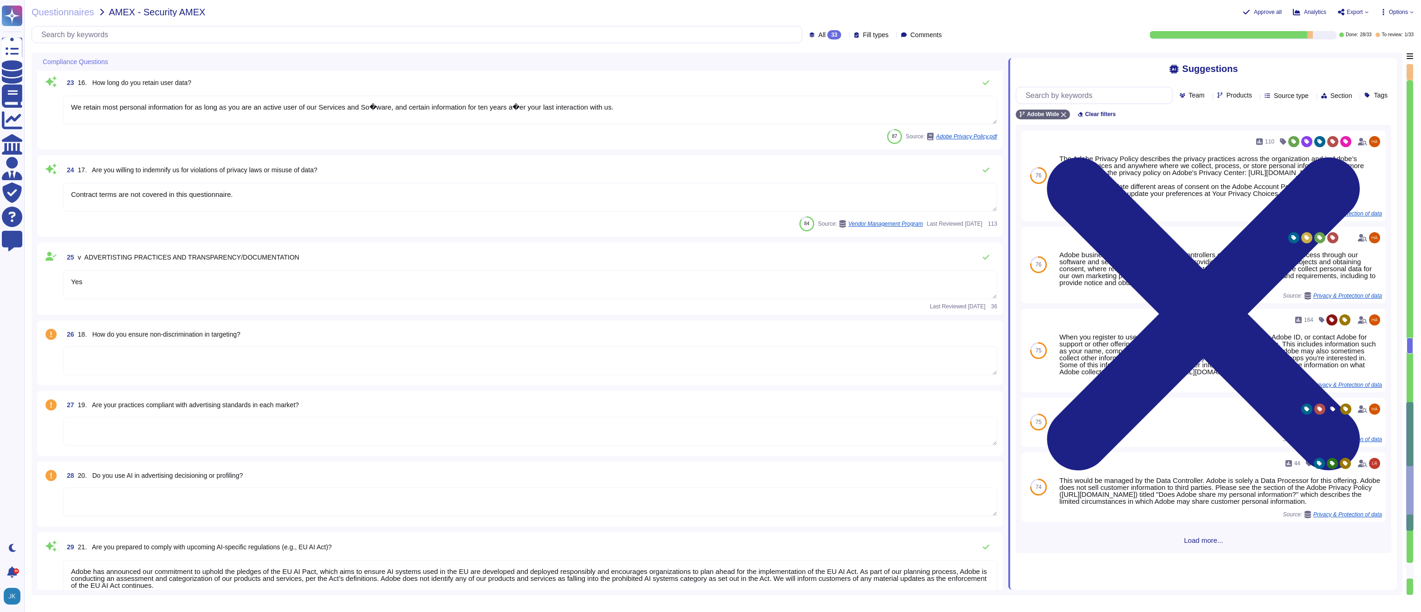
click at [221, 332] on span "18. How do you ensure non-discrimination in targeting?" at bounding box center [159, 334] width 162 height 7
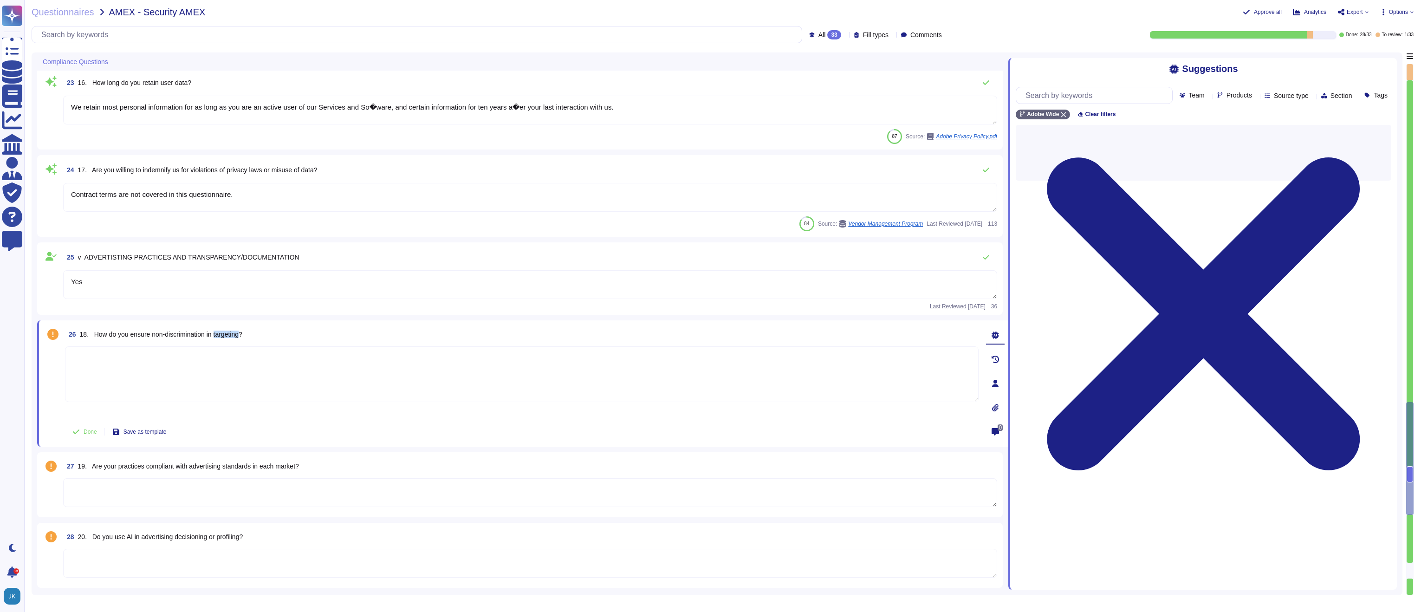
click at [221, 332] on span "18. How do you ensure non-discrimination in targeting?" at bounding box center [161, 334] width 162 height 7
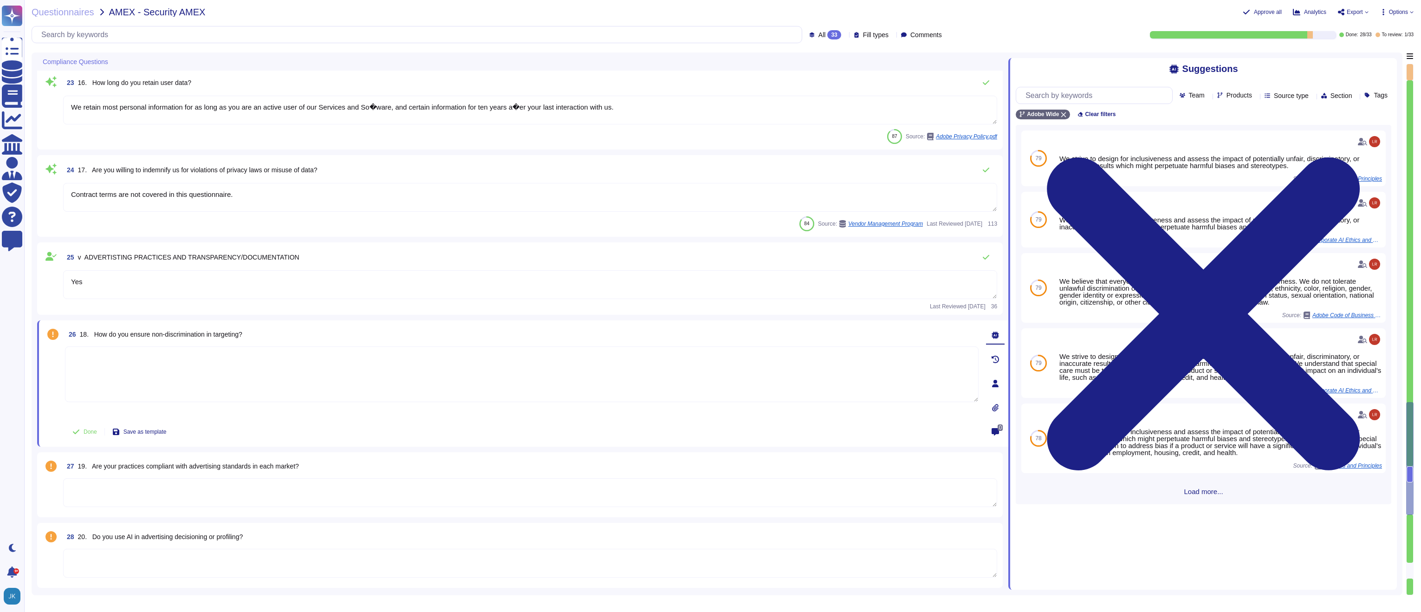
click at [218, 376] on textarea at bounding box center [522, 374] width 914 height 56
paste textarea "We strive to design for inclusiveness and assess the impact of potentially unfa…"
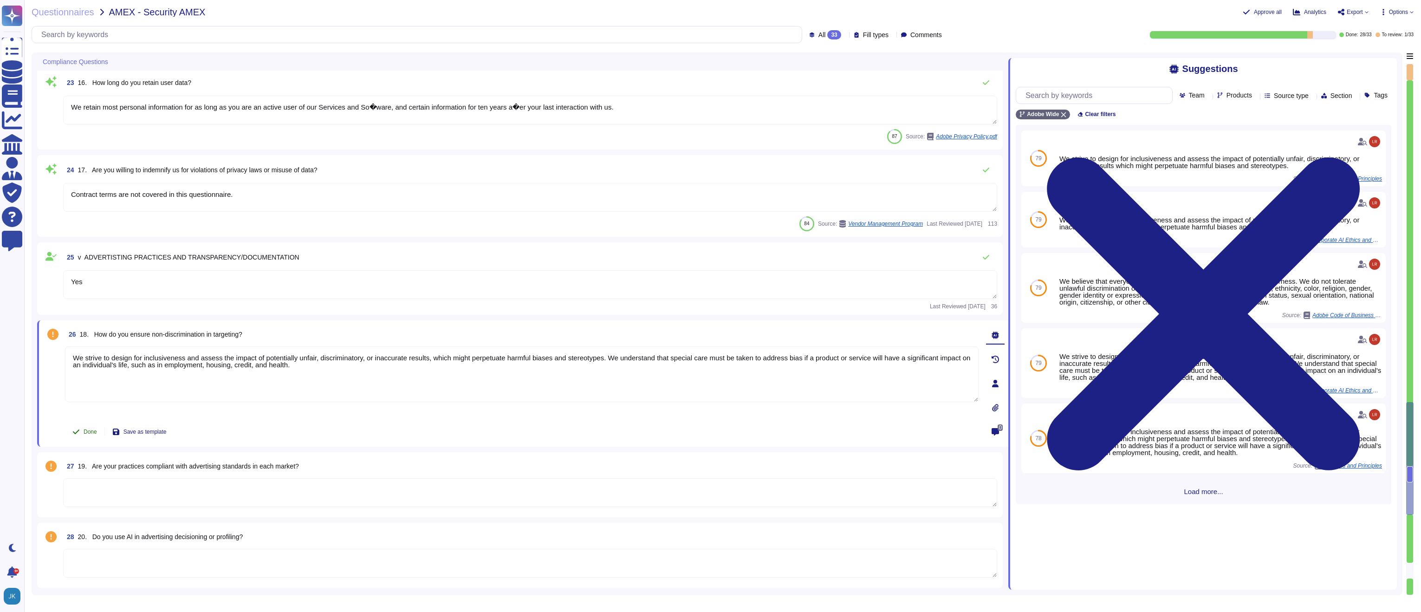
type textarea "We strive to design for inclusiveness and assess the impact of potentially unfa…"
click at [82, 431] on button "Done" at bounding box center [84, 431] width 39 height 19
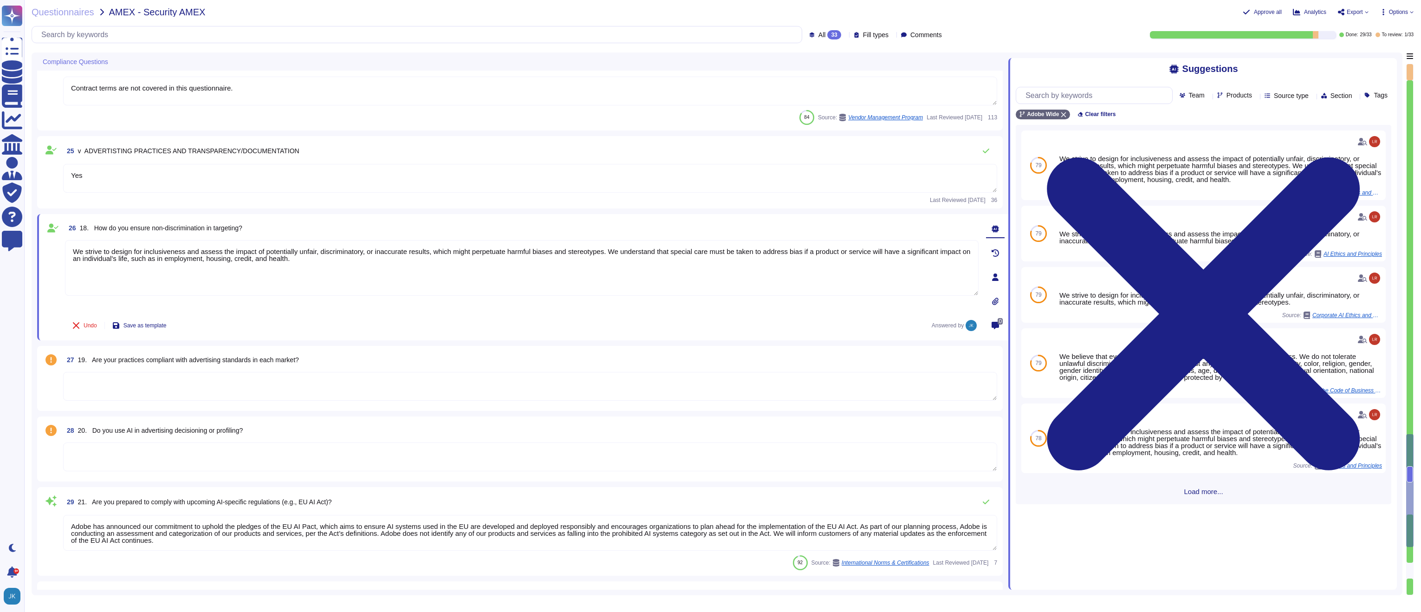
type textarea "Assessments are based on vendor's data classification."
click at [241, 358] on span "19. Are your practices compliant with advertising standards in each market?" at bounding box center [188, 357] width 221 height 7
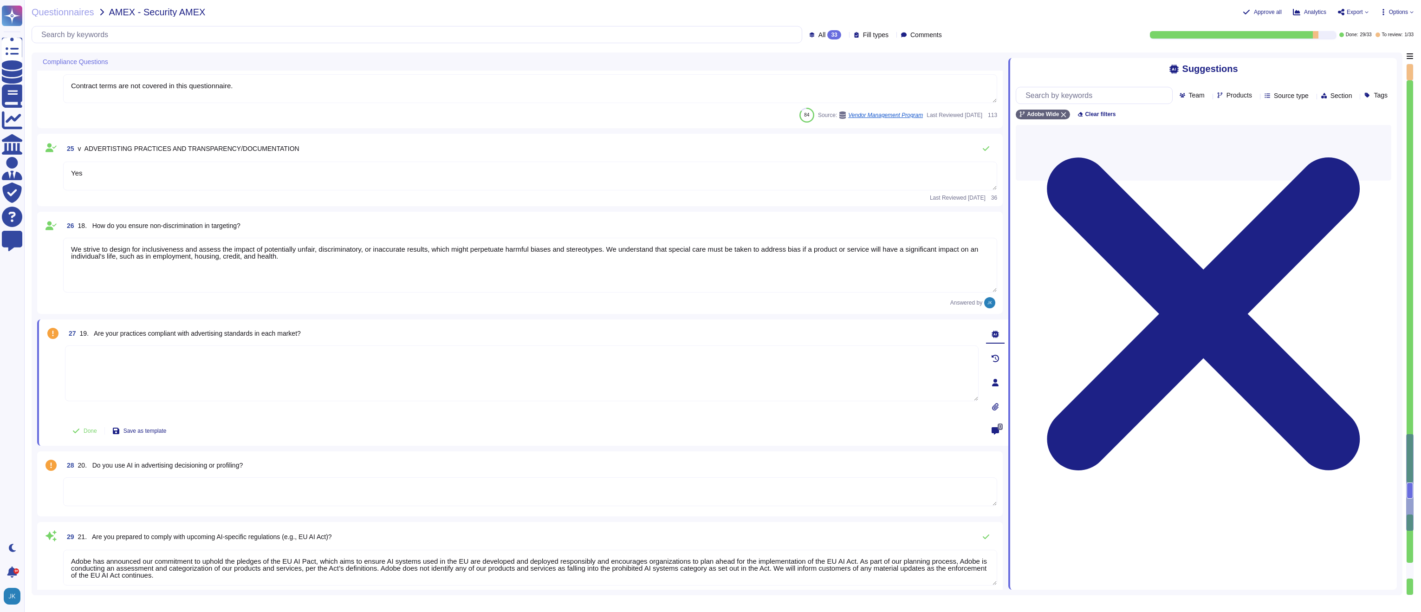
click at [241, 358] on textarea at bounding box center [522, 373] width 914 height 56
click at [233, 337] on span "19. Are your practices compliant with advertising standards in each market?" at bounding box center [190, 333] width 221 height 7
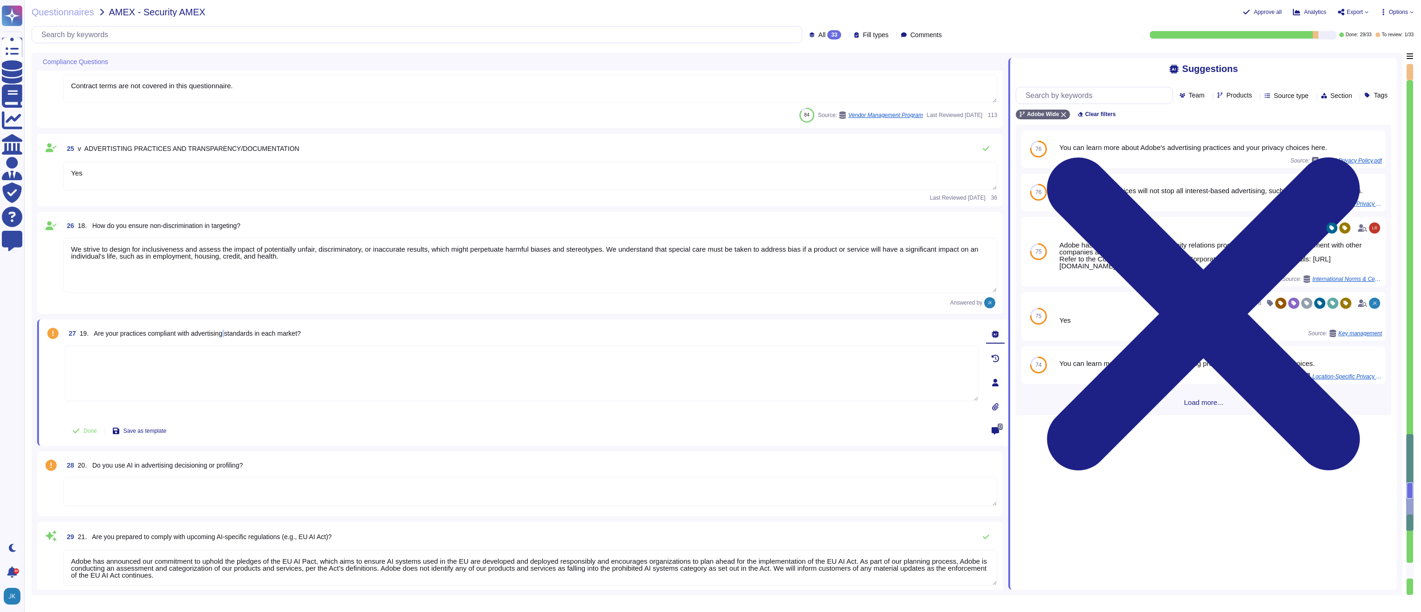
click at [233, 337] on span "19. Are your practices compliant with advertising standards in each market?" at bounding box center [190, 333] width 221 height 7
click at [115, 373] on textarea at bounding box center [522, 373] width 914 height 56
click at [164, 381] on textarea "Yes." at bounding box center [522, 373] width 914 height 56
paste textarea "You can learn more about Adobe's advertising practices and your privacy choices…"
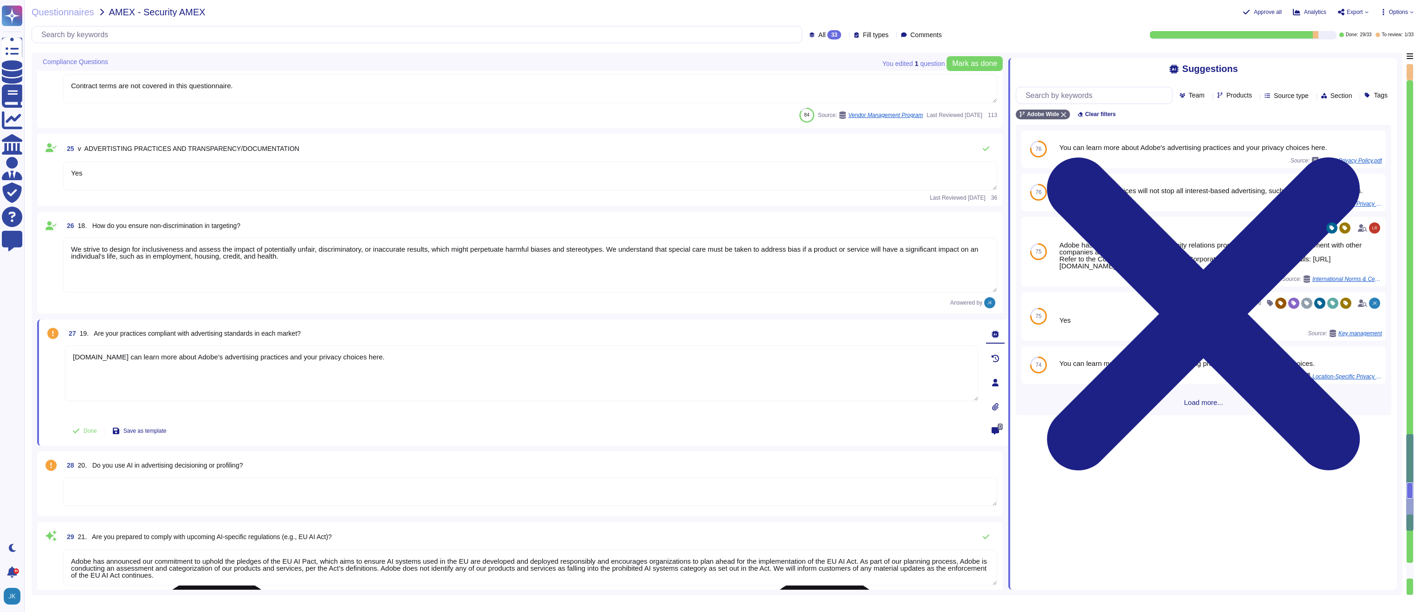
click at [86, 356] on textarea "[DOMAIN_NAME] can learn more about Adobe's advertising practices and your priva…" at bounding box center [522, 373] width 914 height 56
click at [394, 362] on textarea "Yes. You can learn more about Adobe's advertising practices and your privacy ch…" at bounding box center [522, 373] width 914 height 56
click at [393, 352] on textarea "Yes. You can learn more about Adobe's advertising practices and your privacy ch…" at bounding box center [522, 373] width 914 height 56
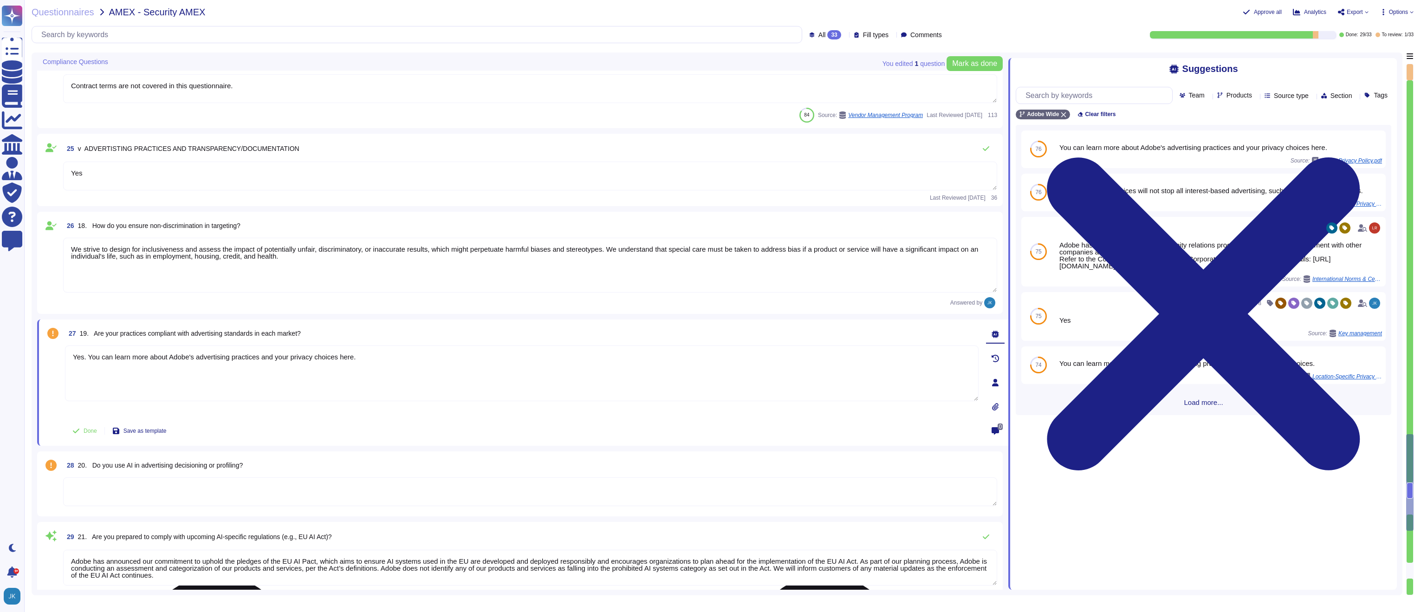
click at [387, 357] on textarea "Yes. You can learn more about Adobe's advertising practices and your privacy ch…" at bounding box center [522, 373] width 914 height 56
paste textarea "[URL][DOMAIN_NAME]"
click at [365, 359] on textarea "Yes. You can learn more about Adobe's advertising practices and your privacy ch…" at bounding box center [522, 373] width 914 height 56
click at [82, 432] on button "Done" at bounding box center [84, 430] width 39 height 19
type textarea "Yes. You can learn more about Adobe's advertising practices and your privacy ch…"
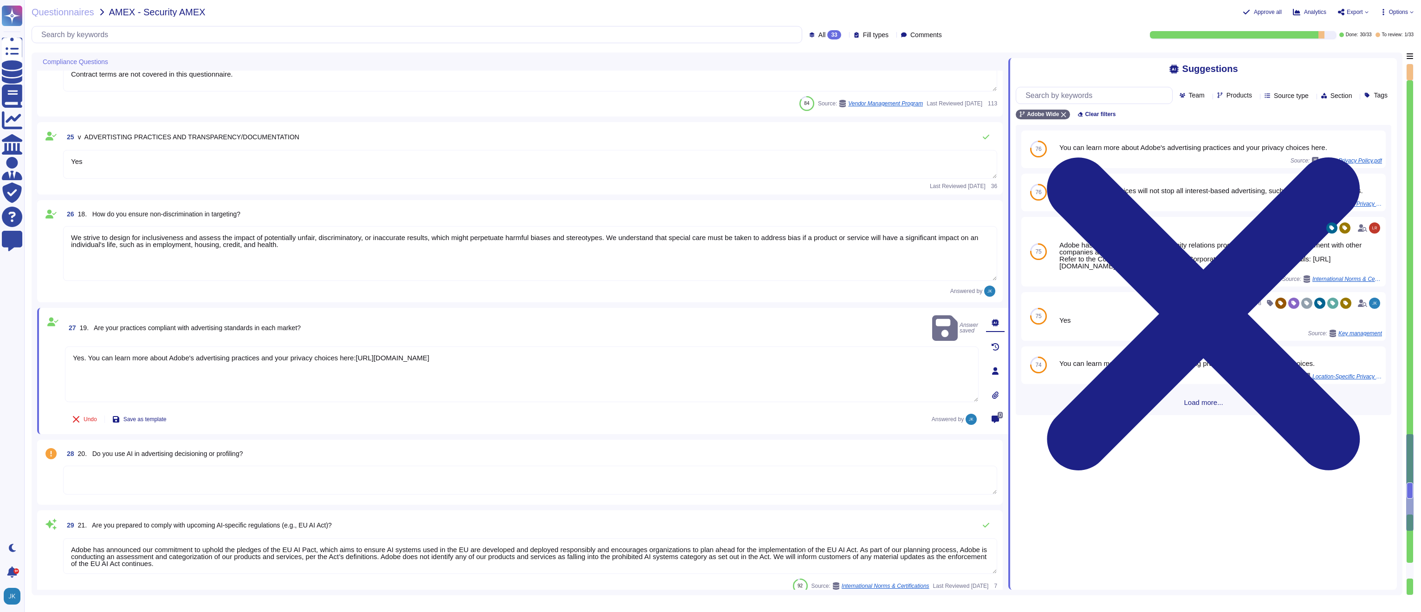
scroll to position [2102, 0]
click at [179, 452] on span "20. Do you use AI in advertising decisioning or profiling?" at bounding box center [160, 452] width 165 height 7
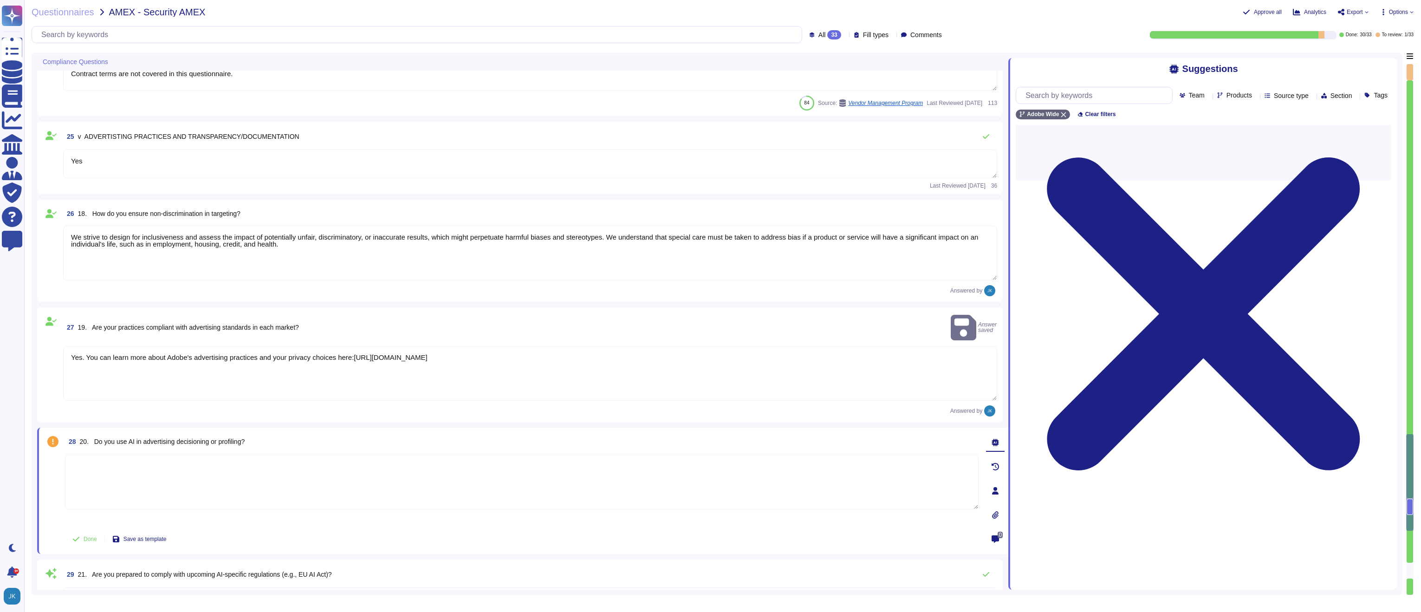
click at [179, 454] on textarea at bounding box center [522, 482] width 914 height 56
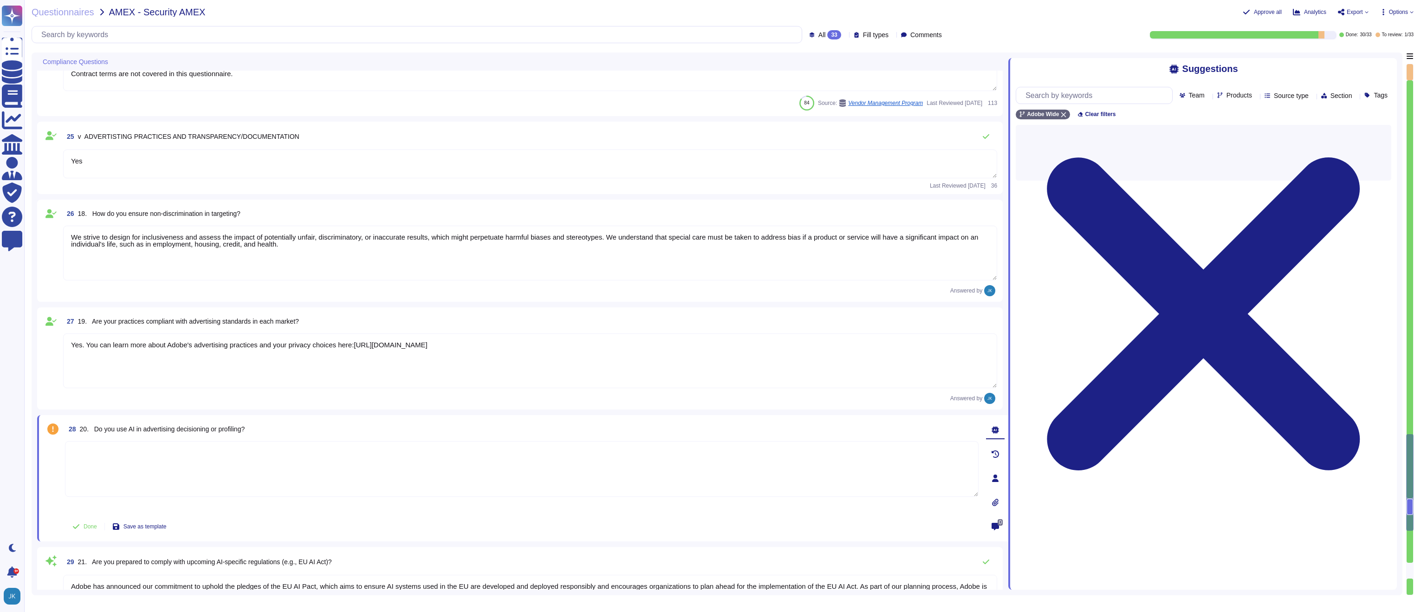
click at [157, 428] on span "20. Do you use AI in advertising decisioning or profiling?" at bounding box center [162, 428] width 165 height 7
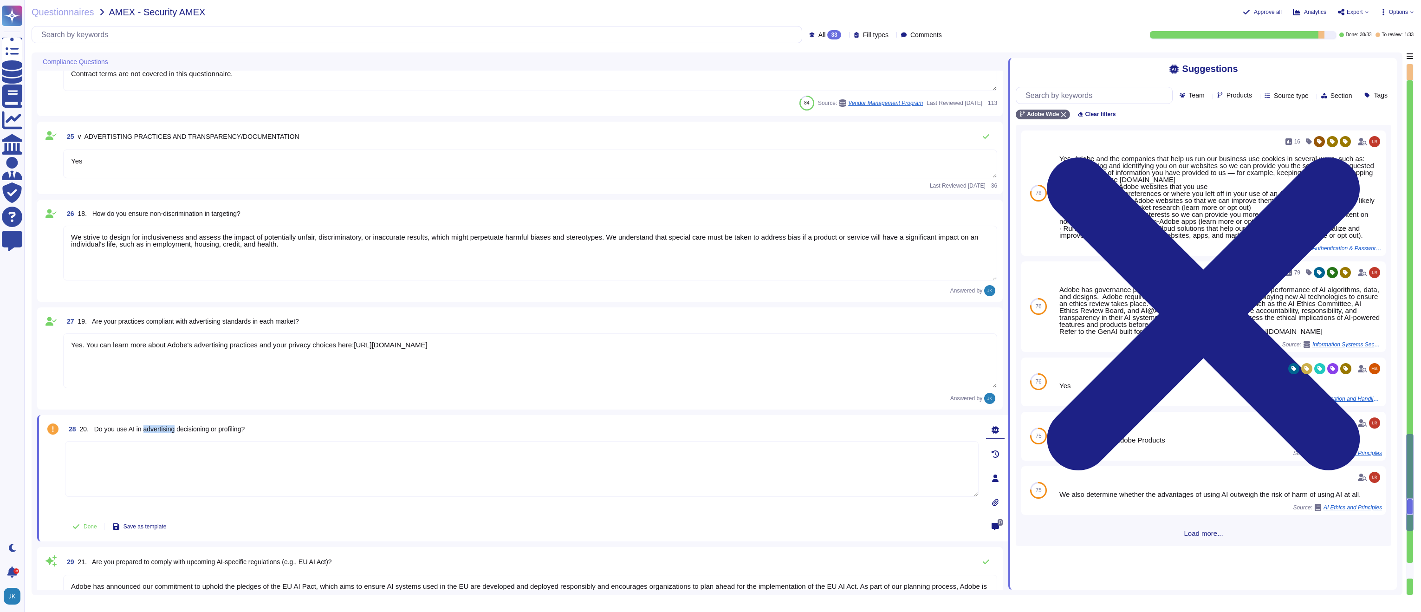
click at [157, 428] on span "20. Do you use AI in advertising decisioning or profiling?" at bounding box center [162, 428] width 165 height 7
click at [216, 464] on textarea at bounding box center [522, 469] width 914 height 56
paste textarea "Some, but not all, Adobe solutions do offer AI-powered features and technologie…"
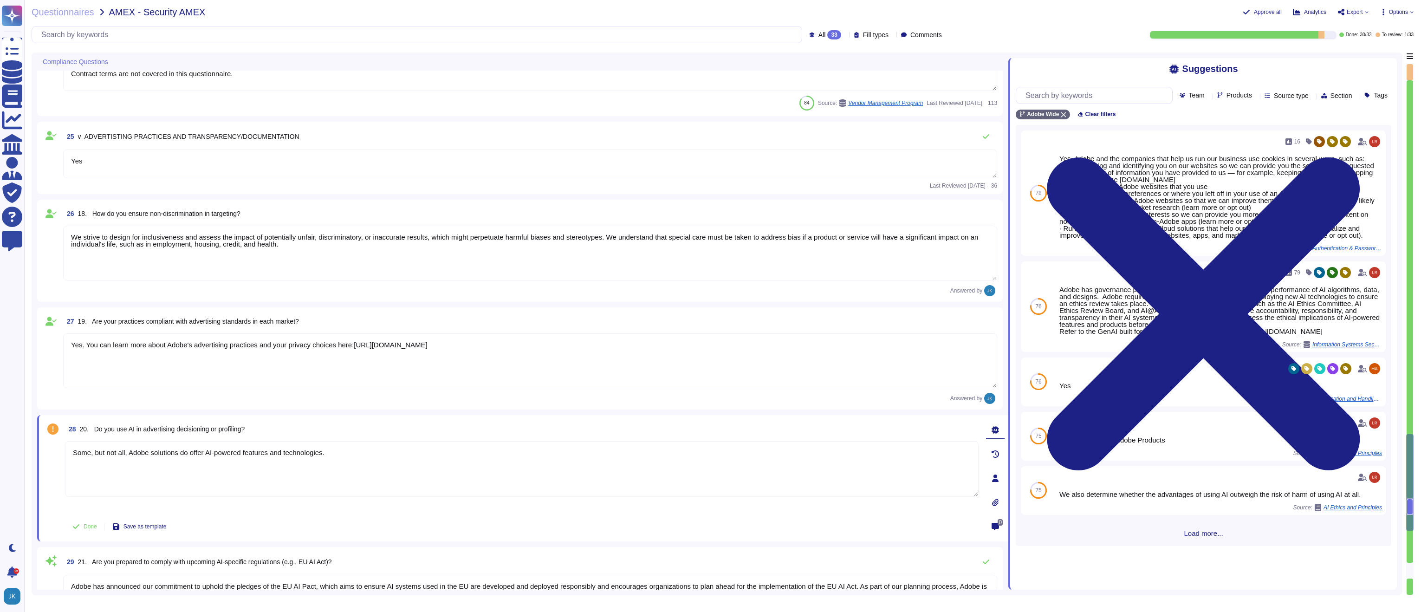
click at [186, 454] on textarea "Some, but not all, Adobe solutions do offer AI-powered features and technologie…" at bounding box center [522, 469] width 914 height 56
click at [203, 455] on textarea "Some, but not all, Adobe solutions do offer AI-powered features and technologie…" at bounding box center [522, 469] width 914 height 56
type textarea "Some, but not all, Adobe solutions do use AI-powered features and technologies."
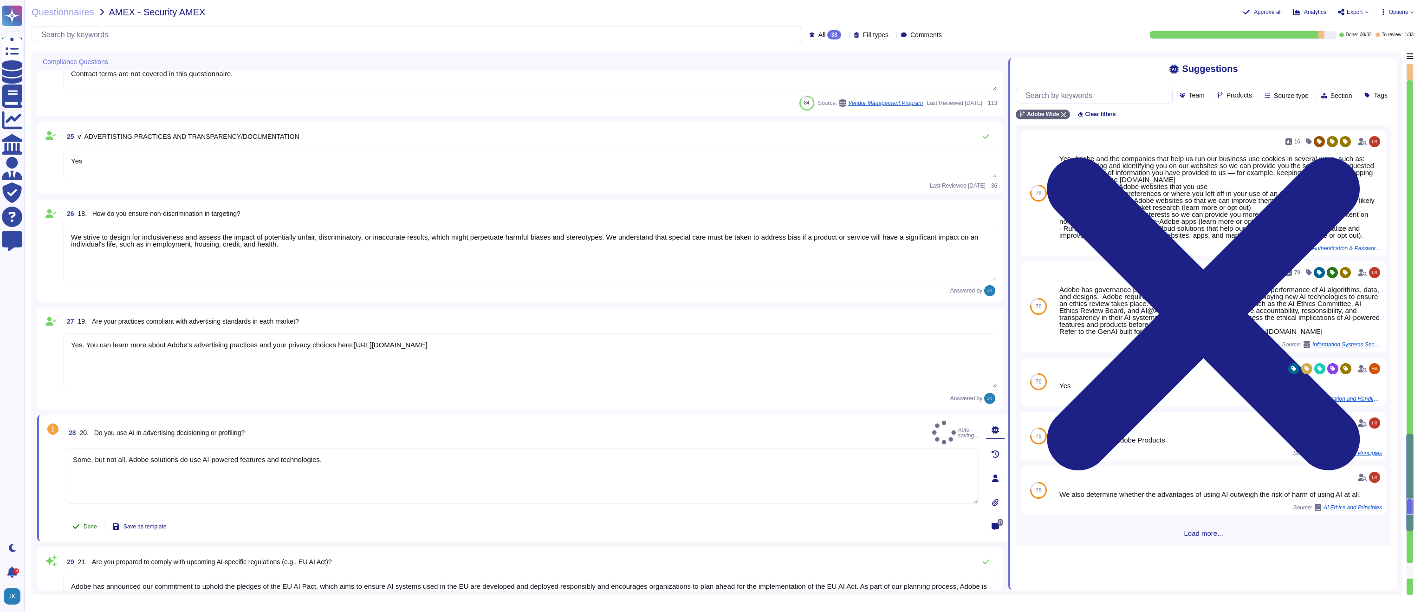
click at [88, 525] on span "Done" at bounding box center [90, 527] width 13 height 6
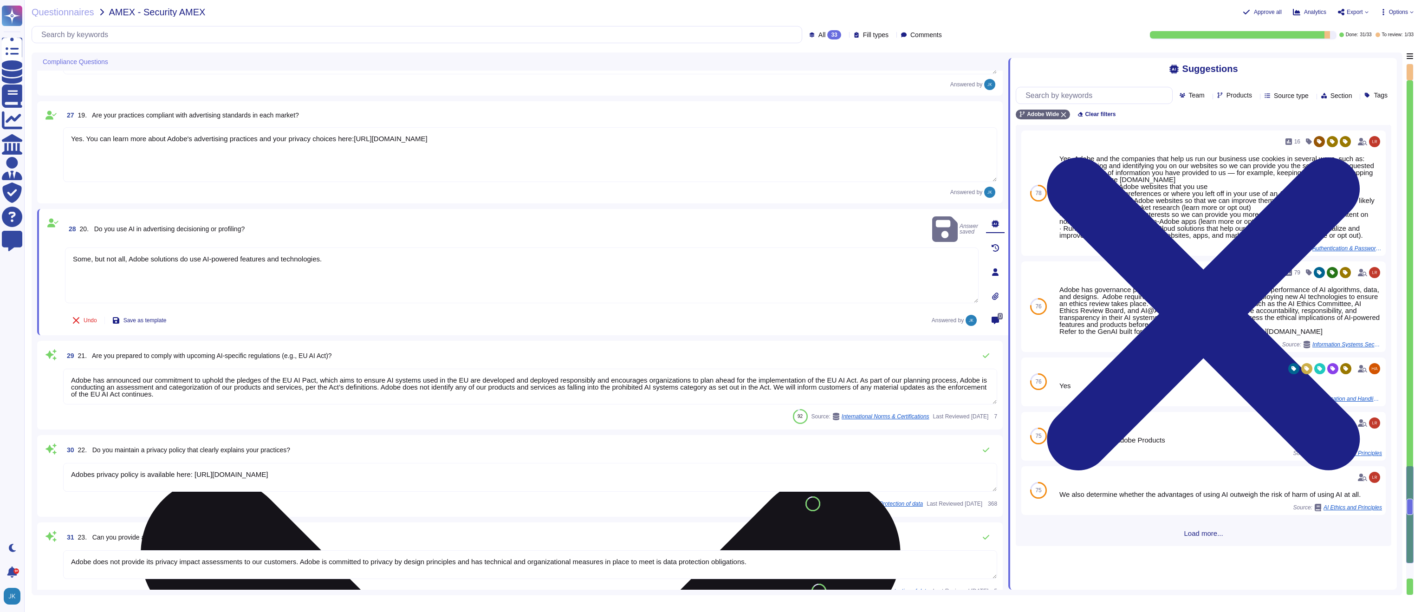
type textarea "Assessments are based on vendor's data classification."
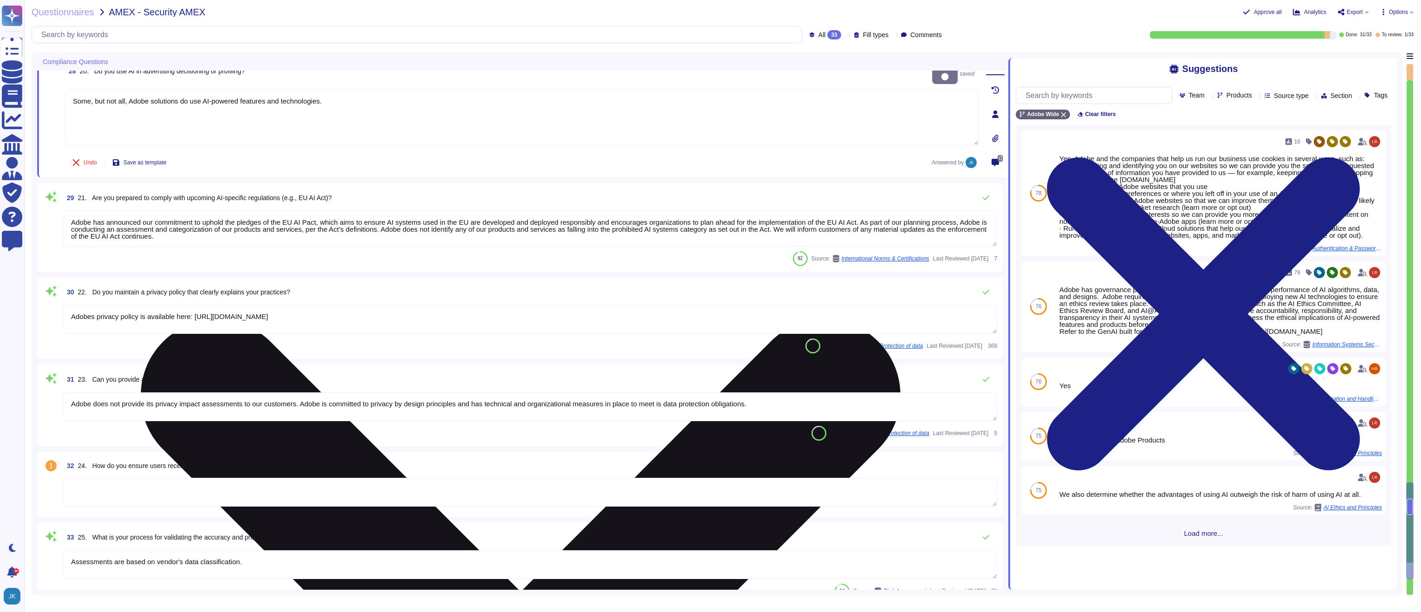
scroll to position [2458, 0]
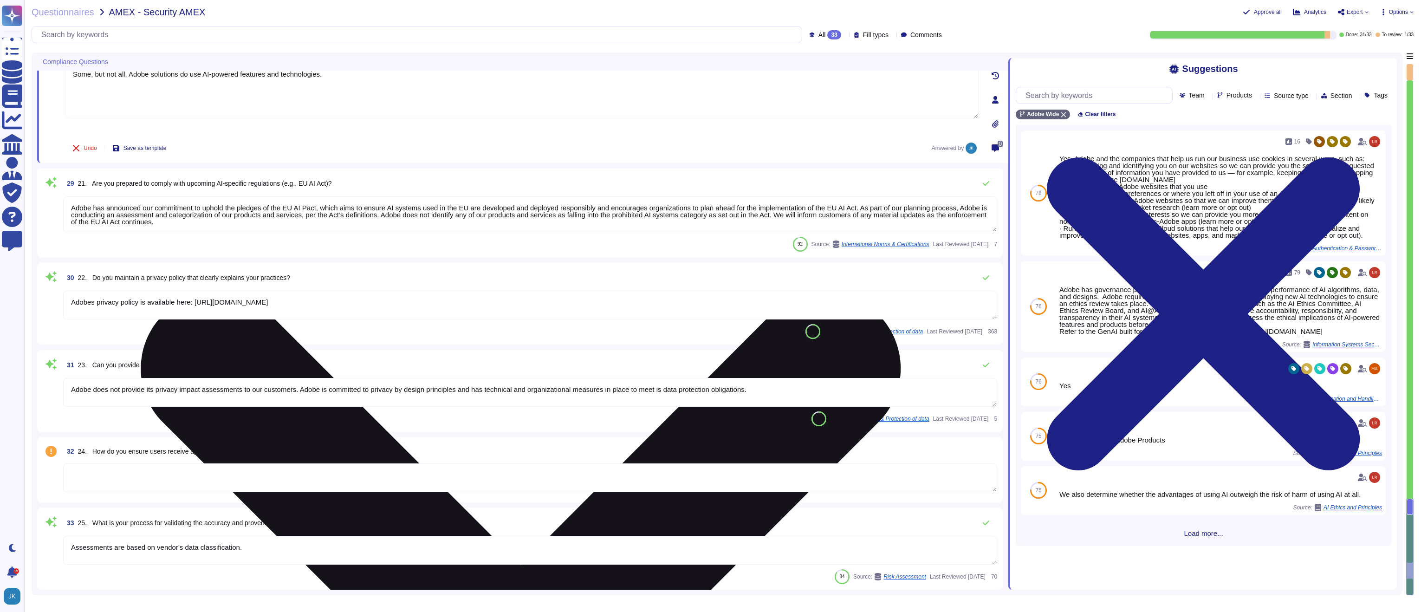
click at [191, 75] on textarea "Some, but not all, Adobe solutions do use AI-powered features and technologies." at bounding box center [522, 91] width 914 height 56
click at [318, 76] on textarea "Some, but not all, Adobe solutions use AI-powered features and technologies." at bounding box center [522, 91] width 914 height 56
type textarea "Some, but not all, Adobe solutions use AI-powered features and technologies for…"
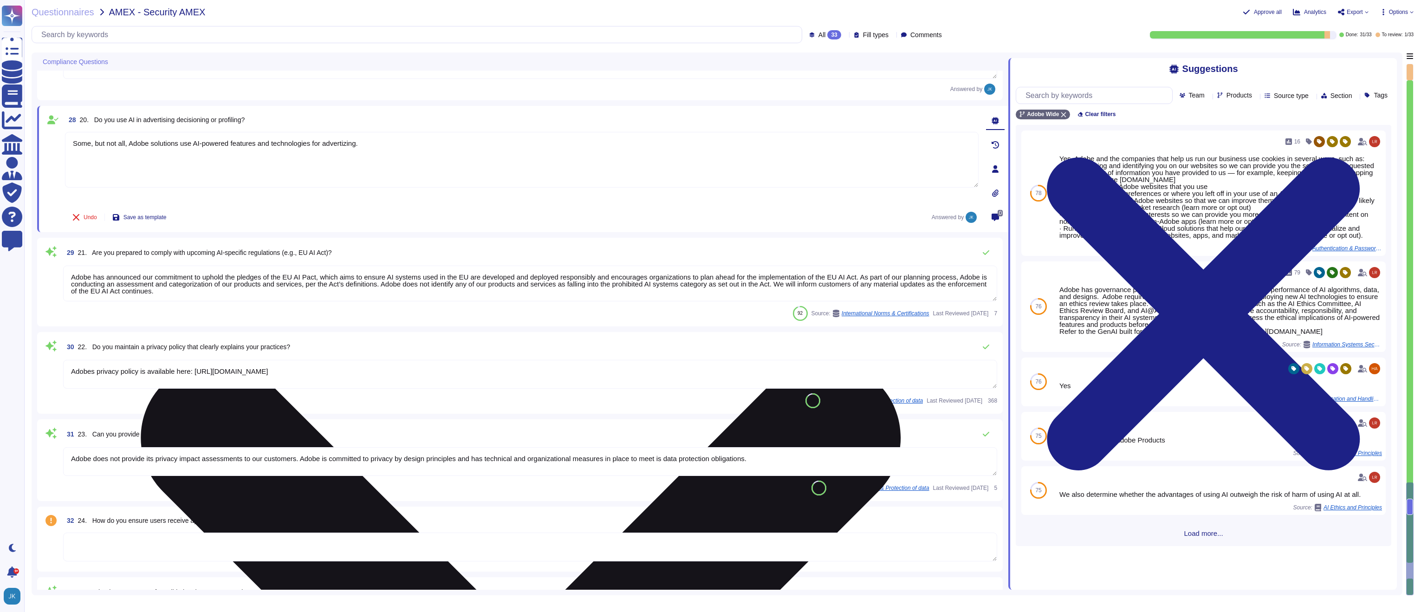
type textarea "Yes"
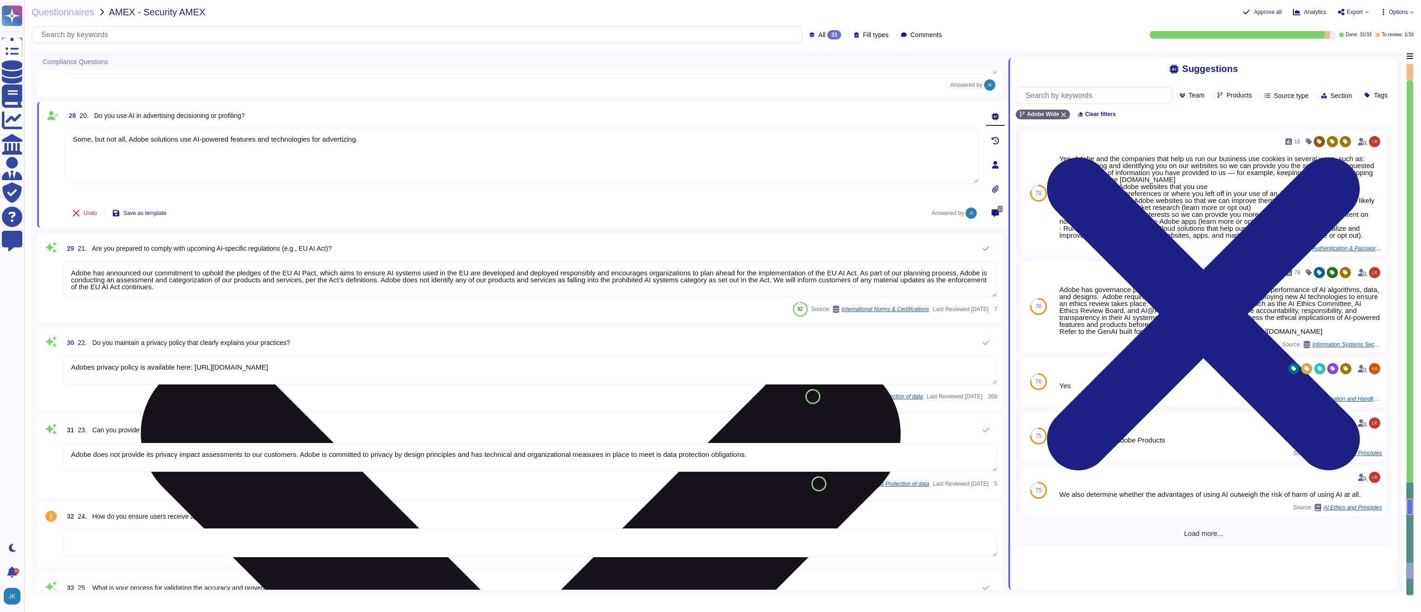
scroll to position [2405, 0]
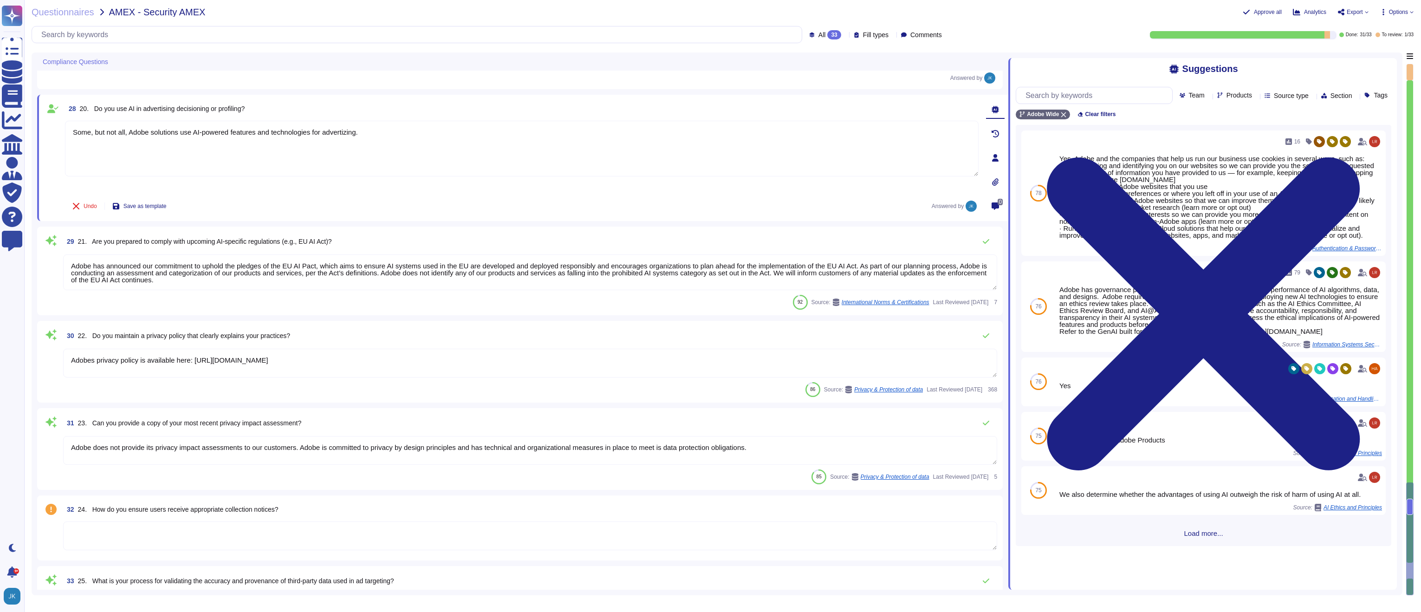
click at [181, 106] on span "20. Do you use AI in advertising decisioning or profiling?" at bounding box center [162, 108] width 165 height 7
click at [181, 109] on span "20. Do you use AI in advertising decisioning or profiling?" at bounding box center [162, 112] width 165 height 7
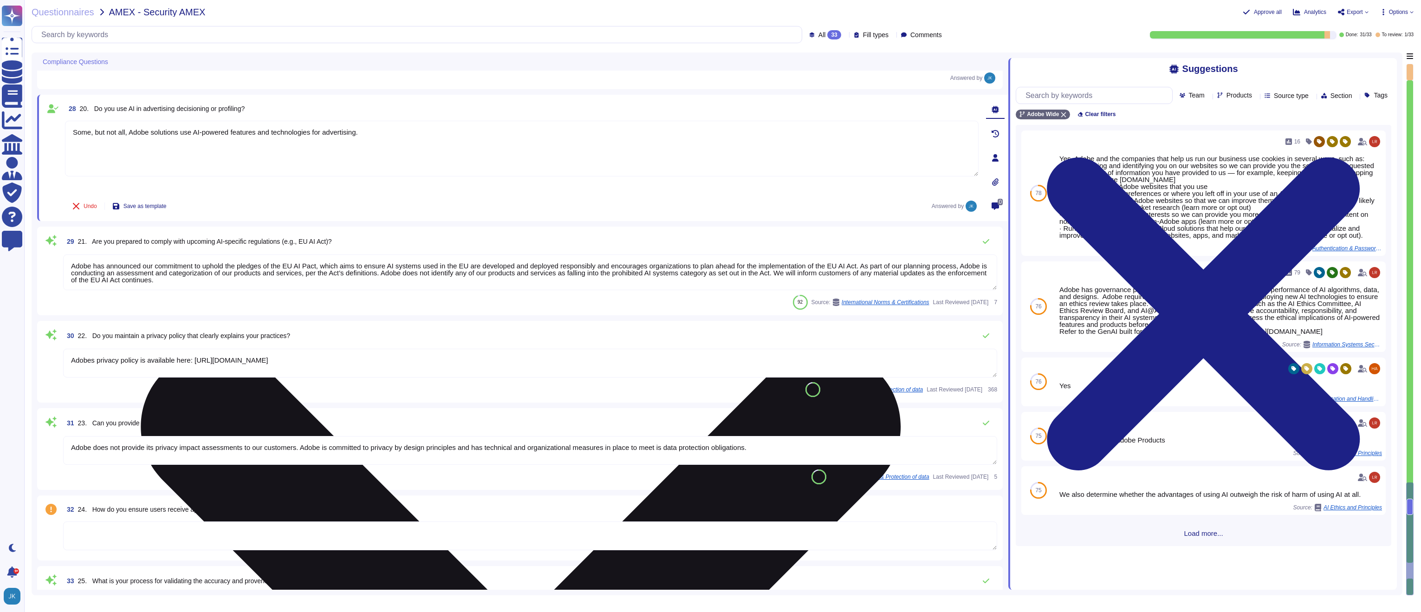
click at [398, 136] on textarea "Some, but not all, Adobe solutions use AI-powered features and technologies for…" at bounding box center [522, 149] width 914 height 56
paste textarea "This is covered by Adobe's AI Development Lifecycle. For more information, plea…"
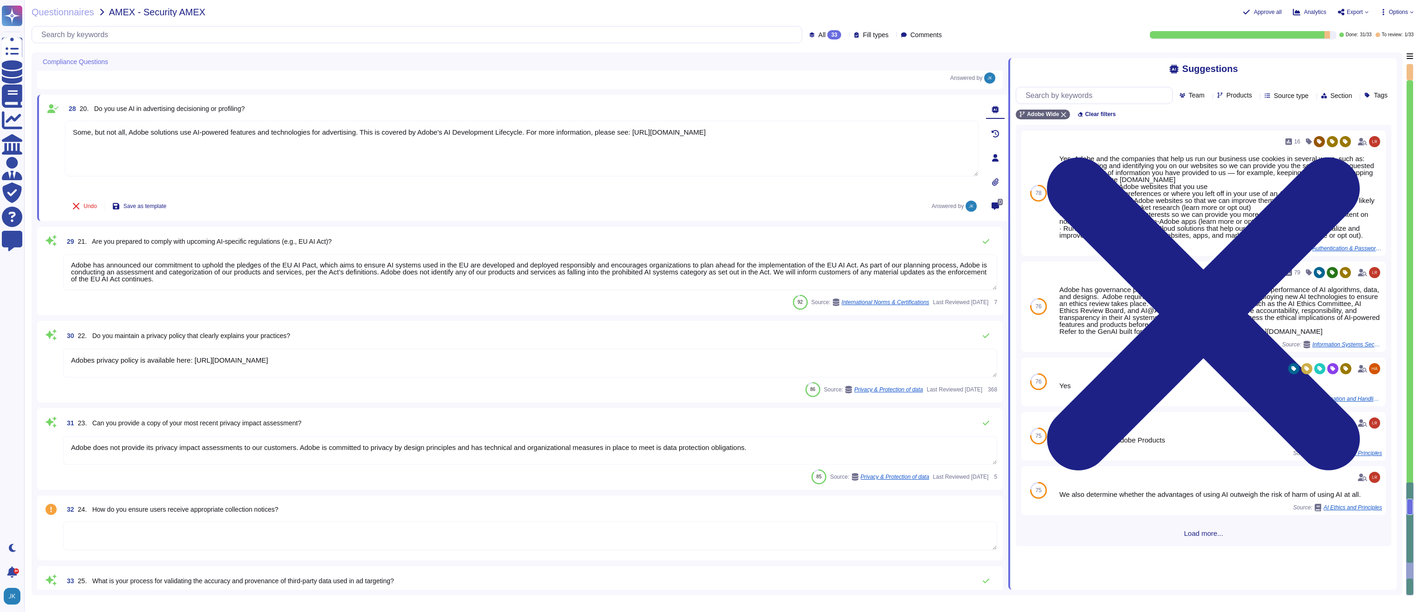
scroll to position [2458, 0]
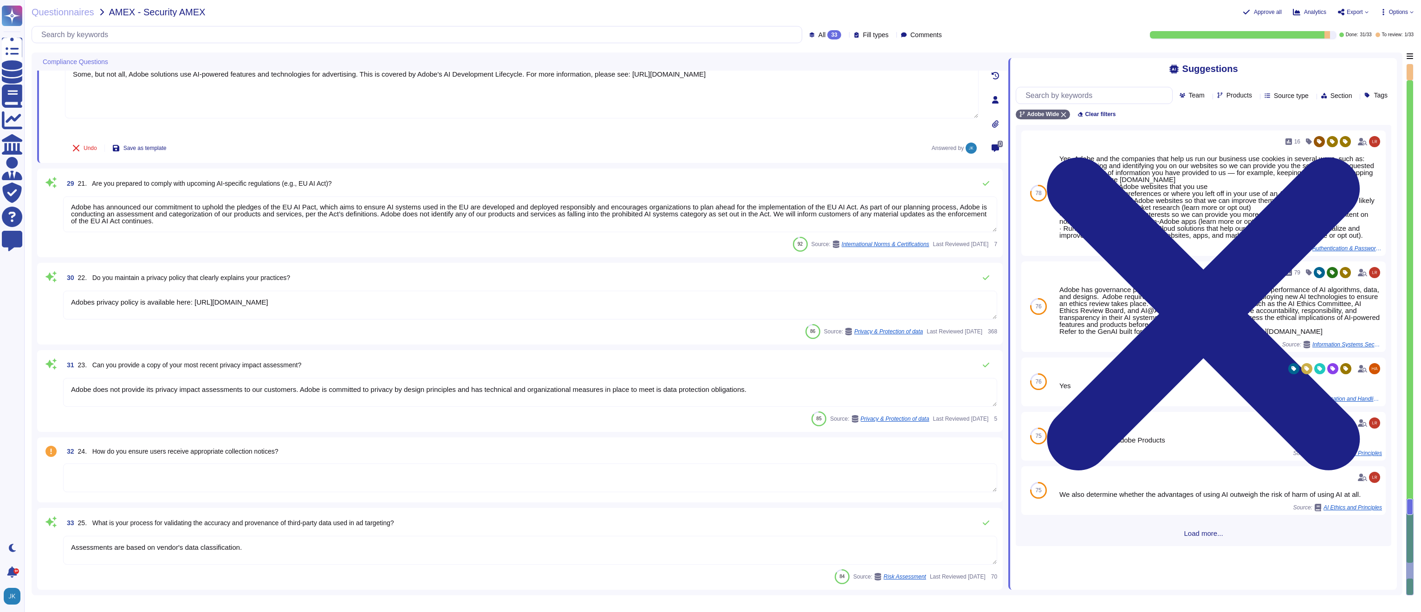
type textarea "Some, but not all, Adobe solutions use AI-powered features and technologies for…"
click at [216, 452] on span "24. How do you ensure users receive appropriate collection notices?" at bounding box center [178, 450] width 201 height 7
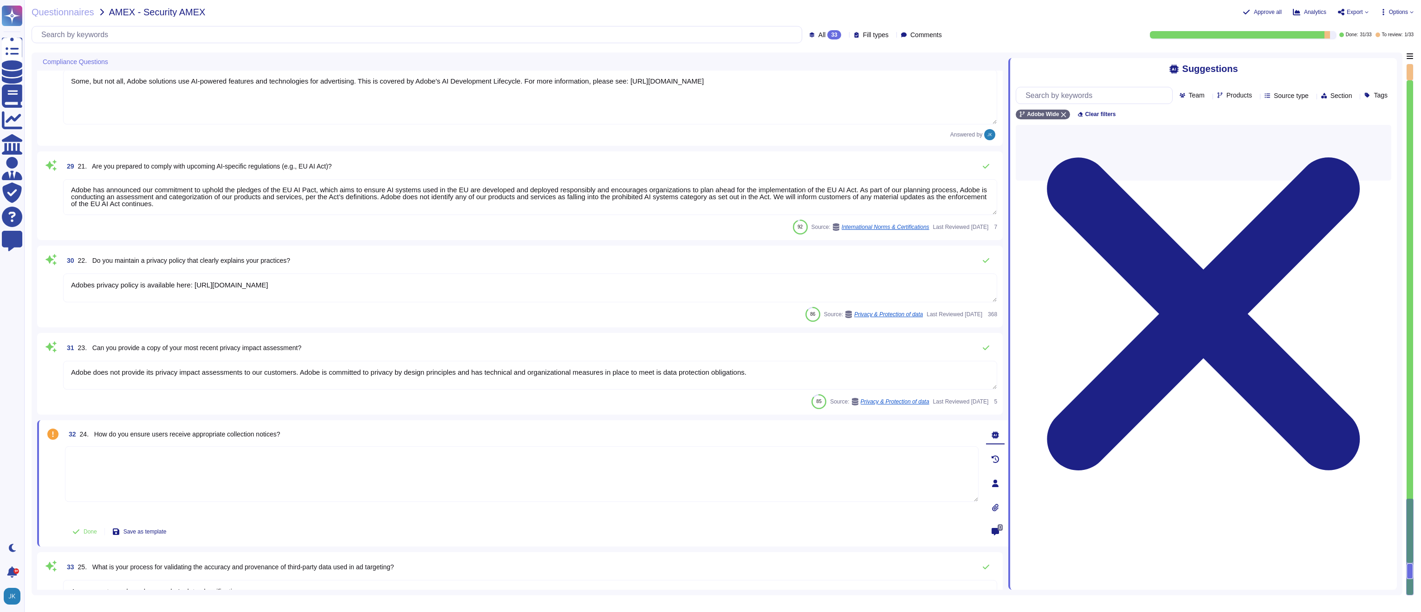
click at [216, 452] on textarea at bounding box center [522, 474] width 914 height 56
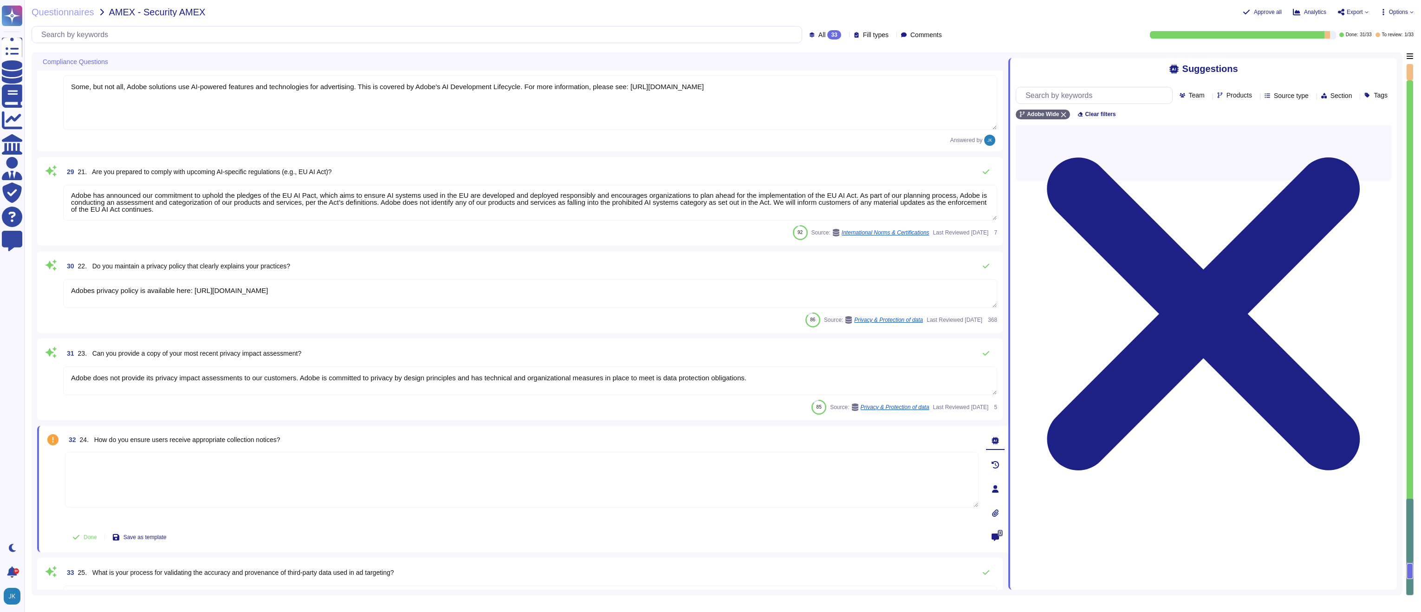
click at [216, 436] on span "24. How do you ensure users receive appropriate collection notices?" at bounding box center [180, 439] width 201 height 7
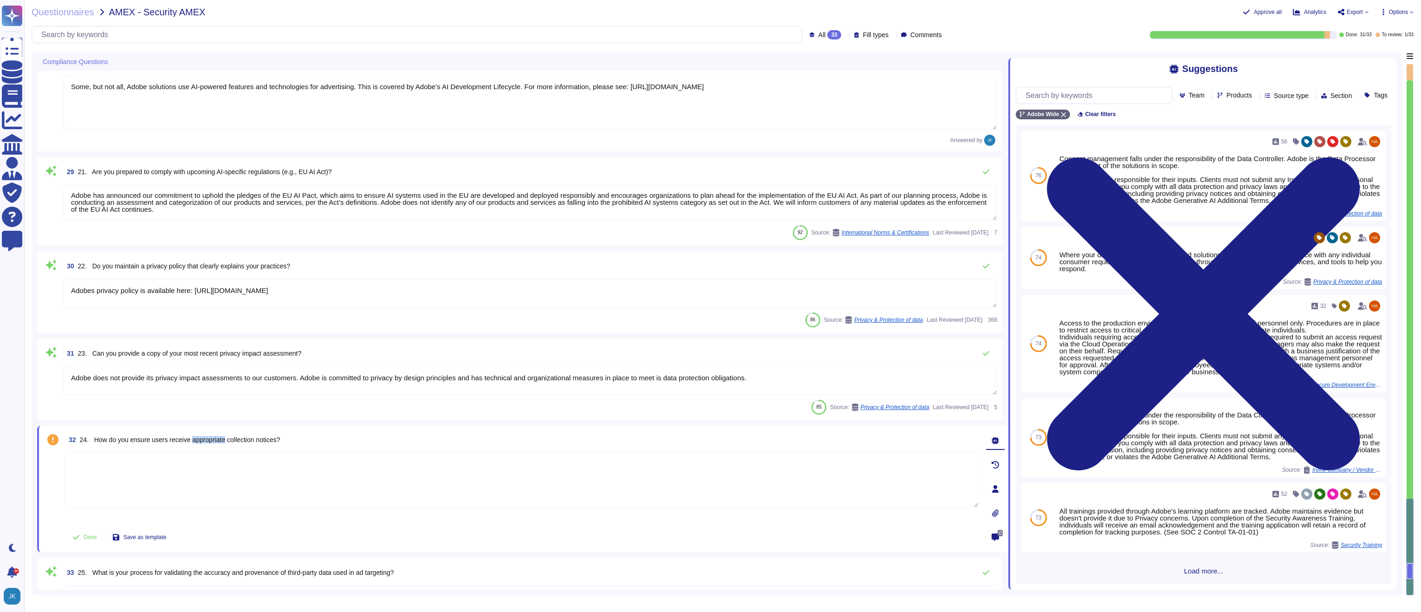
click at [216, 436] on span "24. How do you ensure users receive appropriate collection notices?" at bounding box center [180, 439] width 201 height 7
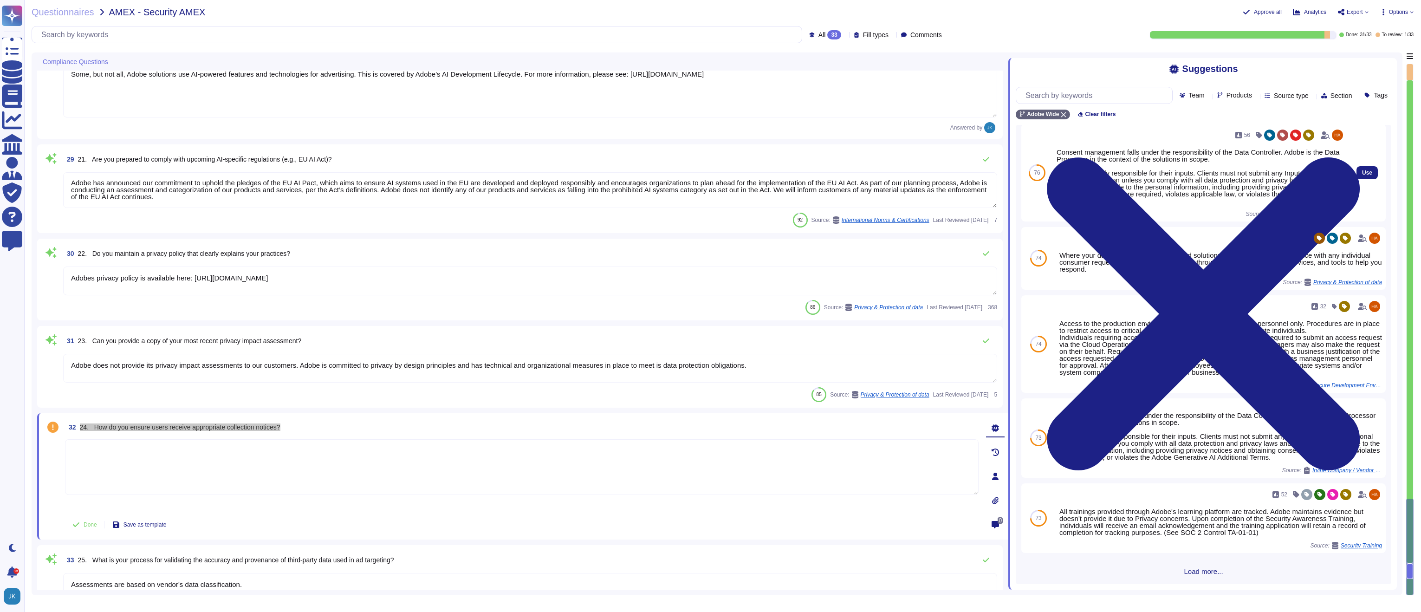
scroll to position [16, 0]
click at [1366, 175] on span "Use" at bounding box center [1367, 173] width 10 height 6
type textarea "Consent management falls under the responsibility of the Data Controller. Adobe…"
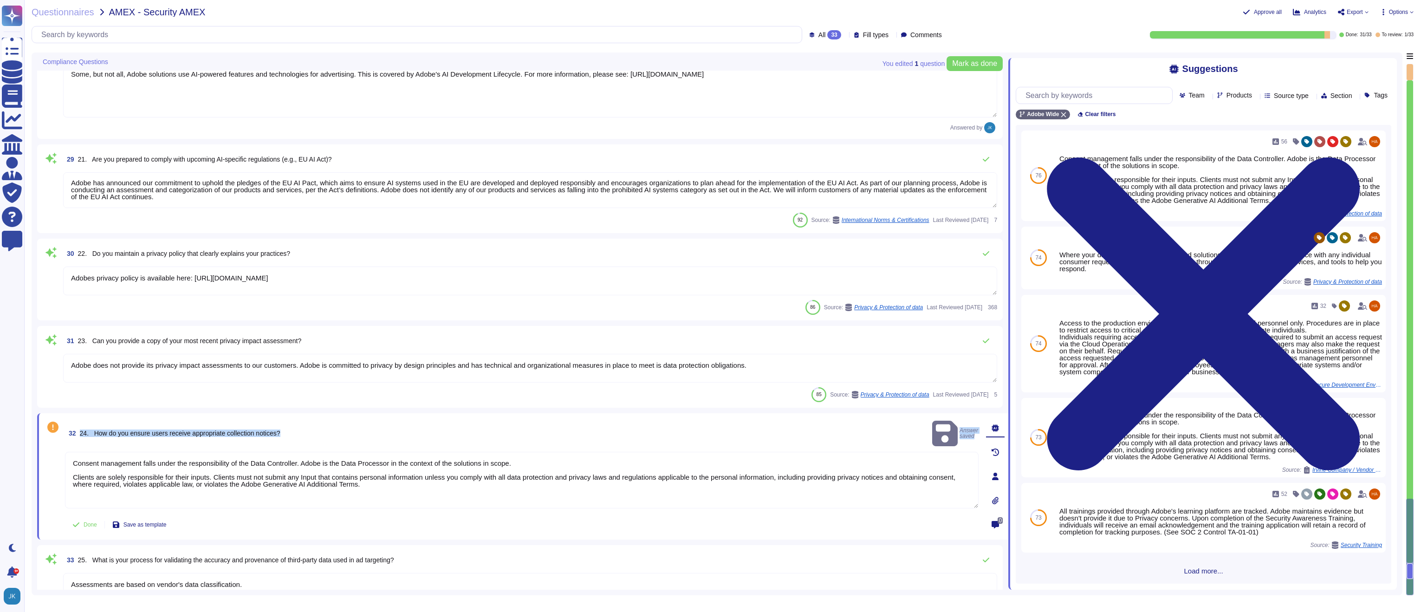
scroll to position [1, 0]
click at [87, 525] on span "Done" at bounding box center [90, 525] width 13 height 6
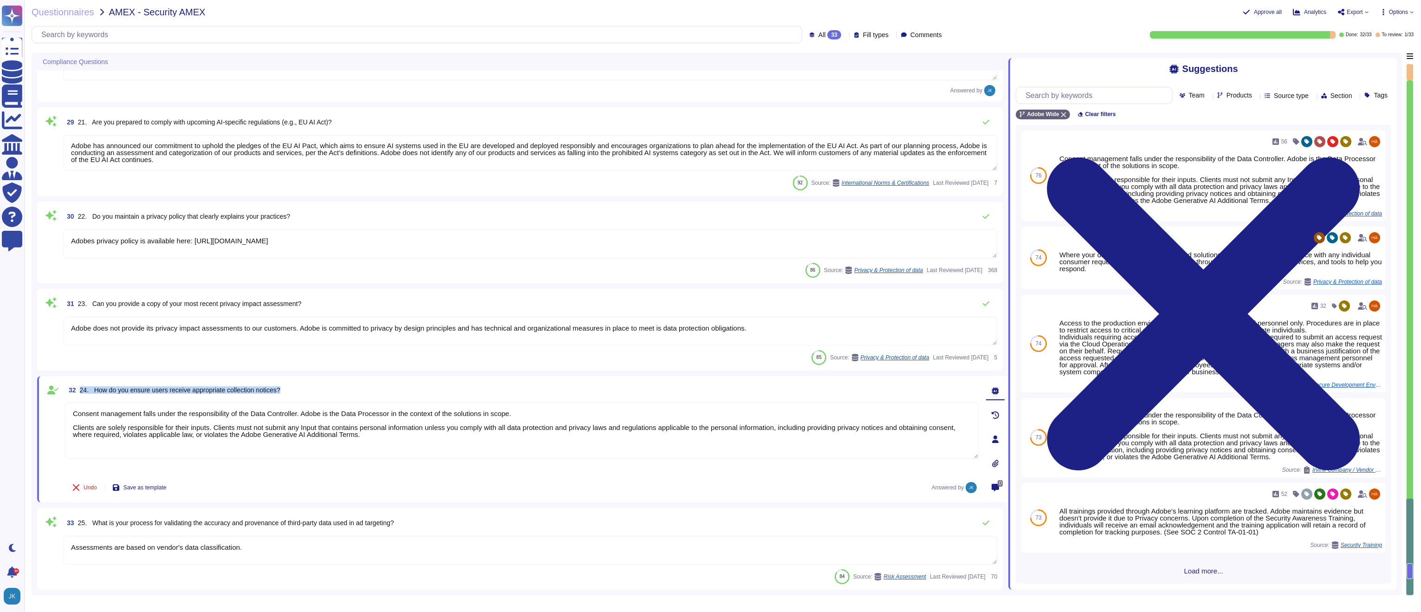
scroll to position [0, 0]
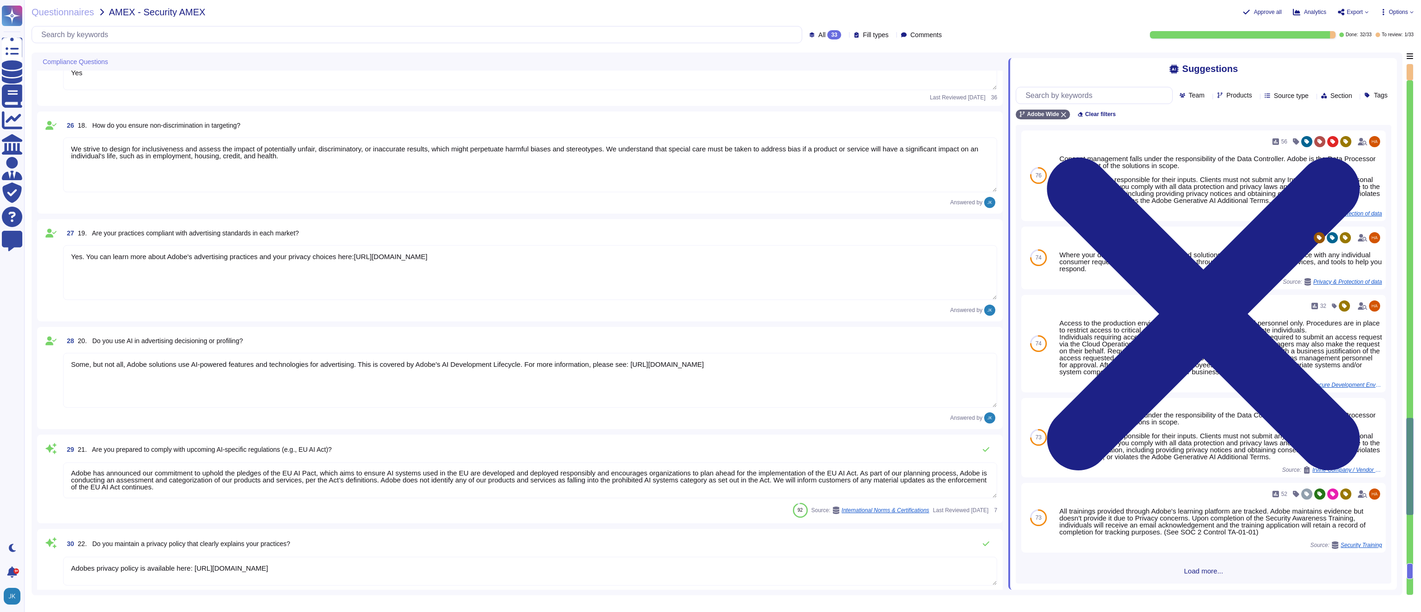
type textarea "In the event of a suspected breach, several responses are triggered within Adob…"
type textarea "No, we do not have external audits of our sustainability and social impact prog…"
type textarea "We retain most personal information for as long as you are an active user of ou…"
type textarea "Contract terms are not covered in this questionnaire."
type textarea "Yes"
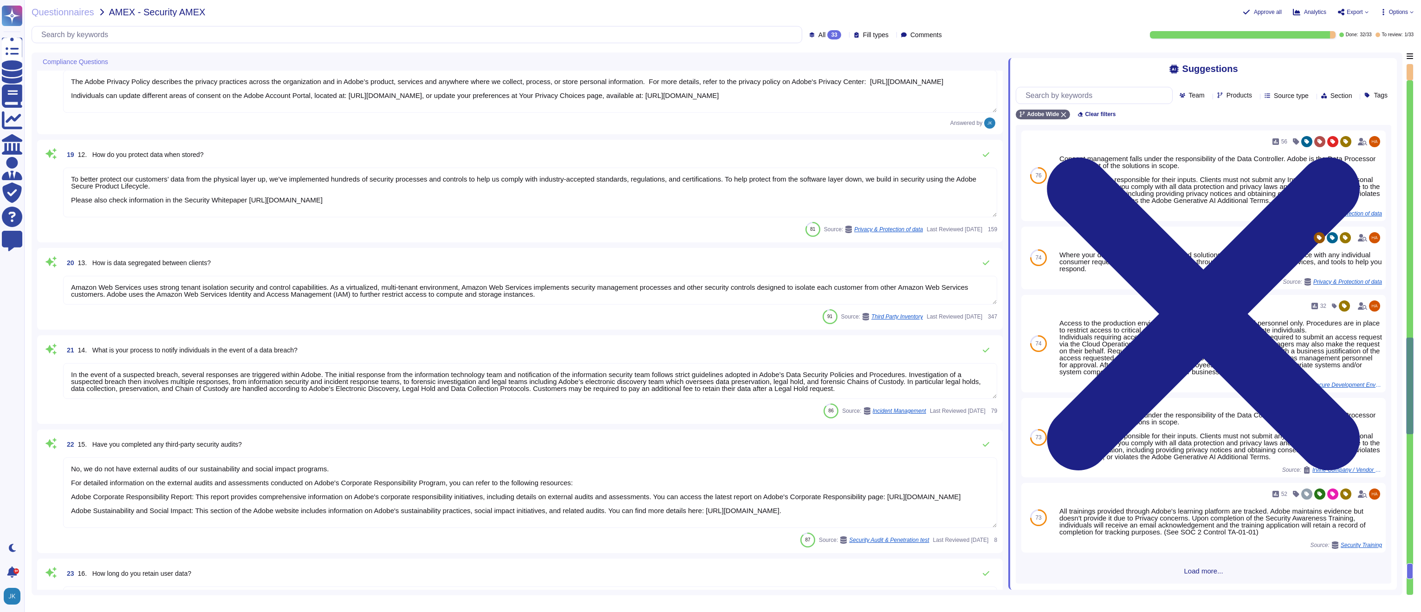
type textarea "Adobe’s agreements set out its role and obligation as a Data Processor."
type textarea "Adobe business customers, as the data controllers of the personal data they pro…"
type textarea "The Adobe Privacy Policy describes the privacy practices across the organizatio…"
type textarea "To better protect our customers’ data from the physical layer up, we’ve impleme…"
type textarea "Amazon Web Services uses strong tenant isolation security and control capabilit…"
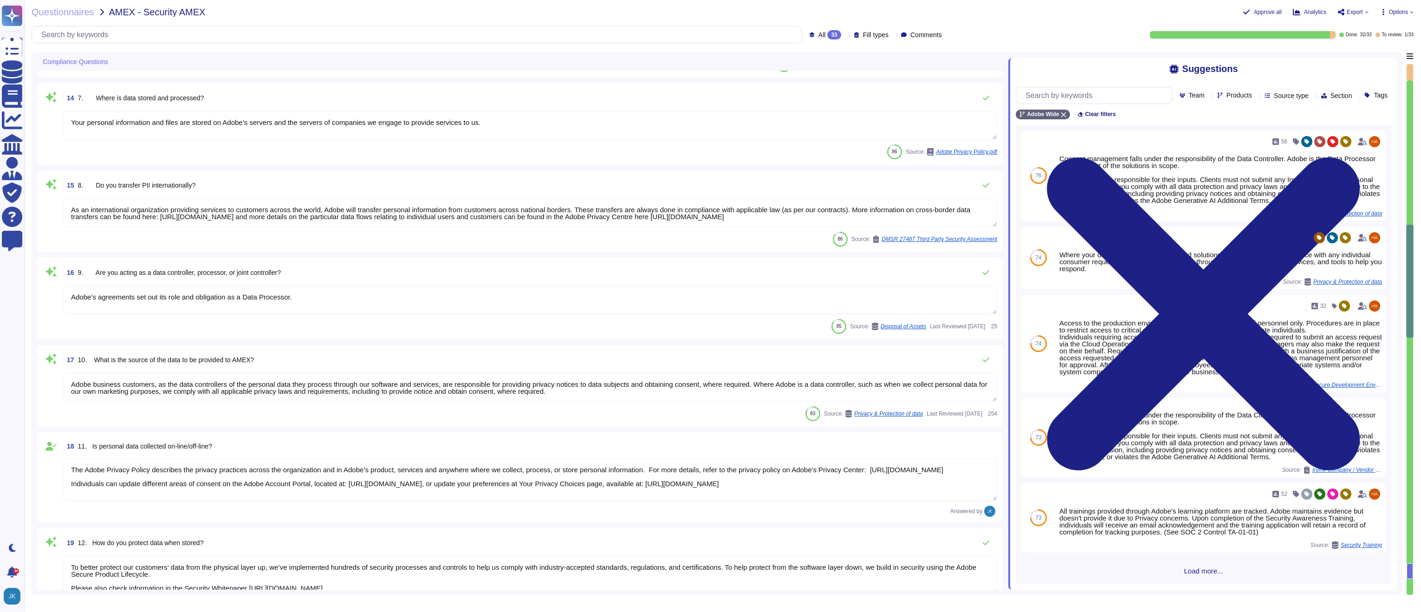
type textarea "Adobe has details registered with European Data Protection Authorities (the Dat…"
type textarea "Adobe does not sell customer information to third parties. Please see the secti…"
type textarea "A contractual agreement must be entered into with all vendors that process or s…"
type textarea "Adobe does not sell customer information to third parties. As the data controll…"
type textarea "Public Cloud hosting providers store all customer data but do not have logical …"
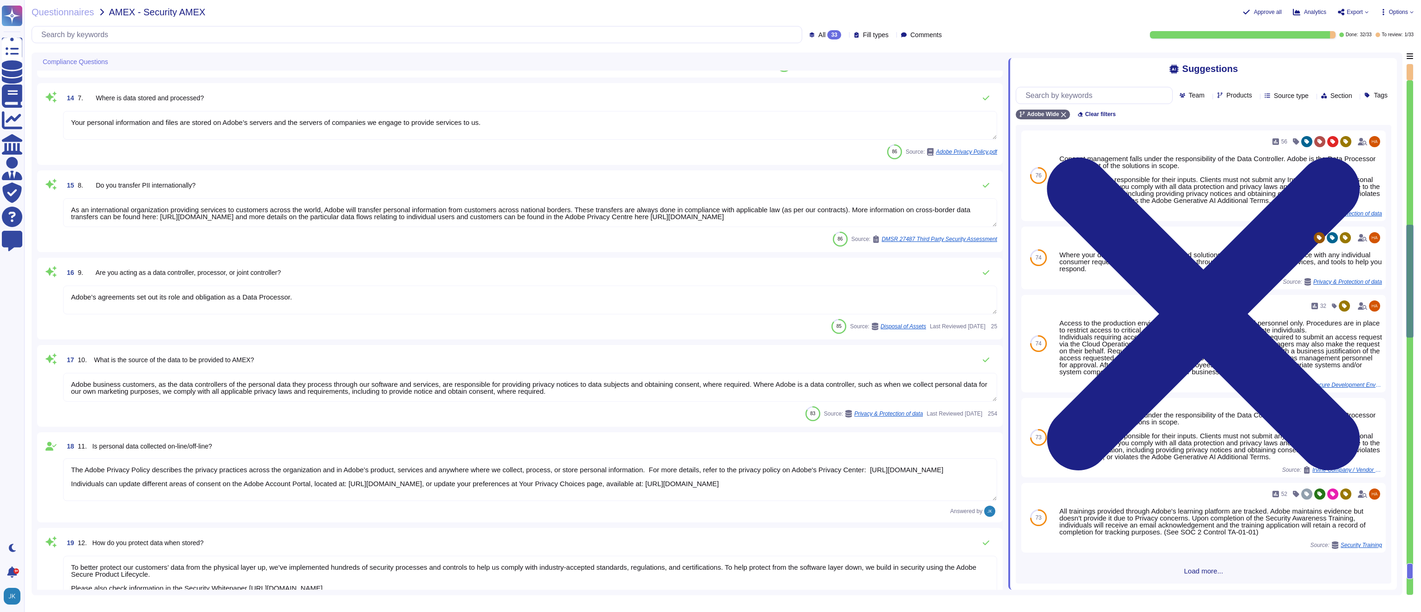
type textarea "Your personal information and files are stored on Adobe’s servers and the serve…"
type textarea "As an international organization providing services to customers across the wor…"
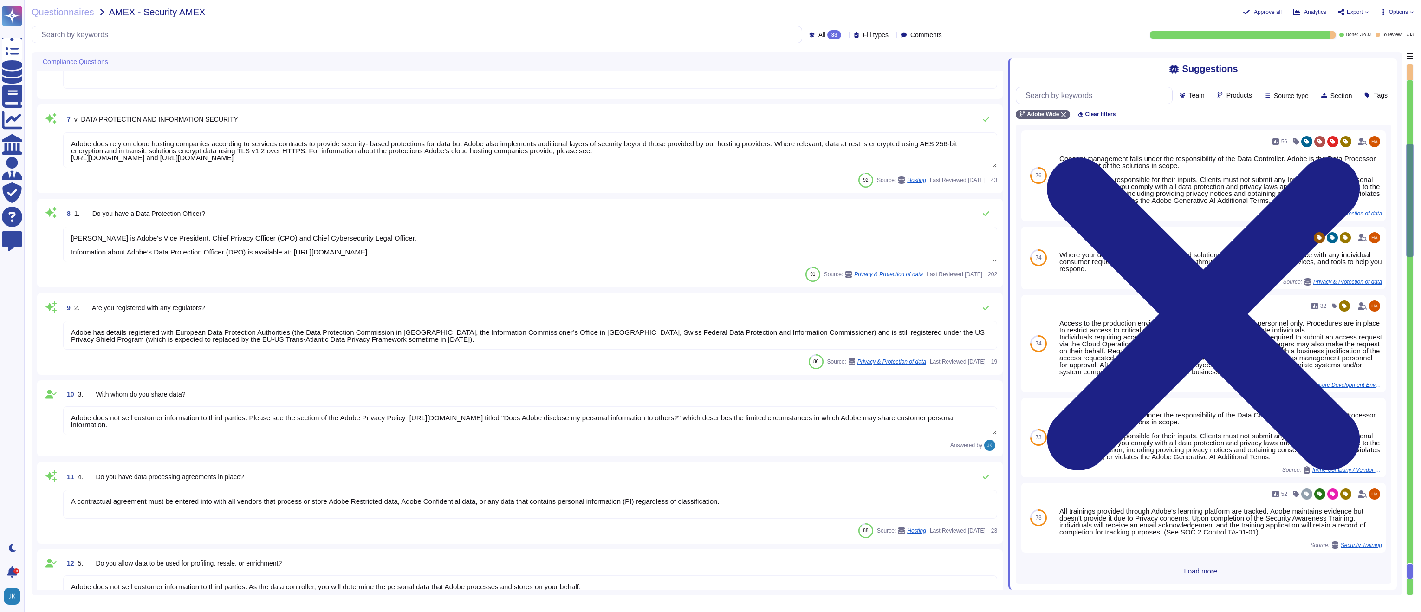
type textarea "Adobe provides several opt-outs to our customers. See the “Your Privacy Choices…"
type textarea "For Enterprise/Federated IDs, customers can delete user accounts off of the Ent…"
type textarea "Adobe does rely on cloud hosting companies according to services contracts to p…"
type textarea "[PERSON_NAME] is Adobe's Vice President, Chief Privacy Officer (CPO) and Chief …"
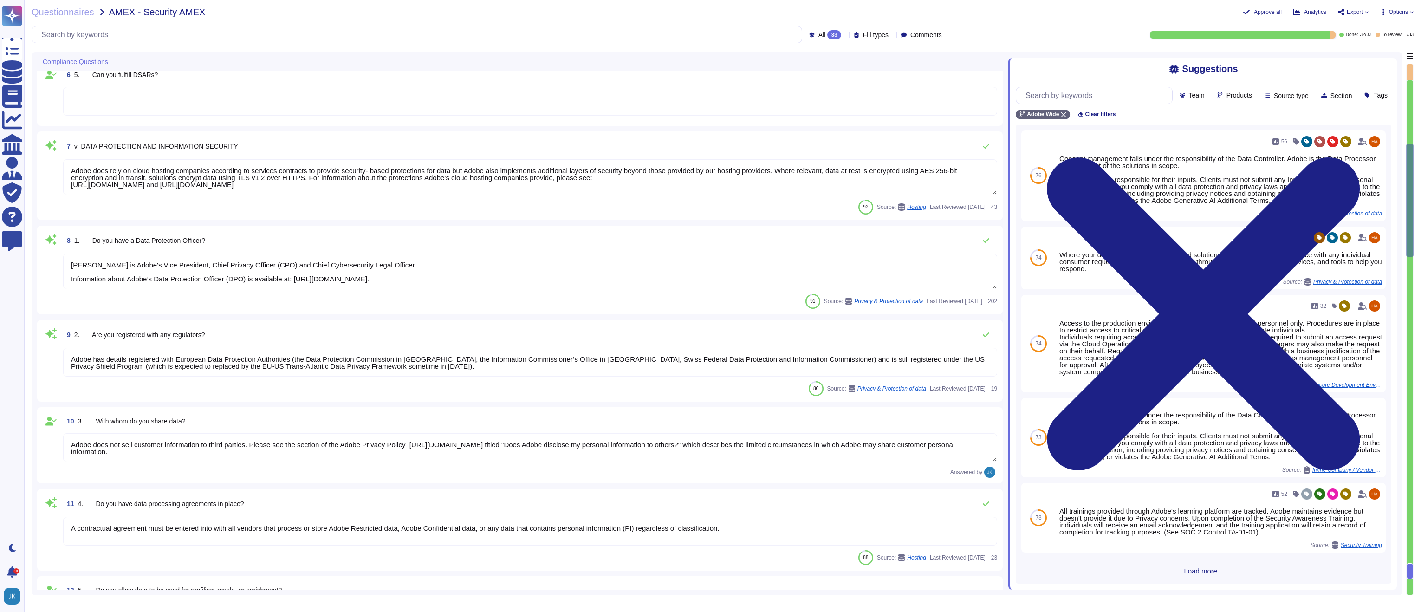
scroll to position [108, 0]
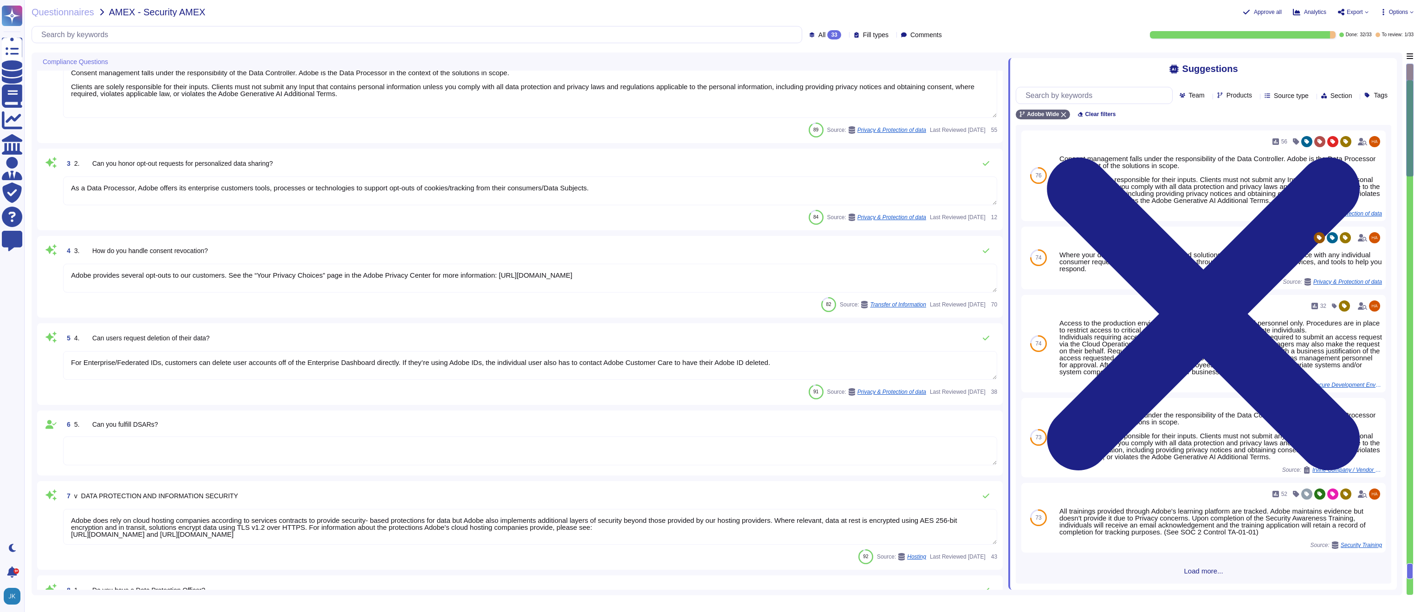
type textarea "Responses"
type textarea "Consent management falls under the responsibility of the Data Controller. Adobe…"
type textarea "As a Data Processor, Adobe offers its enterprise customers tools, processes or …"
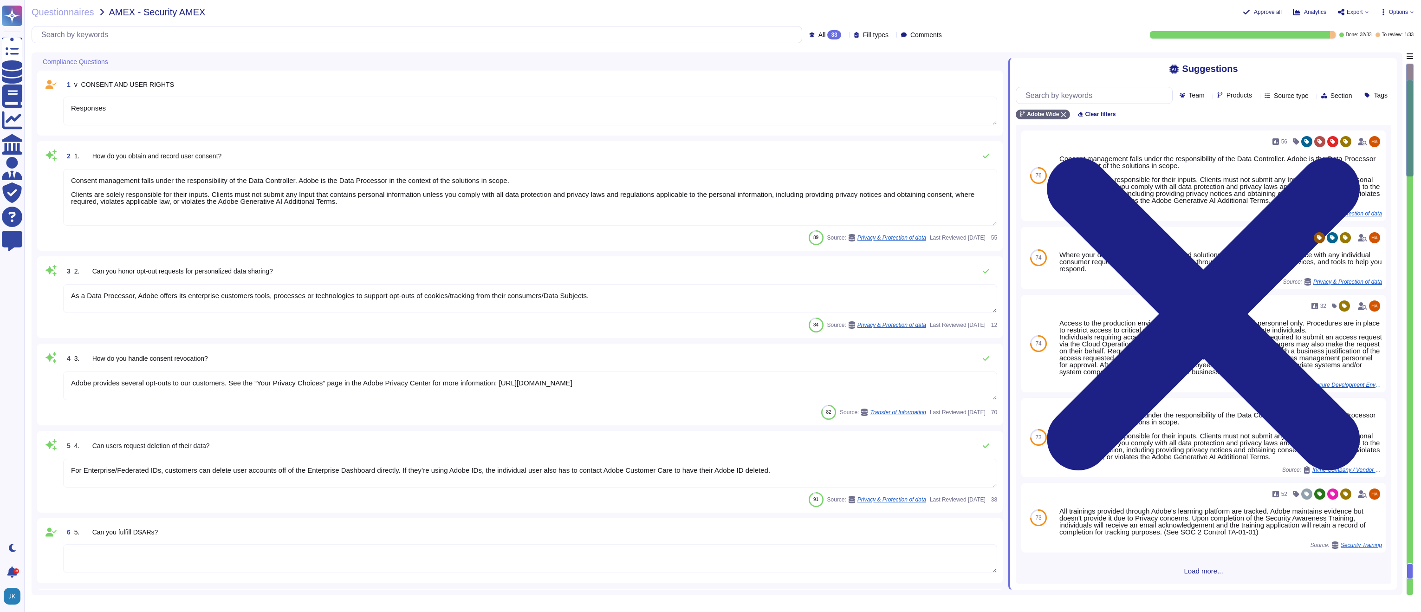
click at [1259, 10] on span "Approve all" at bounding box center [1268, 12] width 28 height 6
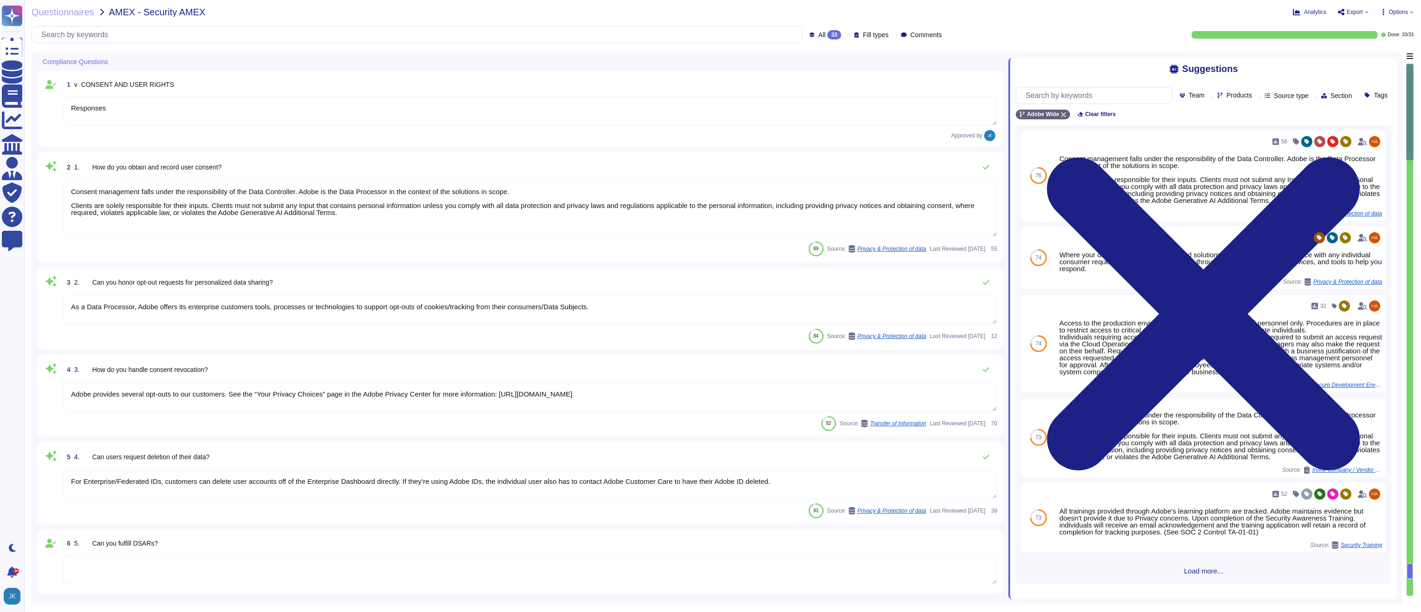
click at [1365, 13] on icon at bounding box center [1367, 12] width 4 height 4
click at [1371, 56] on p "Download" at bounding box center [1387, 67] width 33 height 23
